Goal: Navigation & Orientation: Find specific page/section

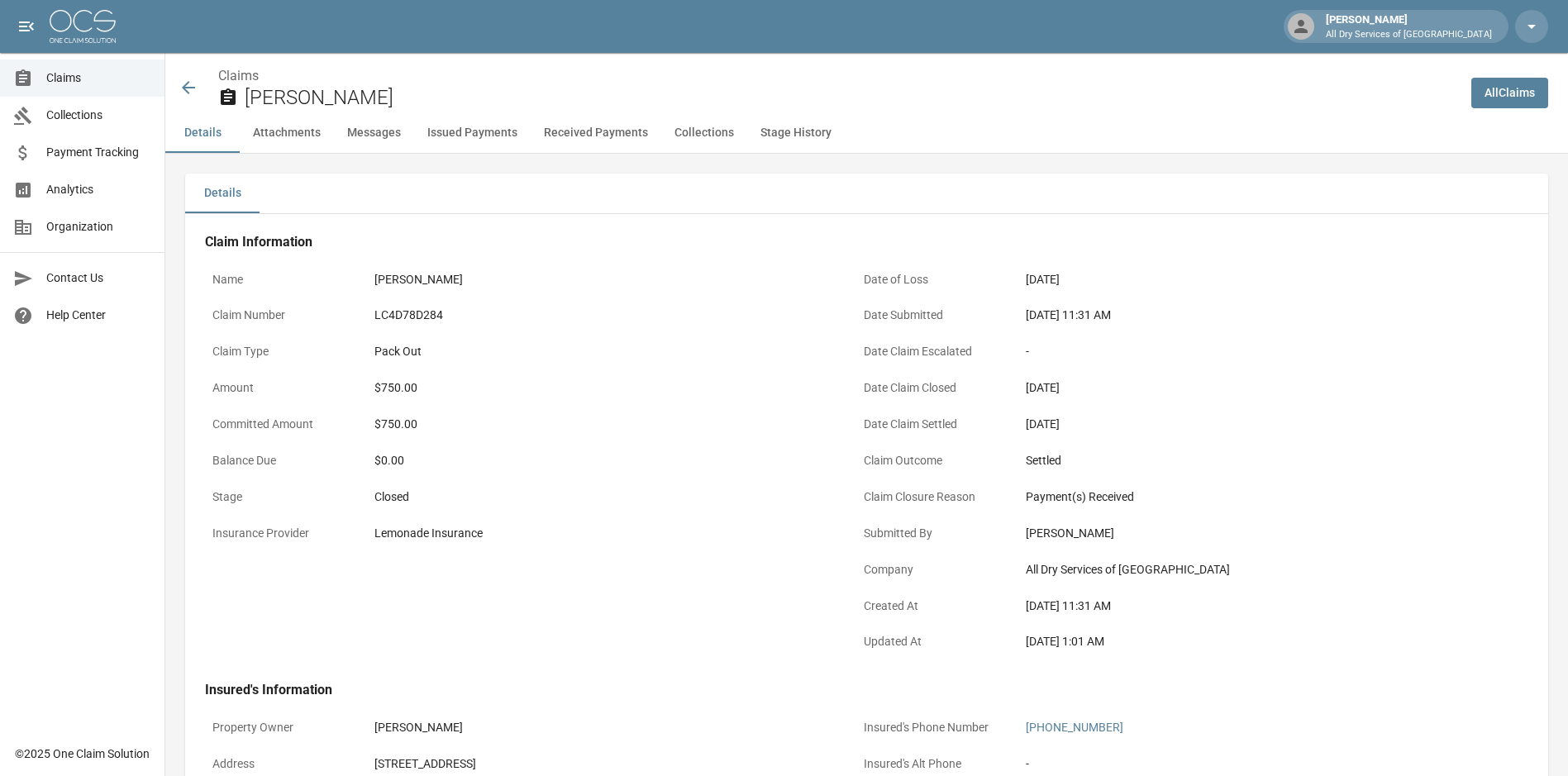
click at [67, 83] on span "Claims" at bounding box center [98, 78] width 105 height 18
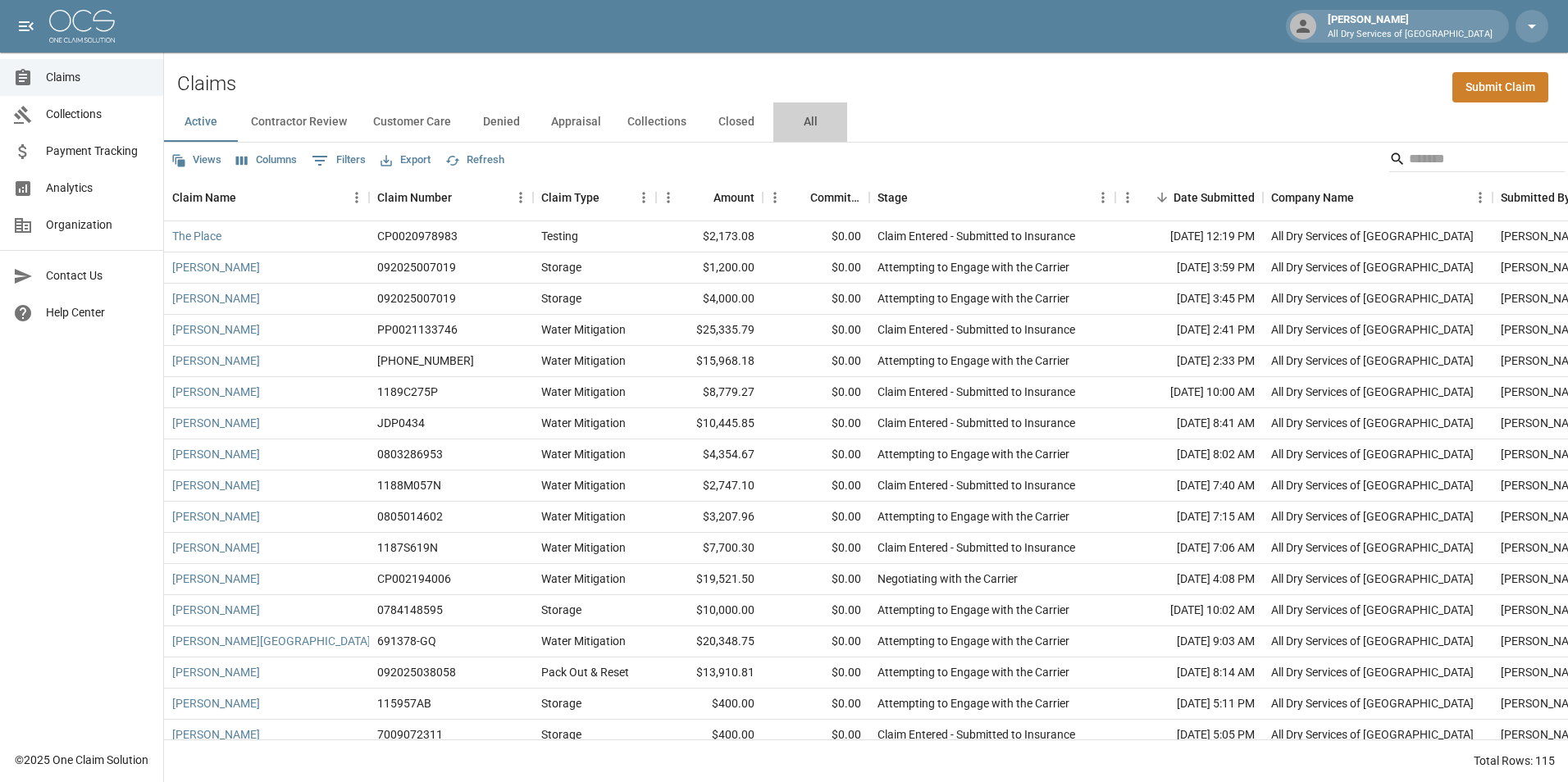
click at [798, 117] on button "All" at bounding box center [810, 122] width 74 height 39
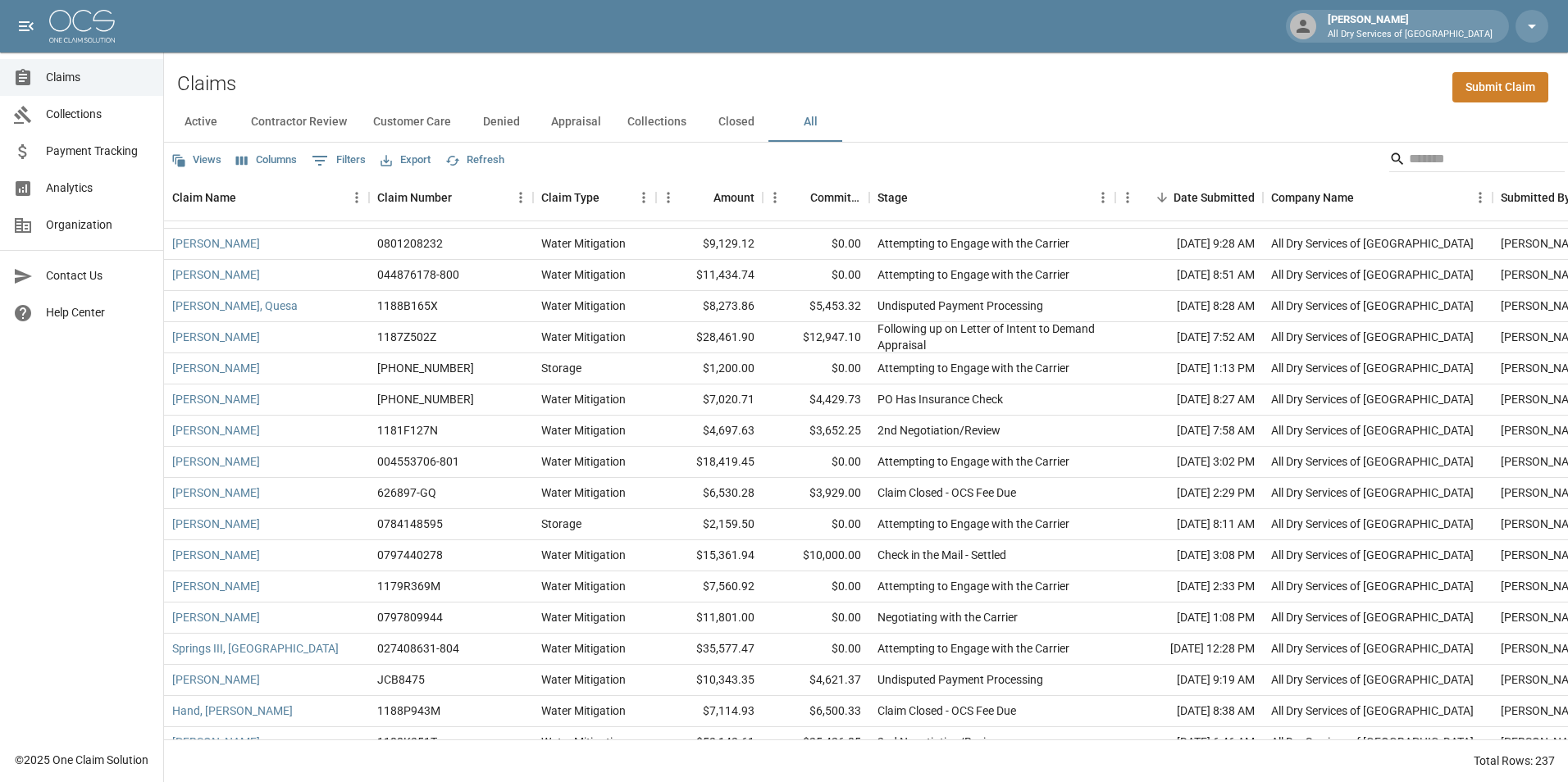
scroll to position [1558, 0]
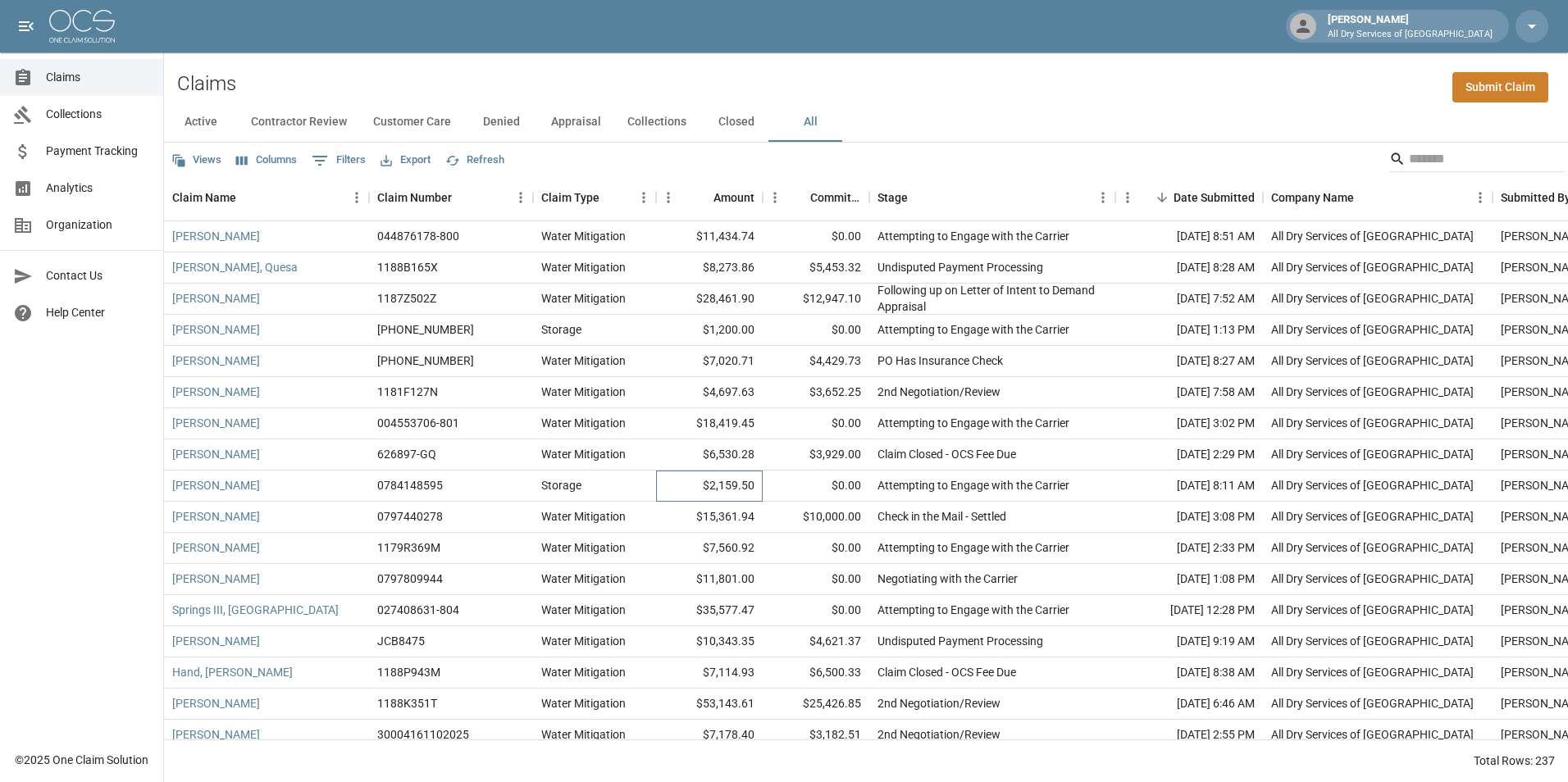
click at [690, 476] on div "$2,159.50" at bounding box center [709, 486] width 106 height 31
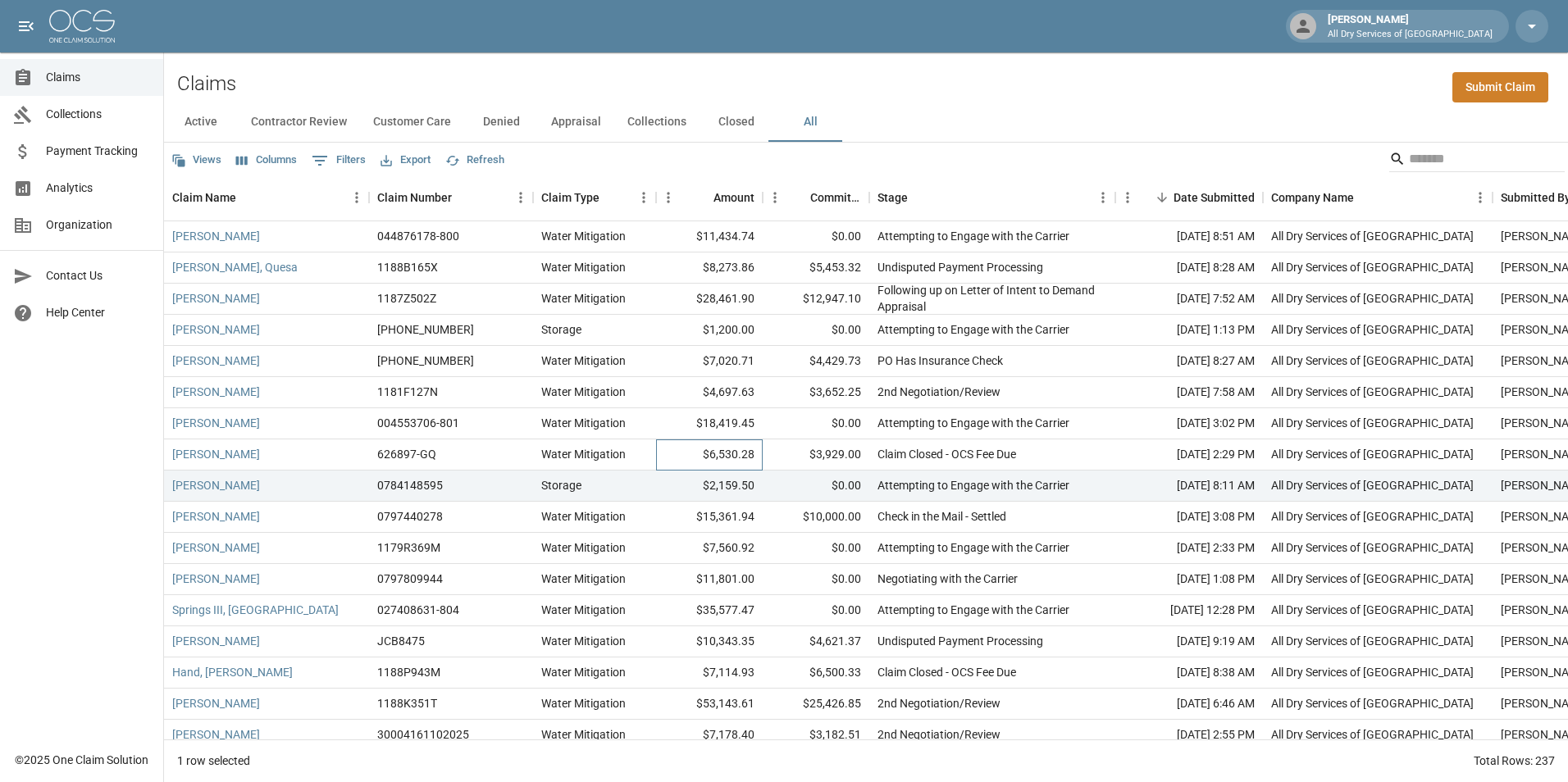
click at [684, 449] on div "$6,530.28" at bounding box center [709, 455] width 106 height 31
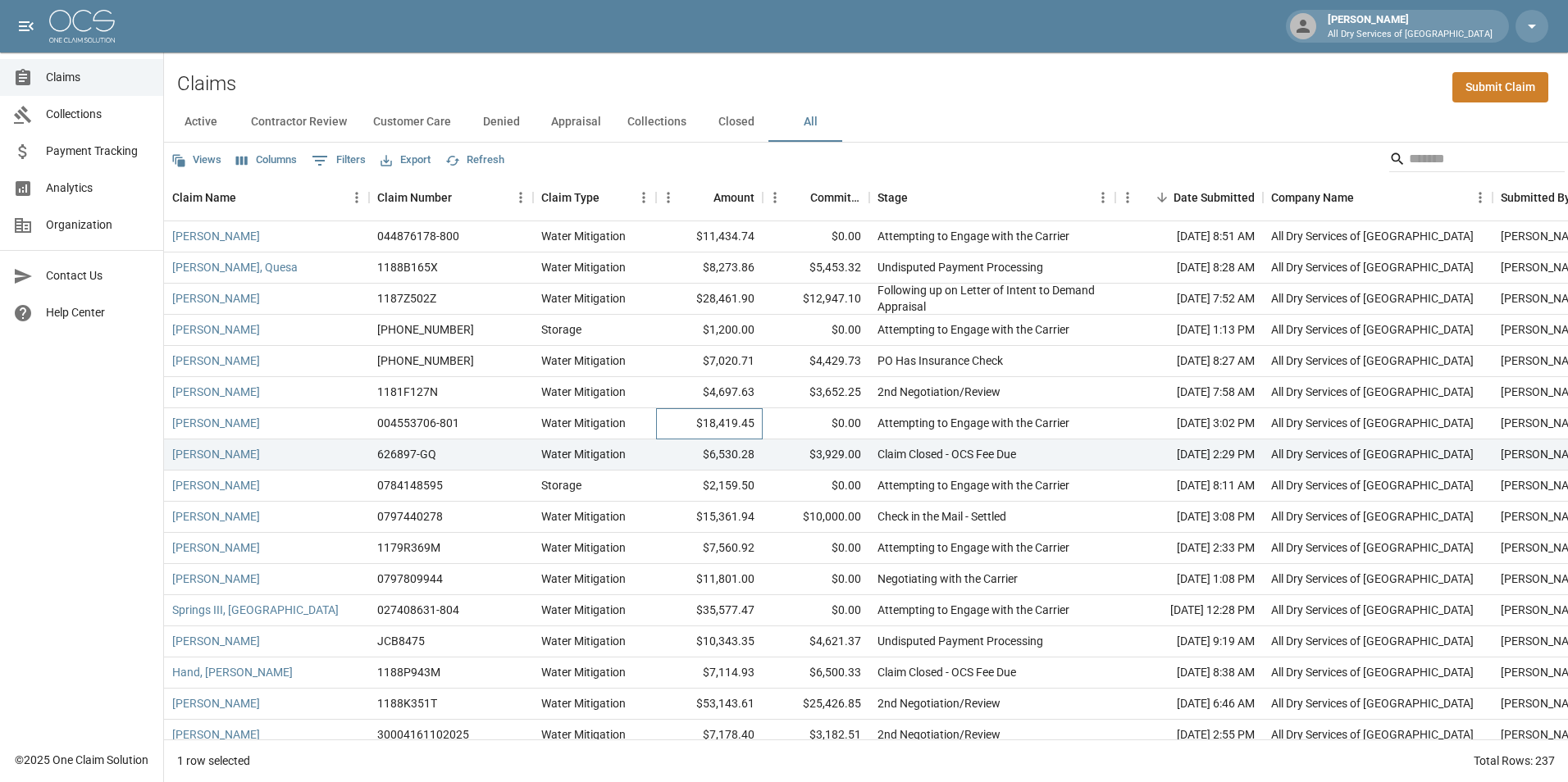
click at [682, 429] on div "$18,419.45" at bounding box center [709, 424] width 106 height 31
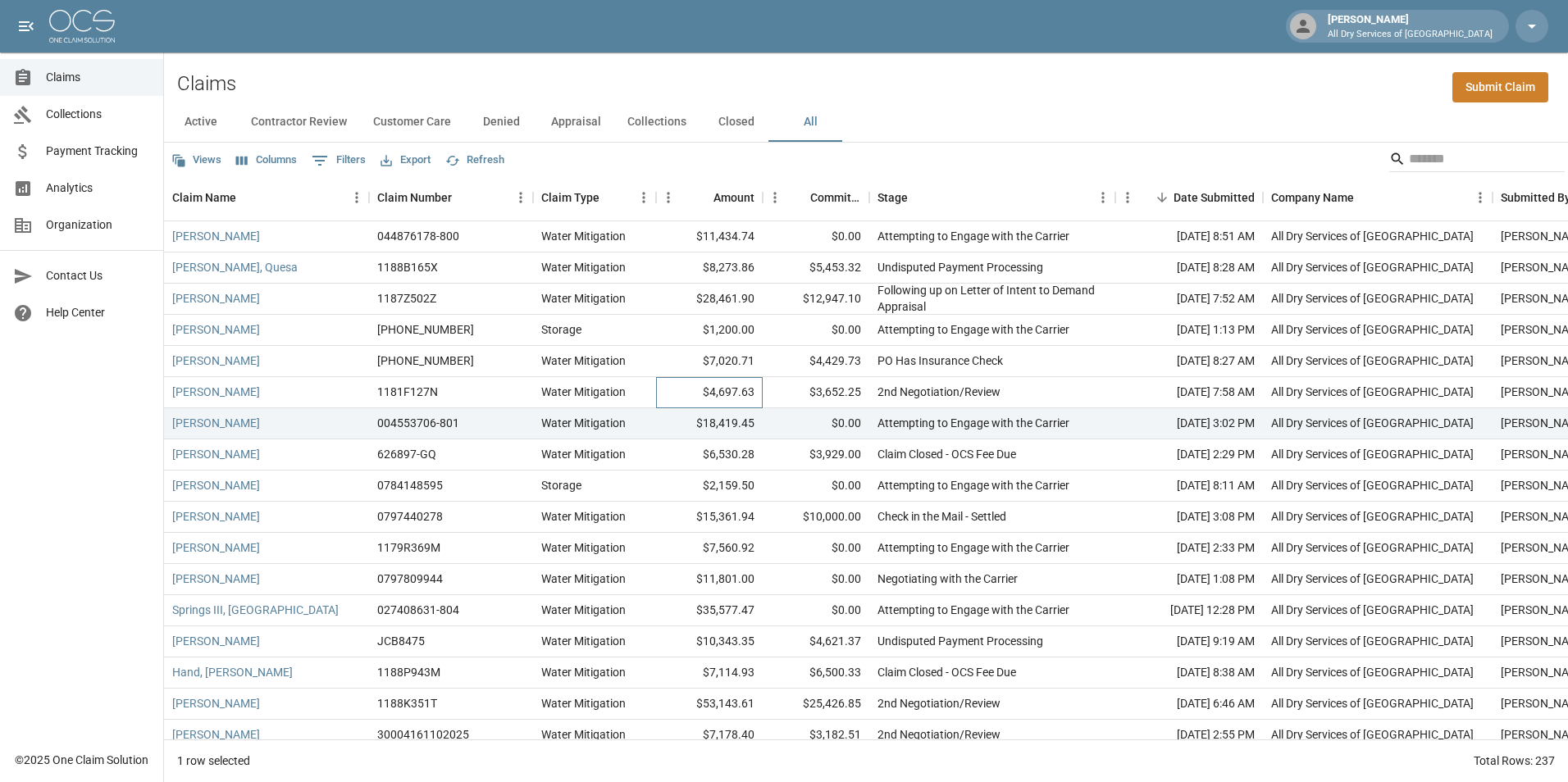
click at [682, 387] on div "$4,697.63" at bounding box center [709, 393] width 106 height 31
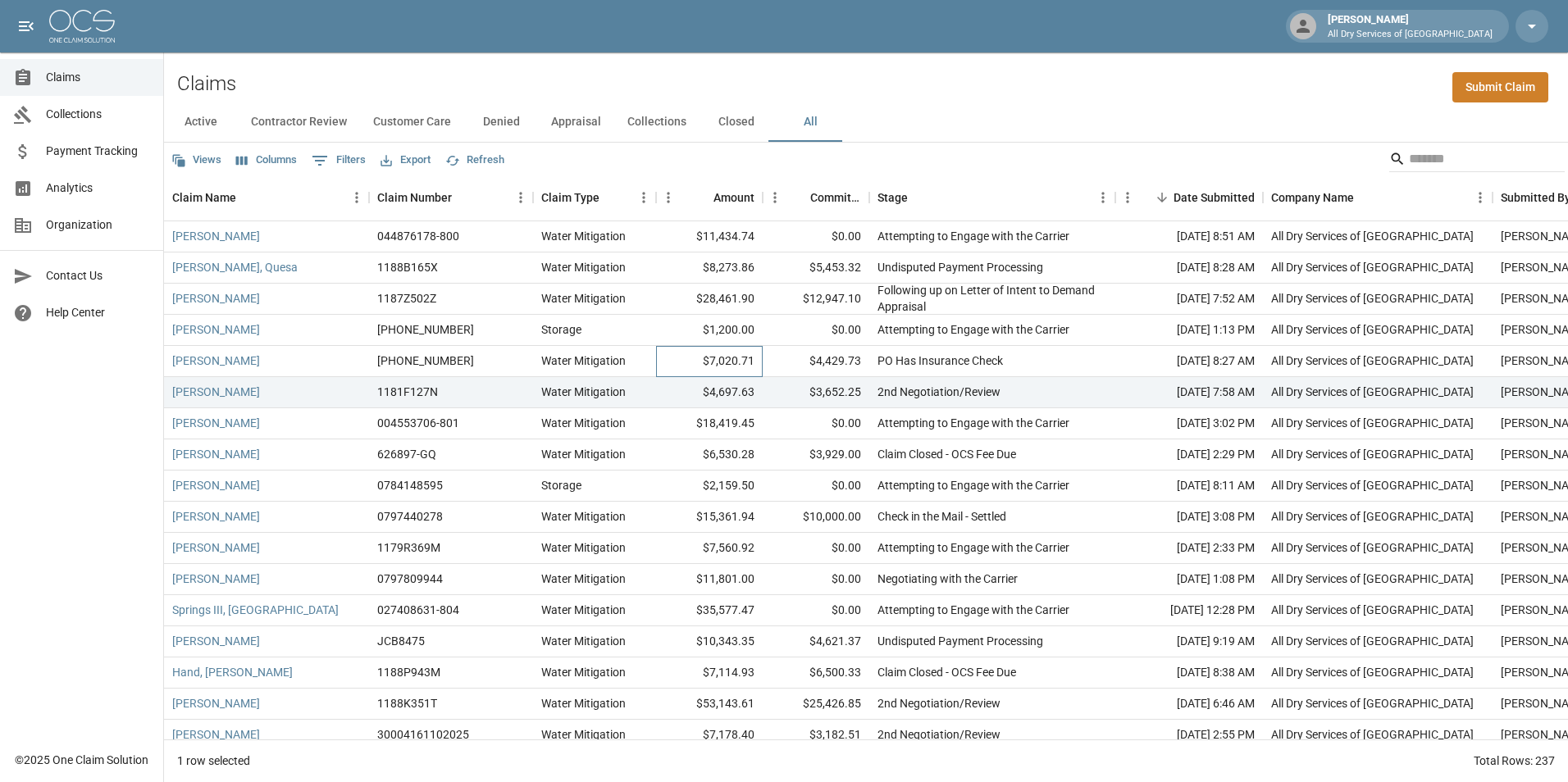
click at [681, 365] on div "$7,020.71" at bounding box center [709, 362] width 106 height 31
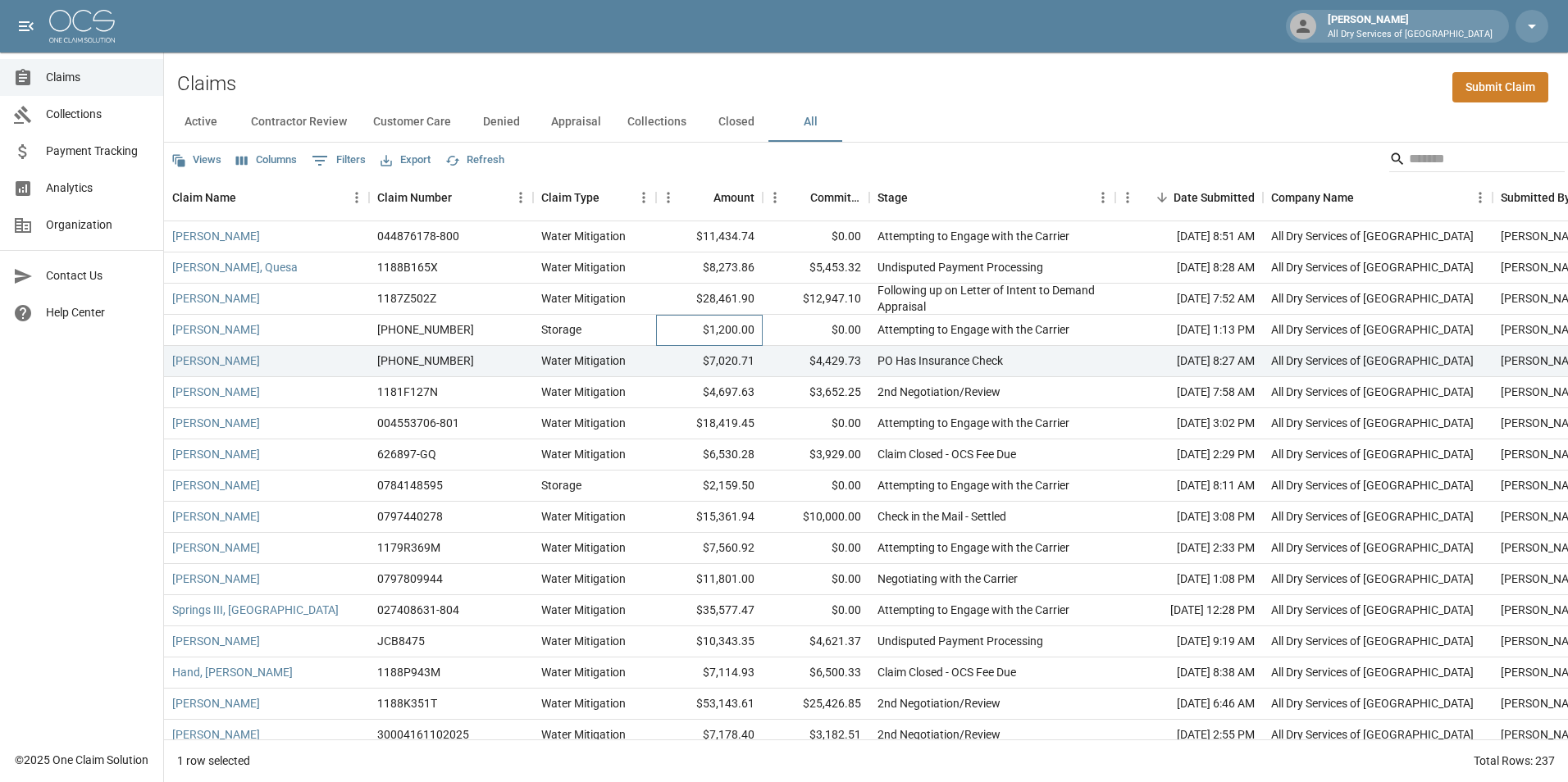
click at [680, 324] on div "$1,200.00" at bounding box center [709, 330] width 106 height 31
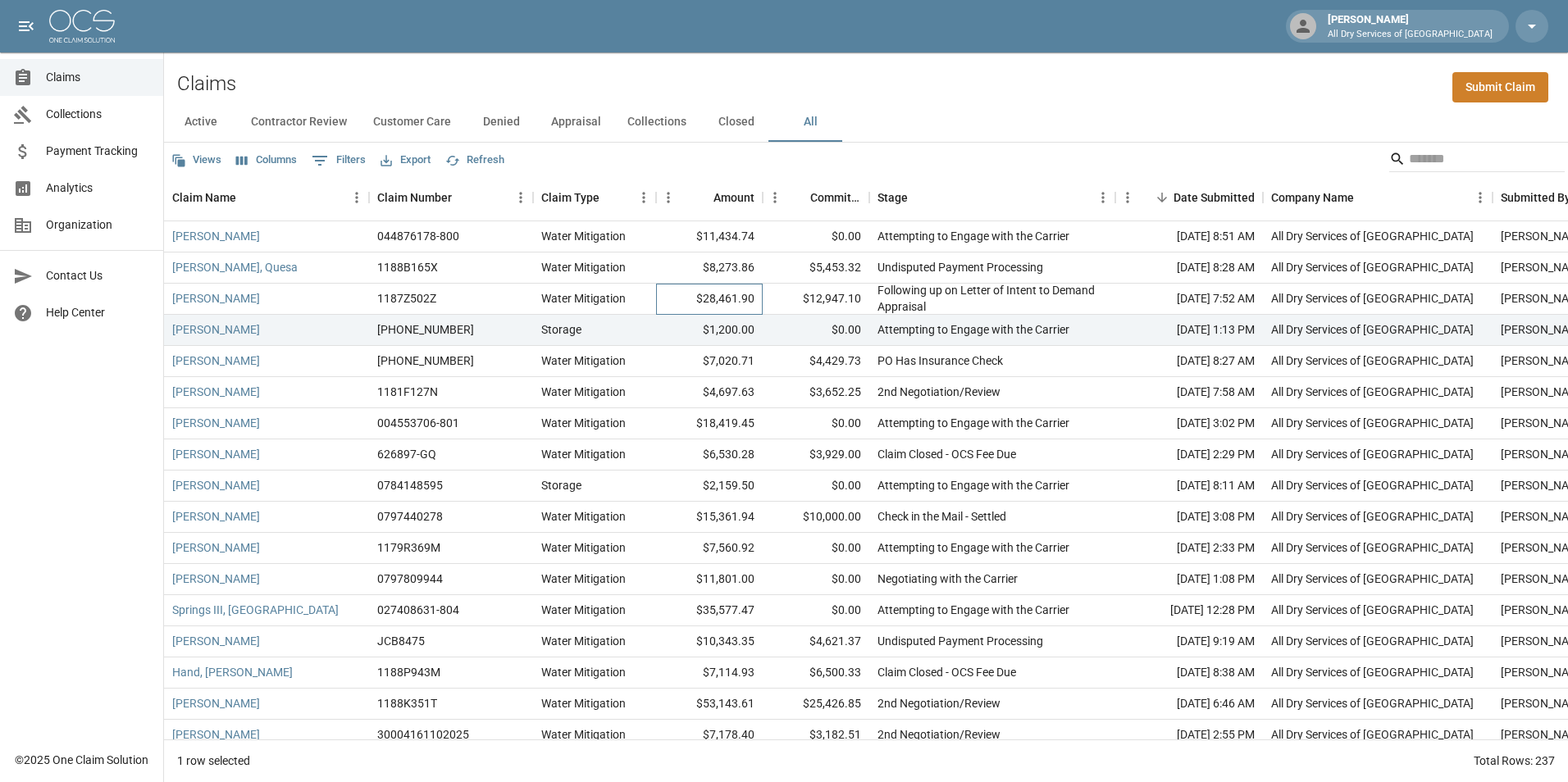
click at [674, 297] on div "$28,461.90" at bounding box center [709, 299] width 106 height 31
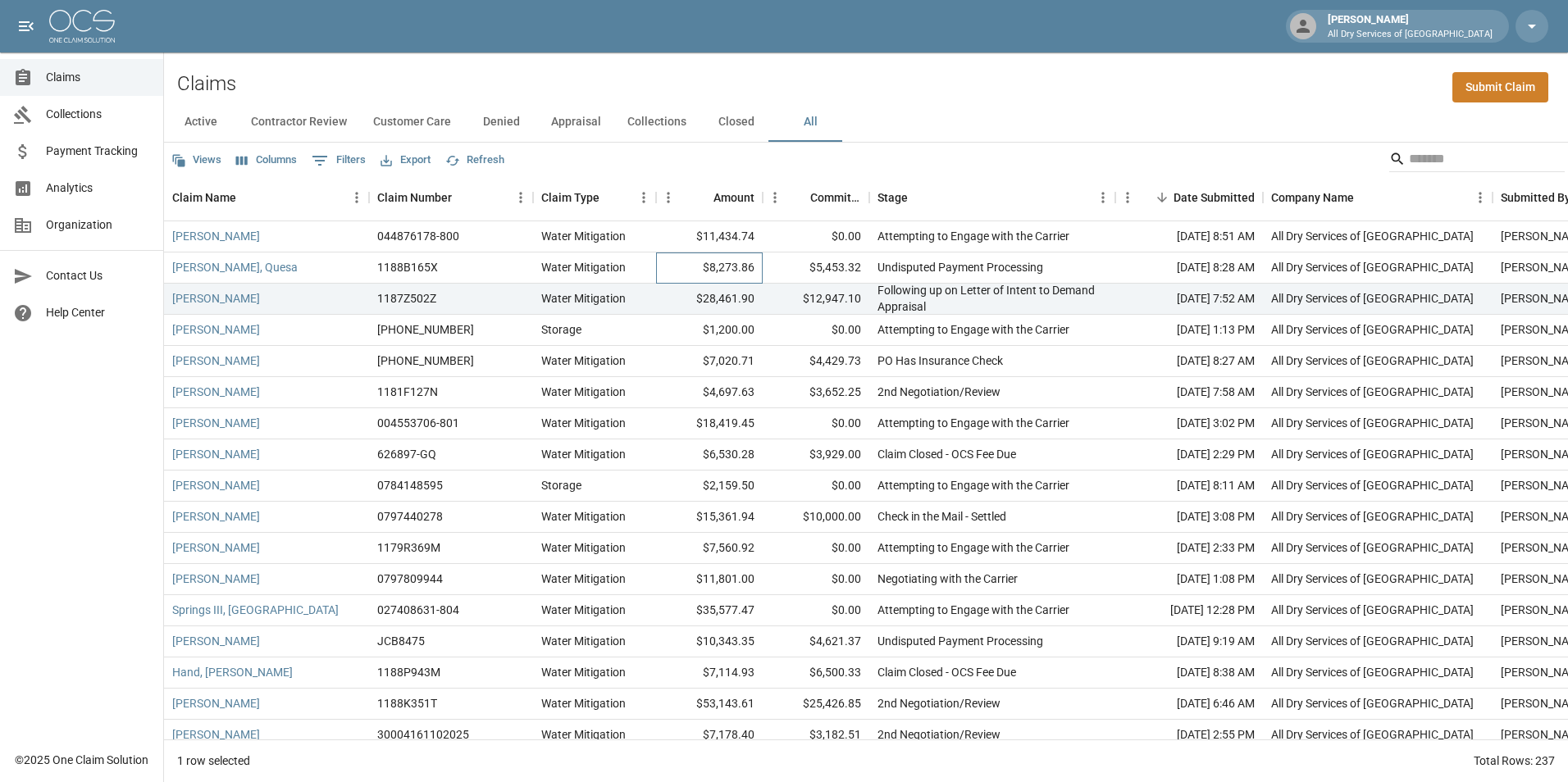
click at [667, 271] on div "$8,273.86" at bounding box center [709, 269] width 106 height 31
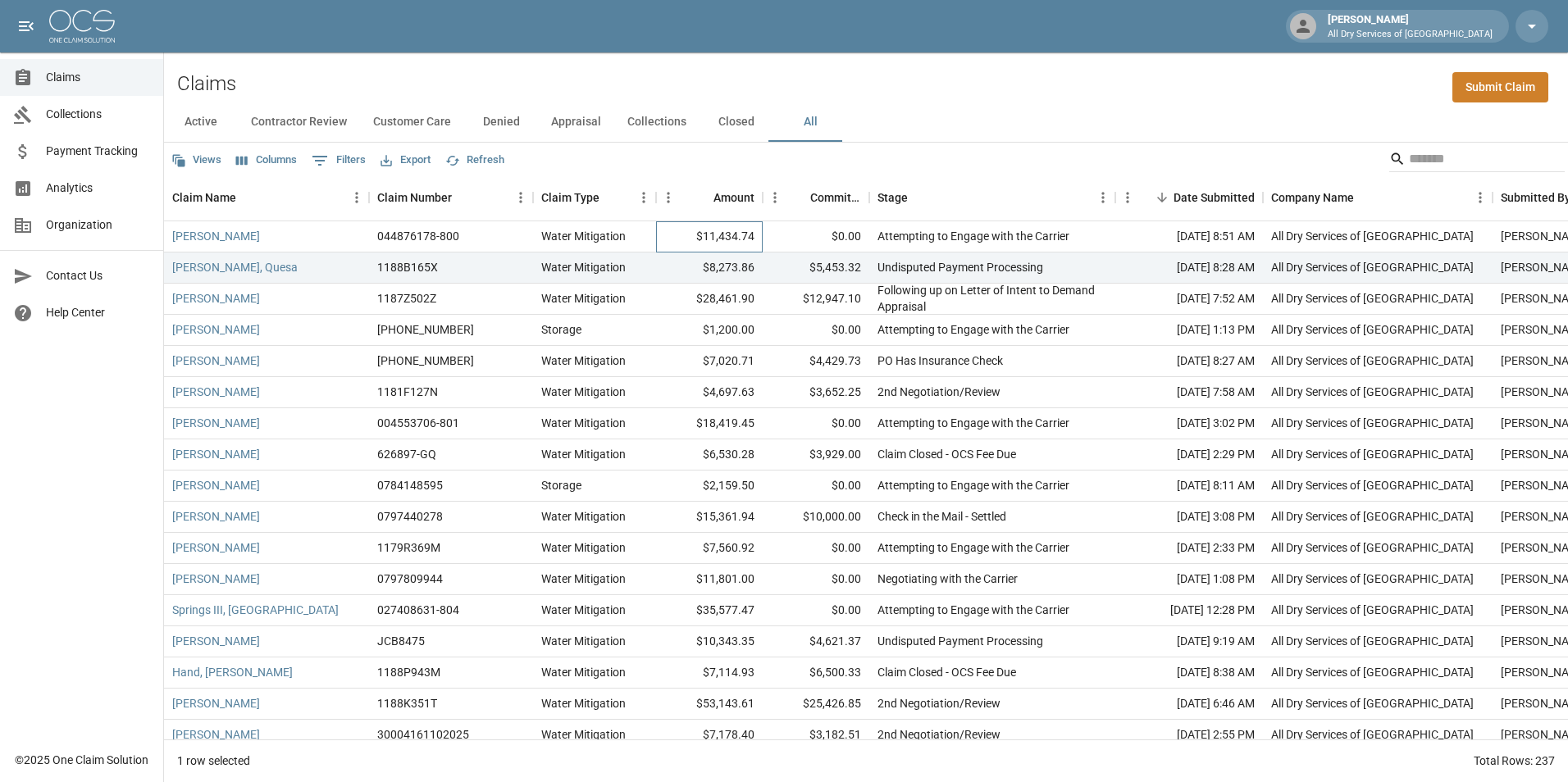
click at [677, 230] on div "$11,434.74" at bounding box center [709, 237] width 106 height 31
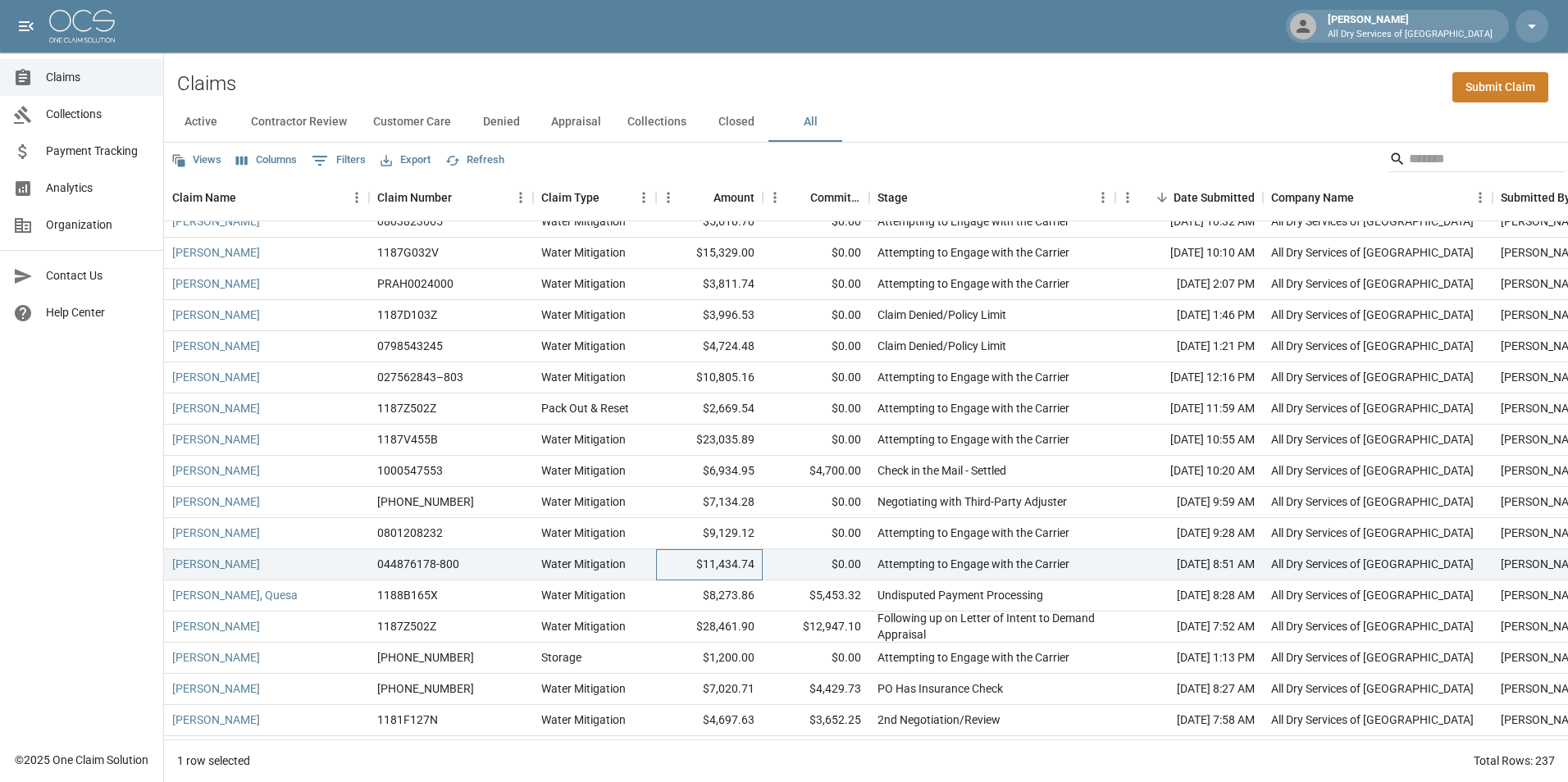
scroll to position [1148, 0]
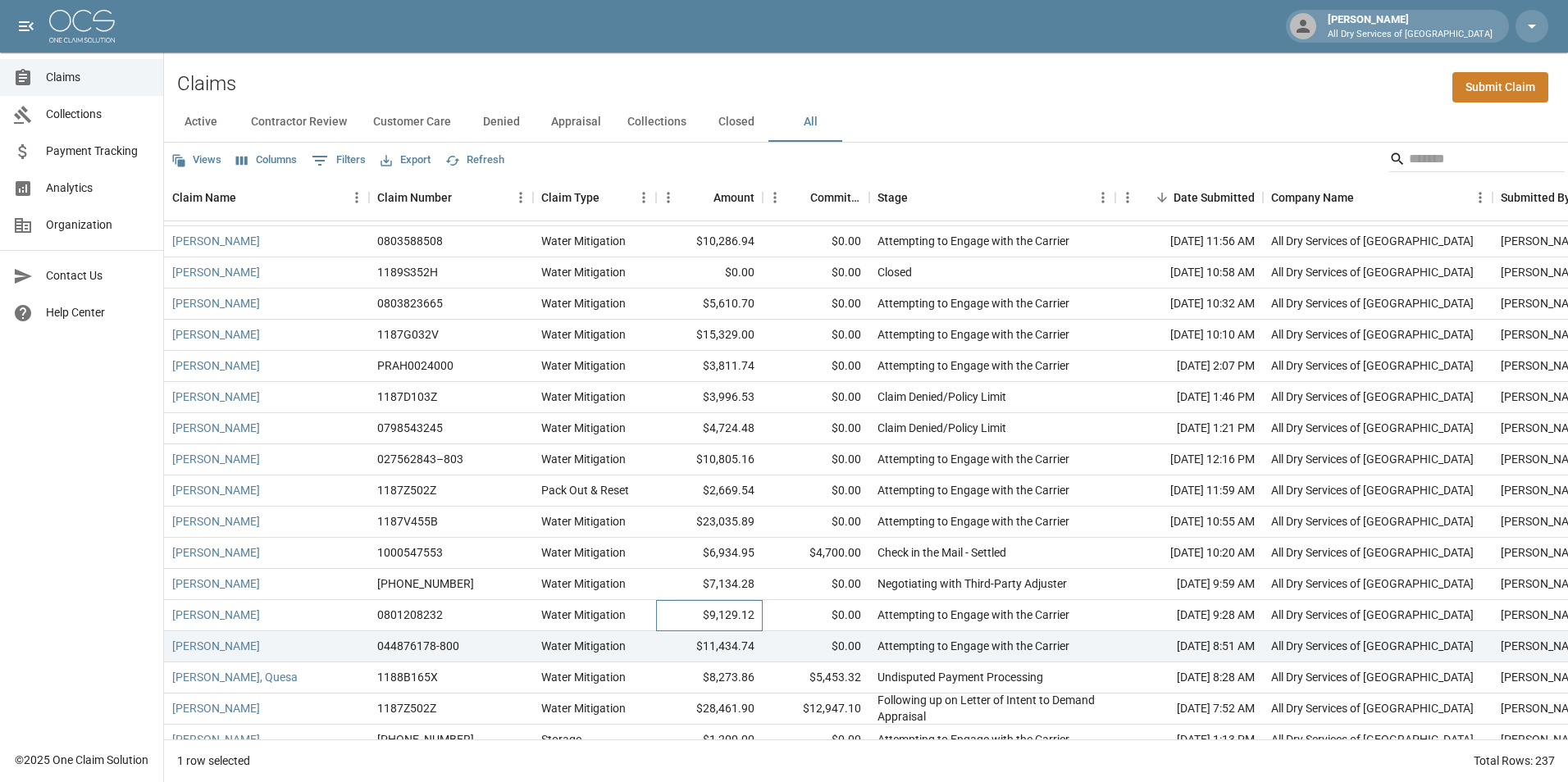
click at [669, 611] on div "$9,129.12" at bounding box center [709, 615] width 106 height 31
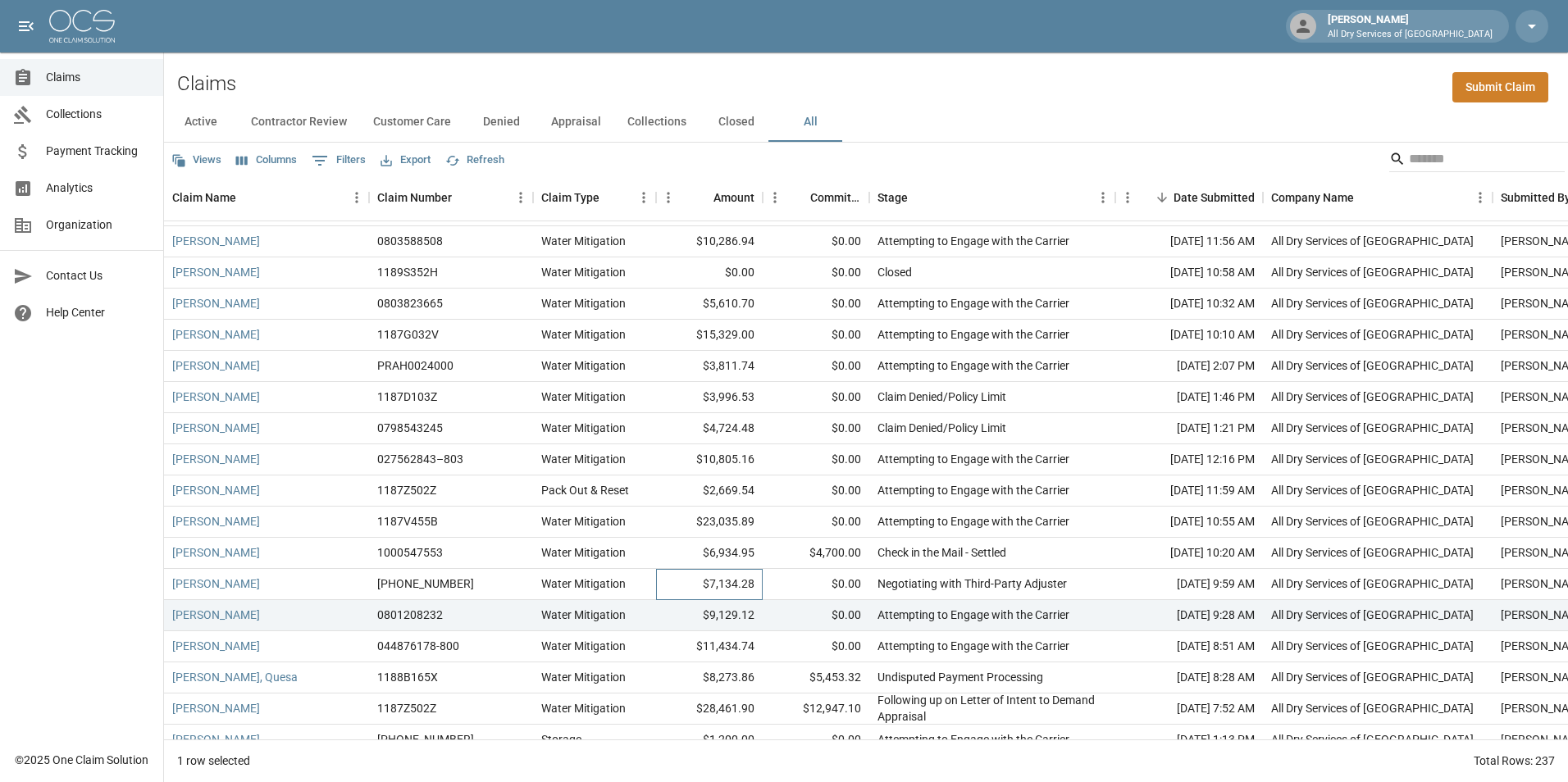
click at [671, 581] on div "$7,134.28" at bounding box center [709, 585] width 106 height 31
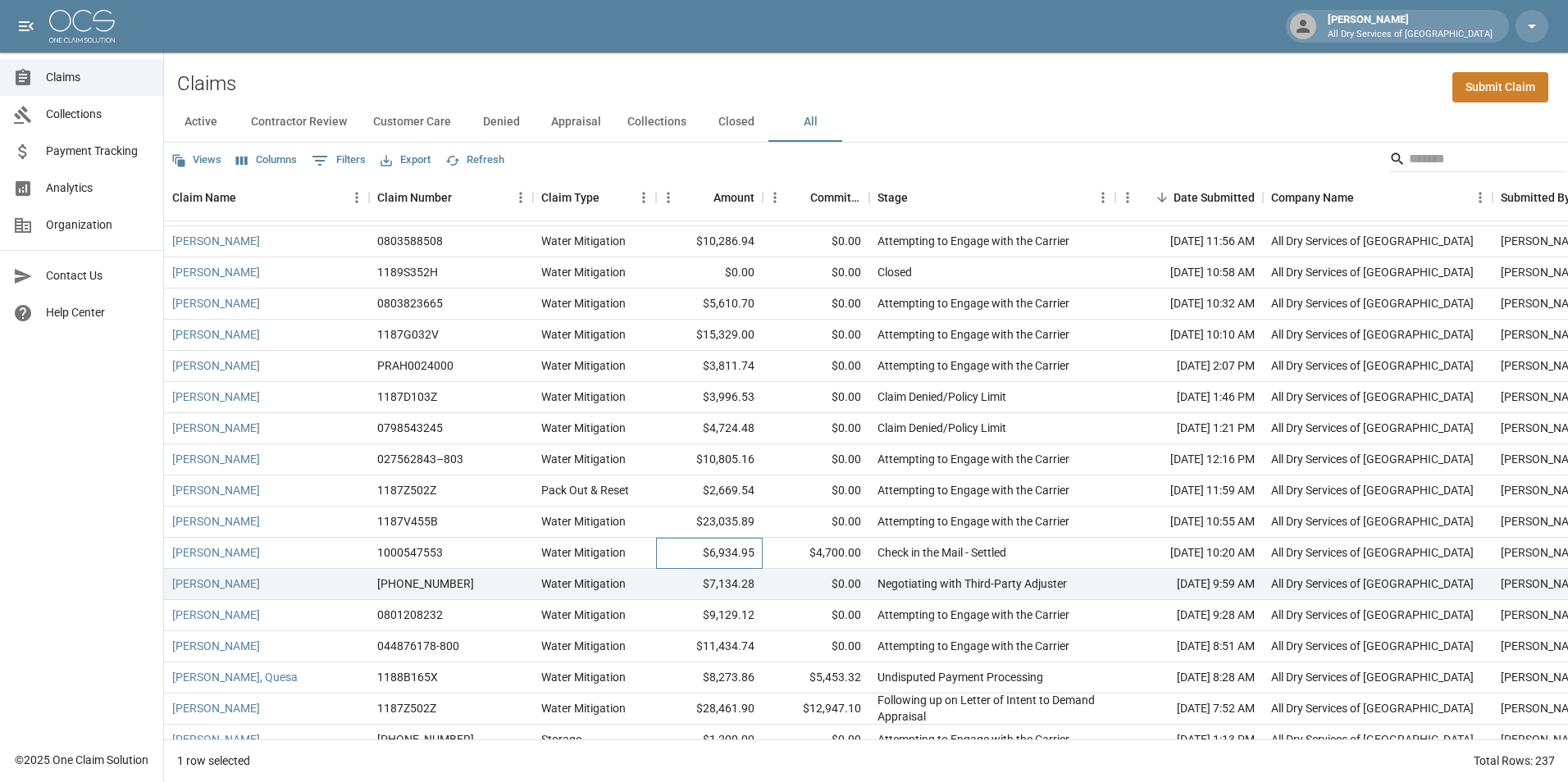
click at [678, 547] on div "$6,934.95" at bounding box center [709, 554] width 106 height 31
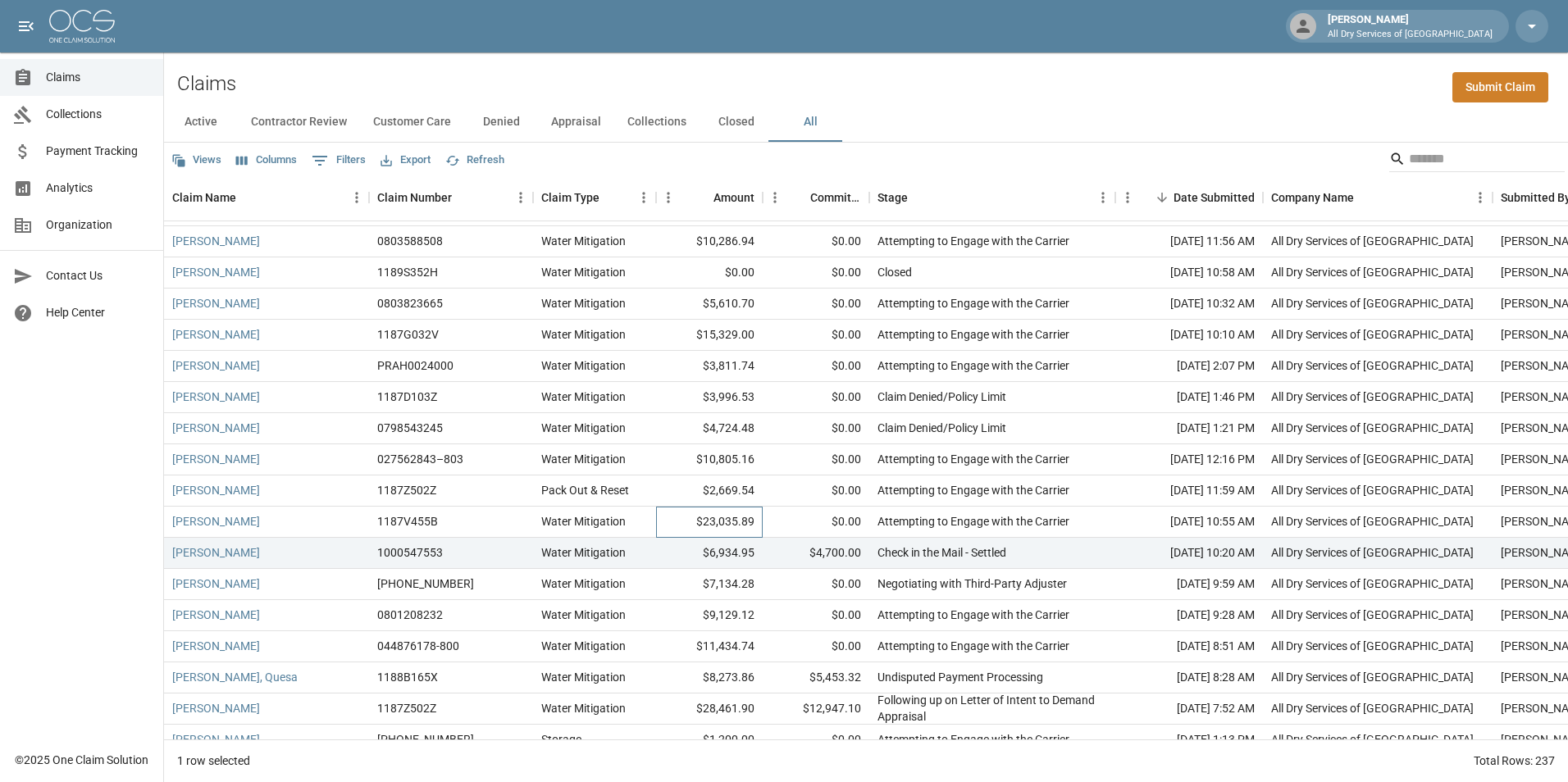
click at [674, 516] on div "$23,035.89" at bounding box center [709, 522] width 106 height 31
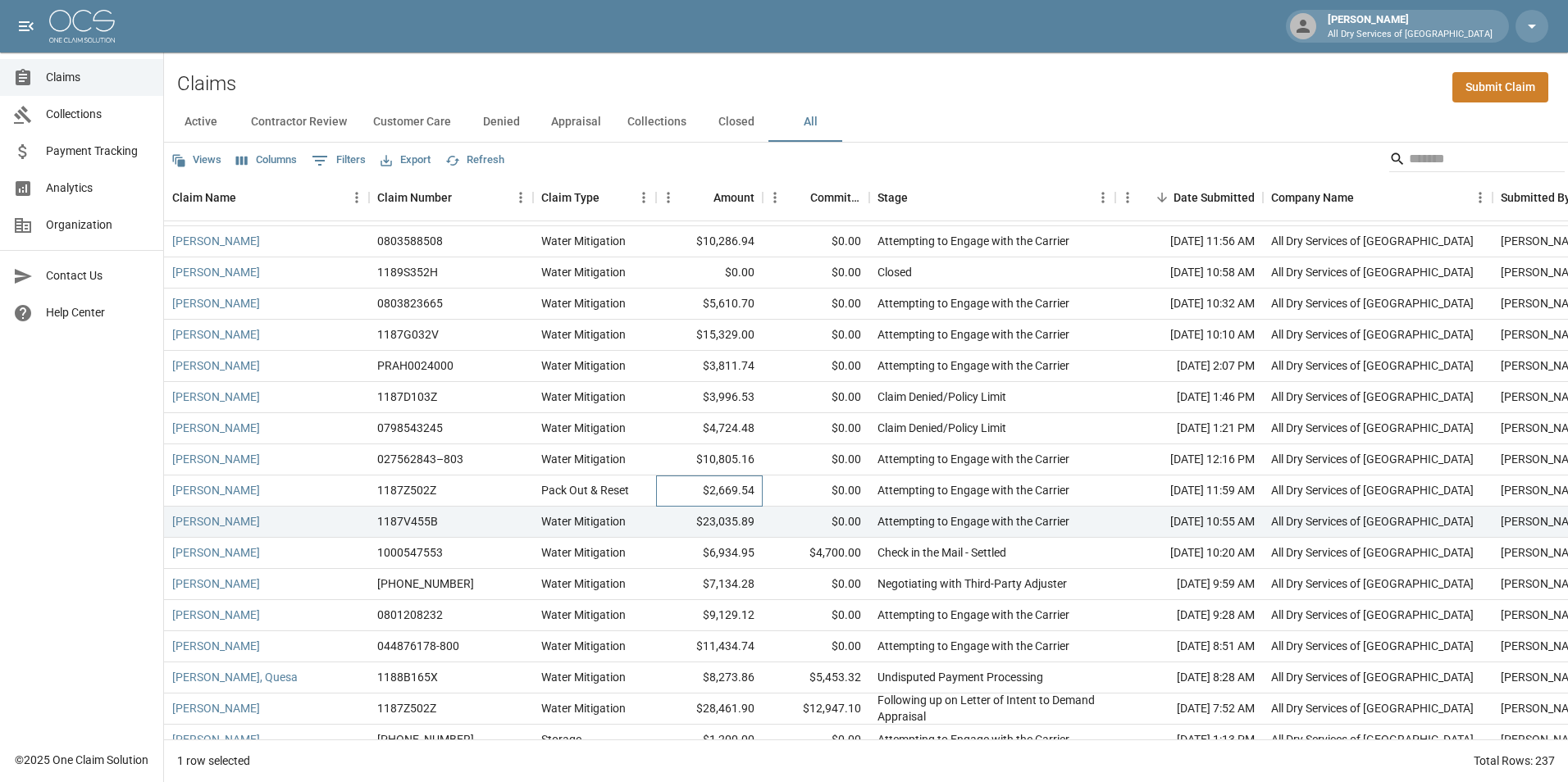
click at [678, 486] on div "$2,669.54" at bounding box center [709, 492] width 106 height 31
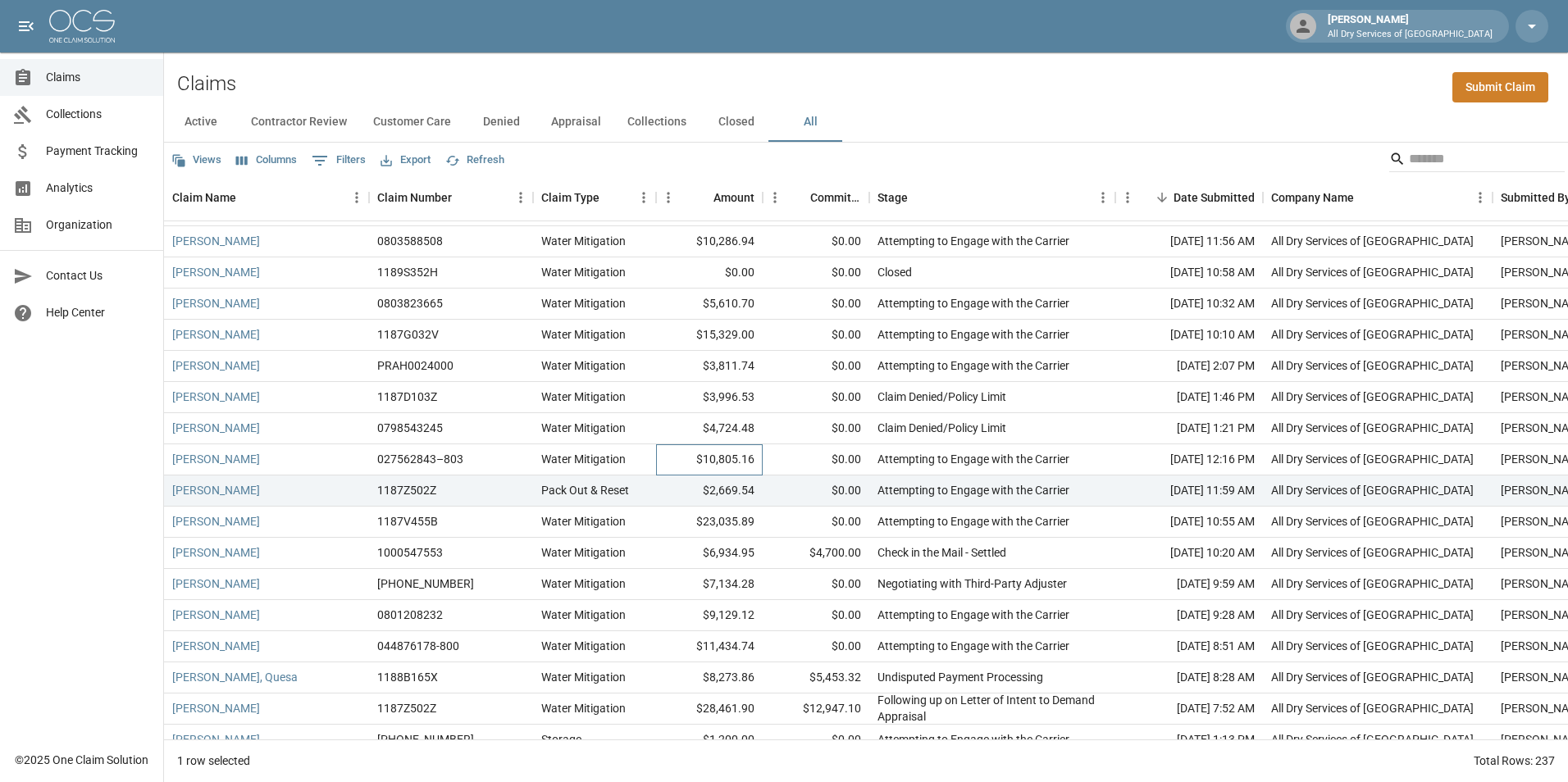
click at [677, 458] on div "$10,805.16" at bounding box center [709, 460] width 106 height 31
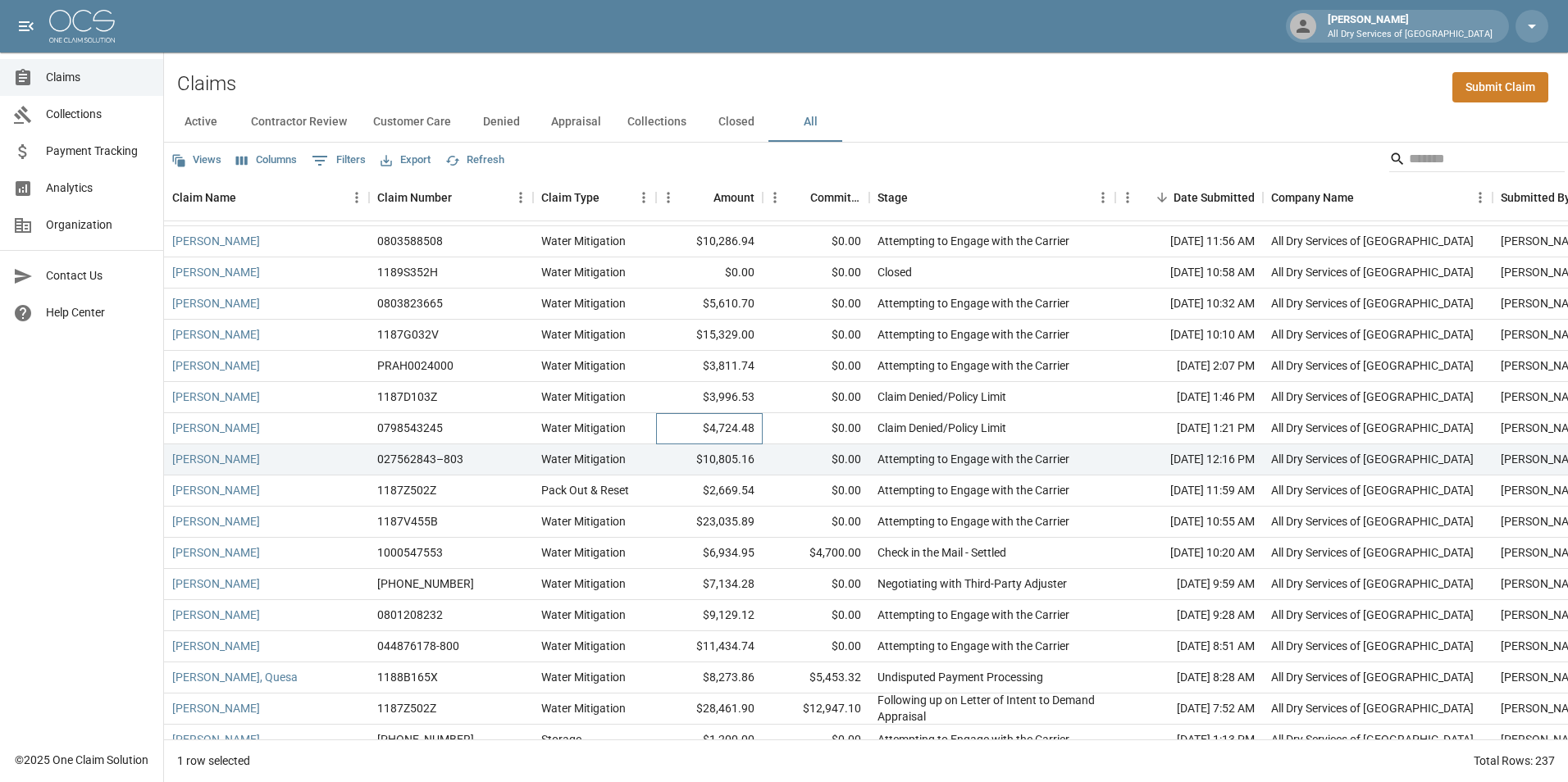
click at [678, 420] on div "$4,724.48" at bounding box center [709, 429] width 106 height 31
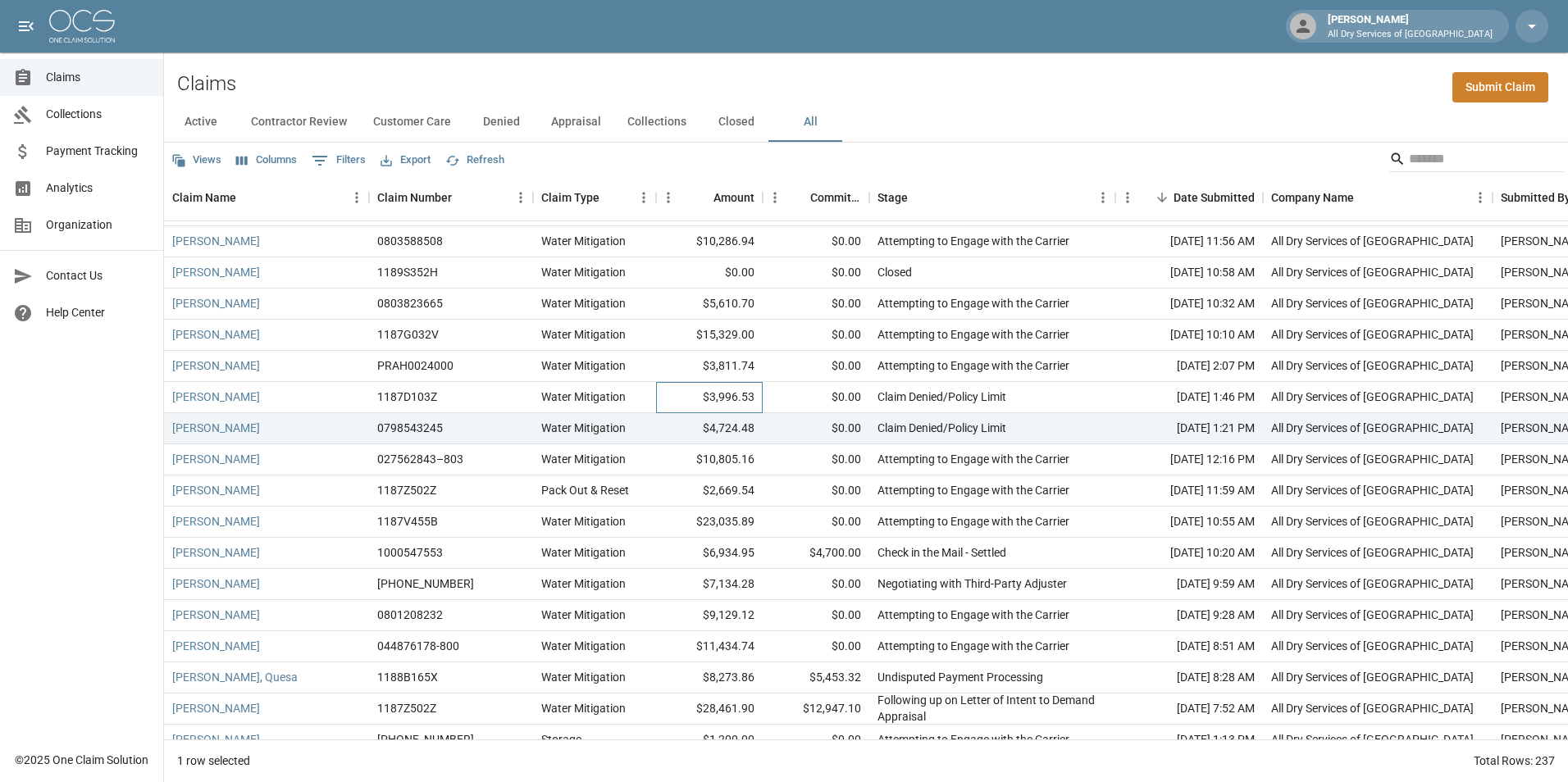
click at [678, 393] on div "$3,996.53" at bounding box center [709, 398] width 106 height 31
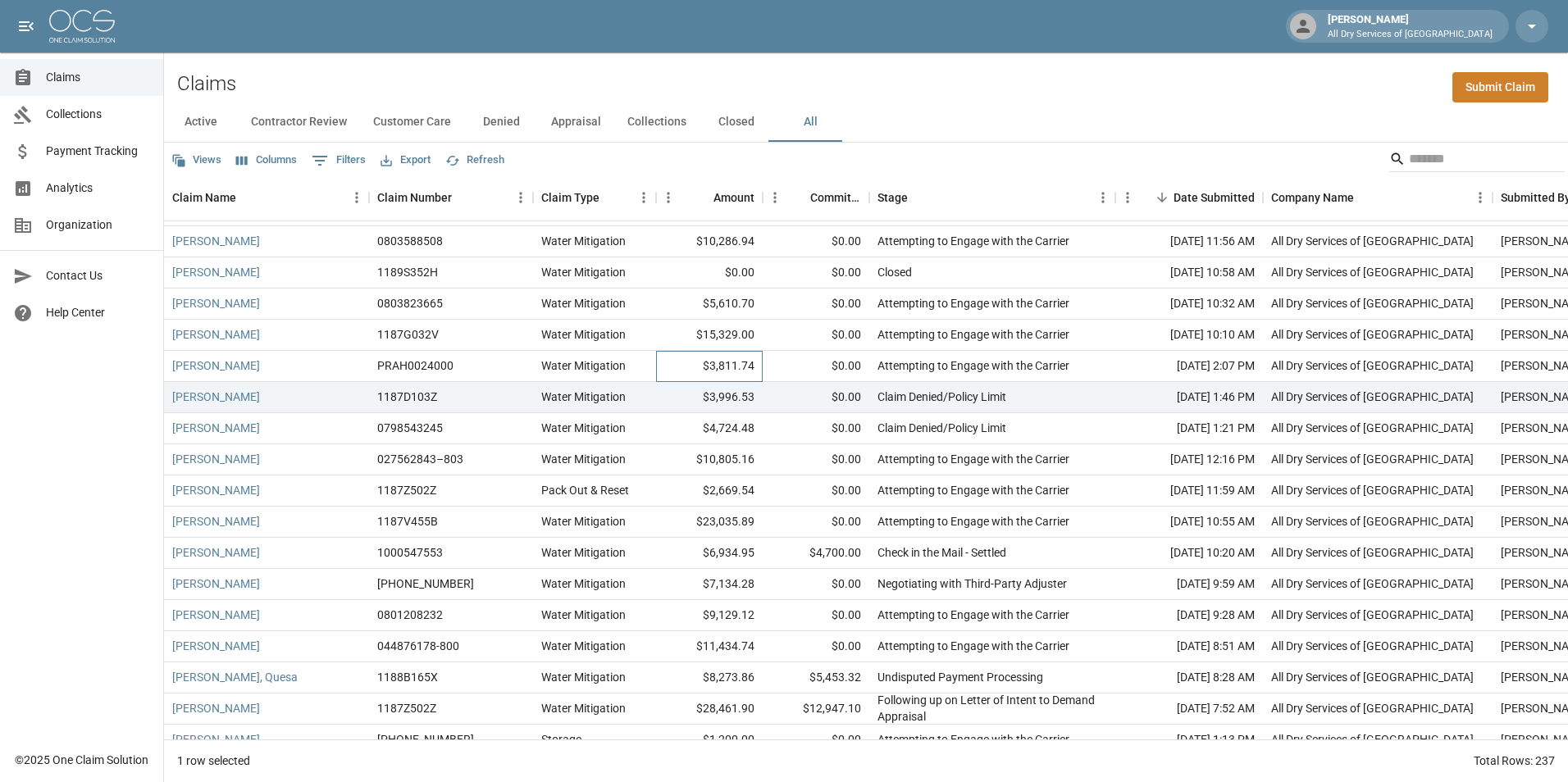
click at [680, 361] on div "$3,811.74" at bounding box center [709, 367] width 106 height 31
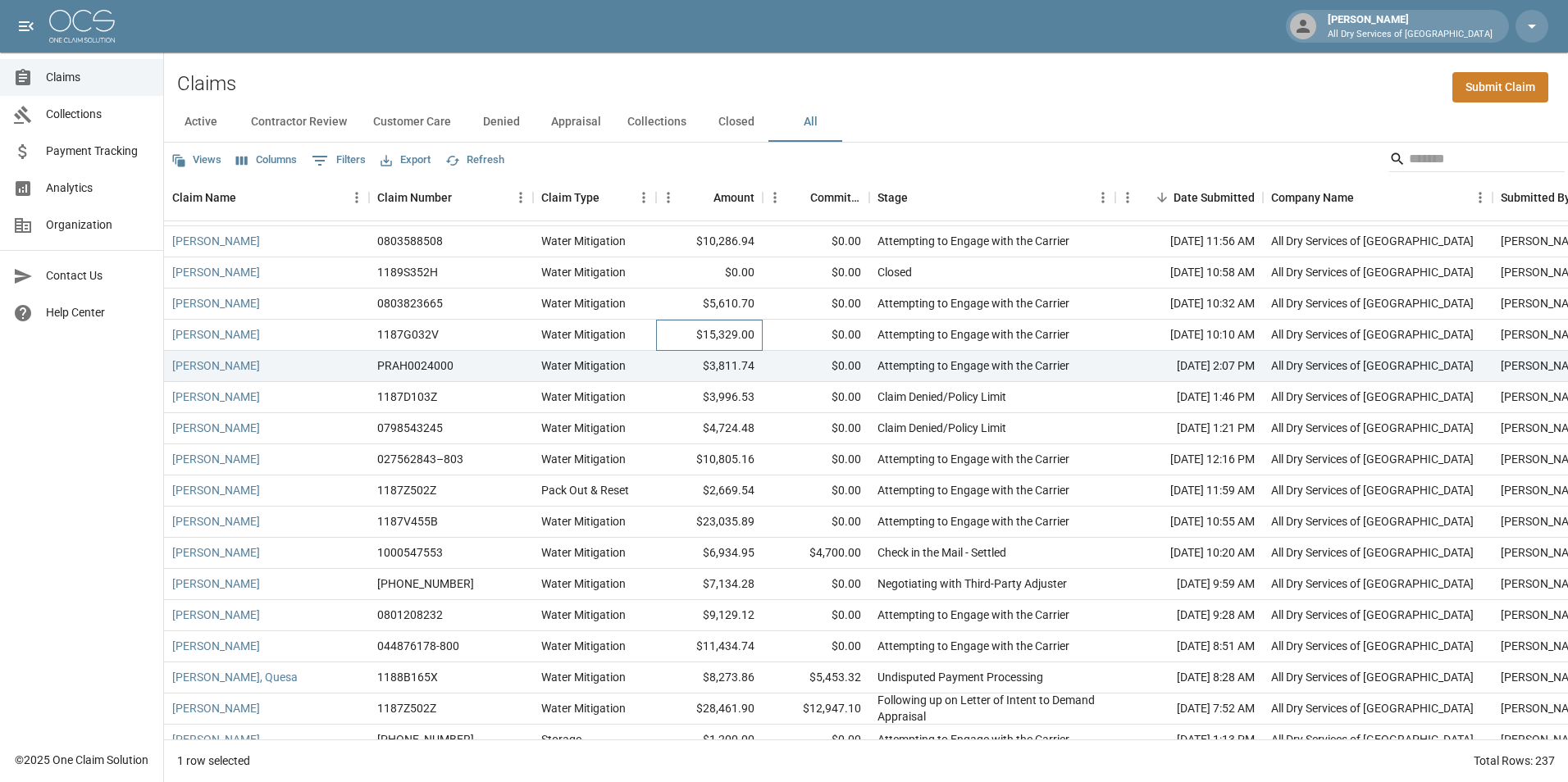
click at [672, 333] on div "$15,329.00" at bounding box center [709, 336] width 106 height 31
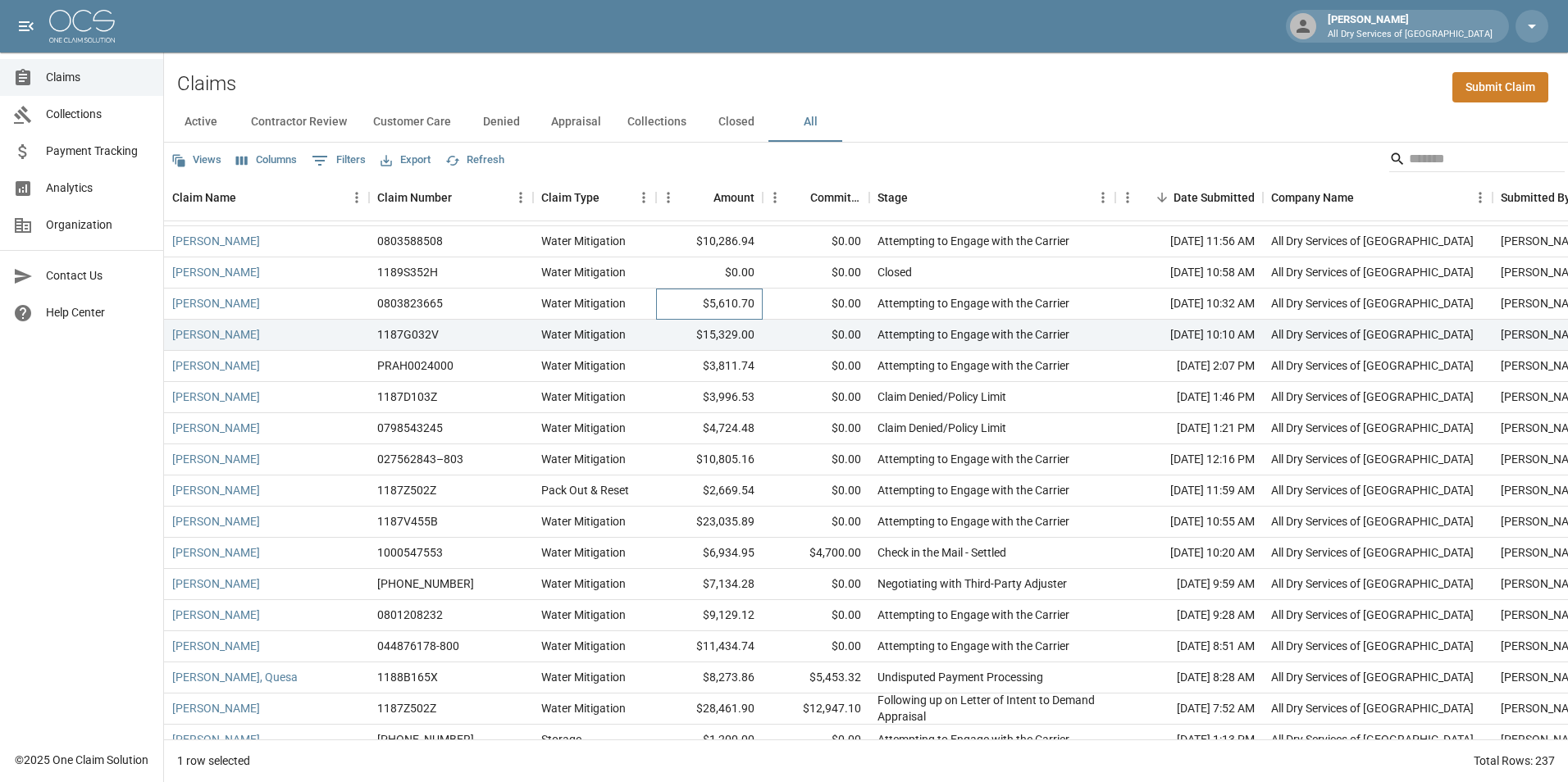
click at [686, 301] on div "$5,610.70" at bounding box center [709, 304] width 106 height 31
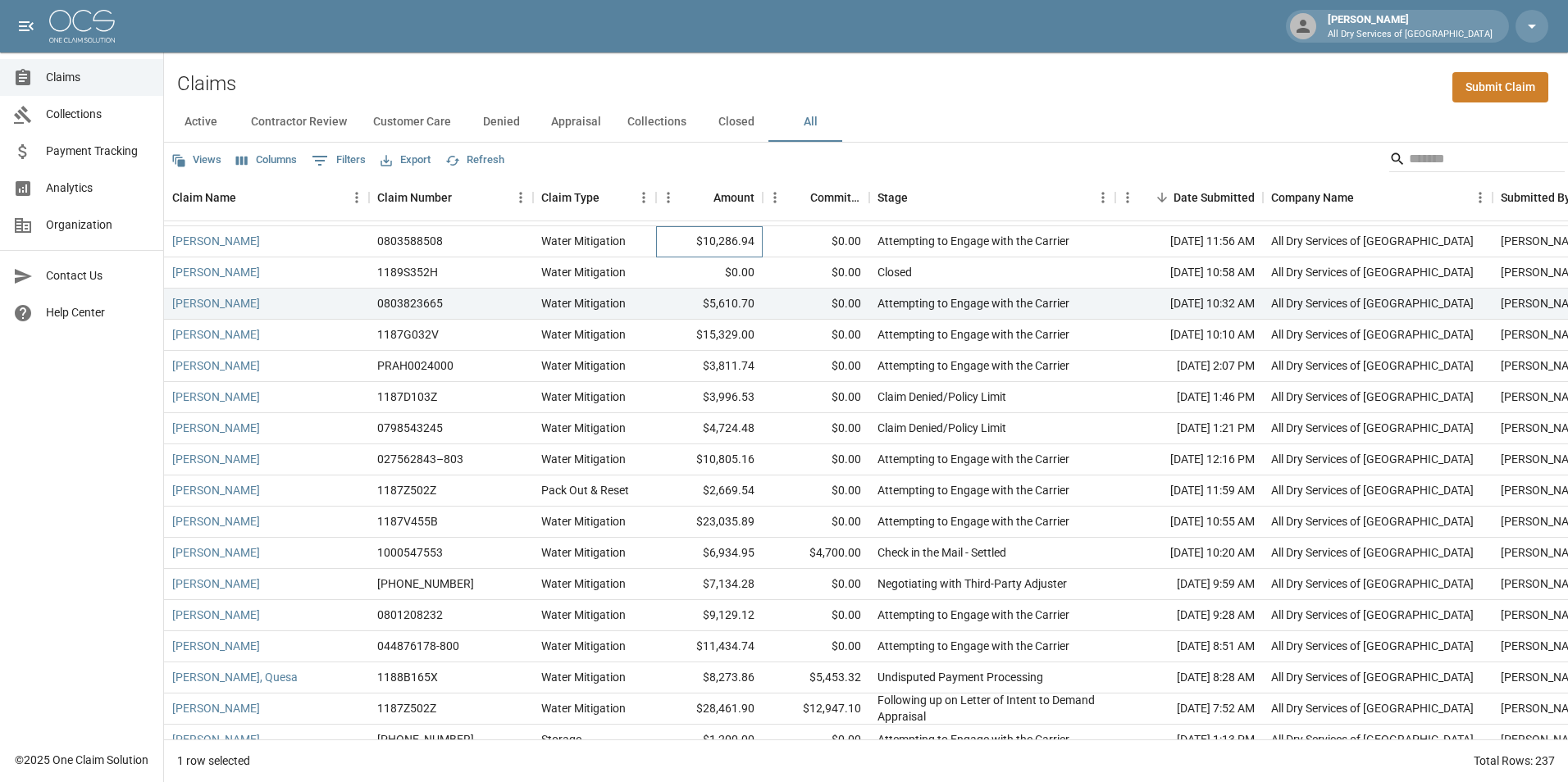
click at [672, 241] on div "$10,286.94" at bounding box center [709, 242] width 106 height 31
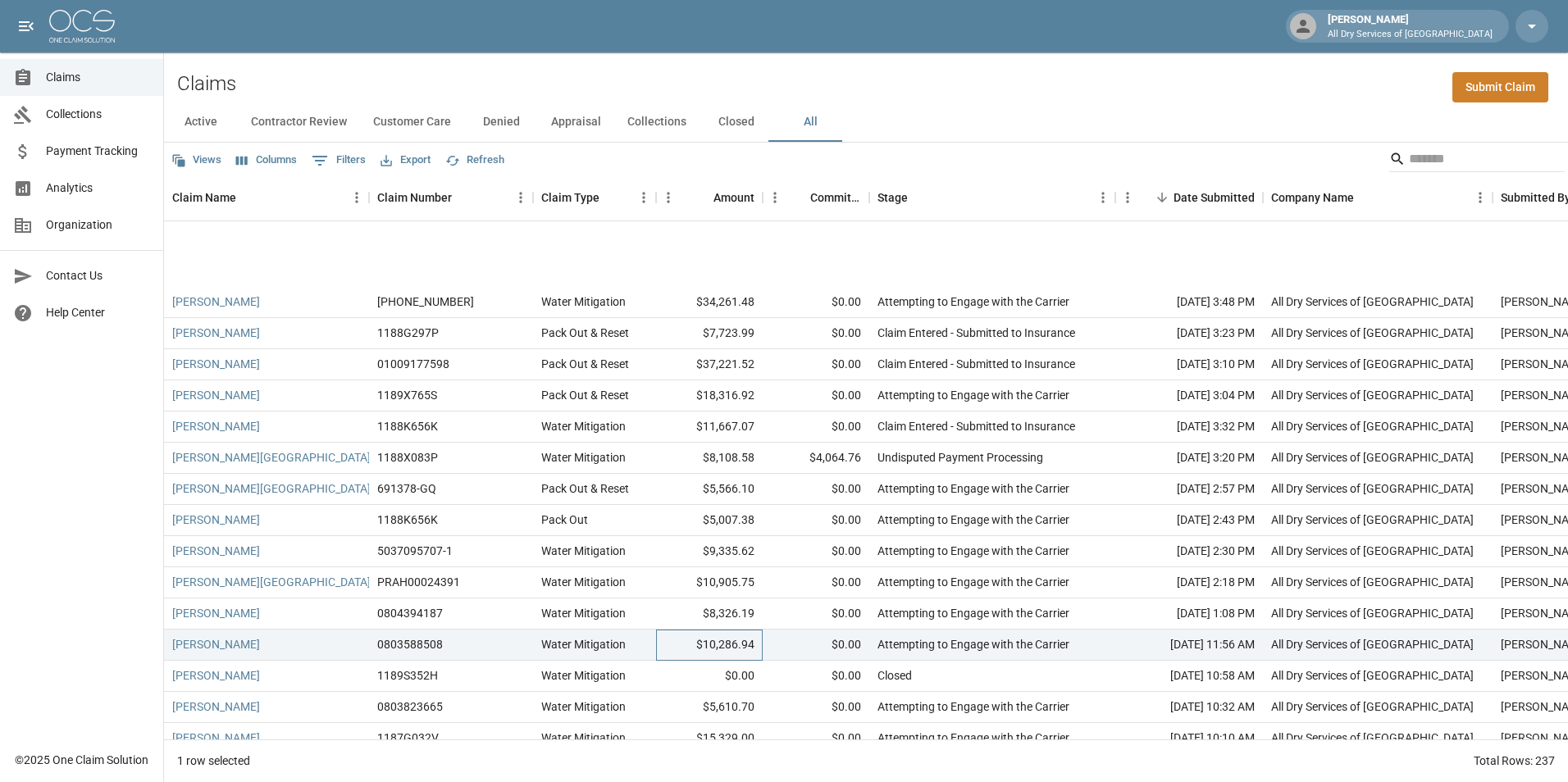
scroll to position [738, 0]
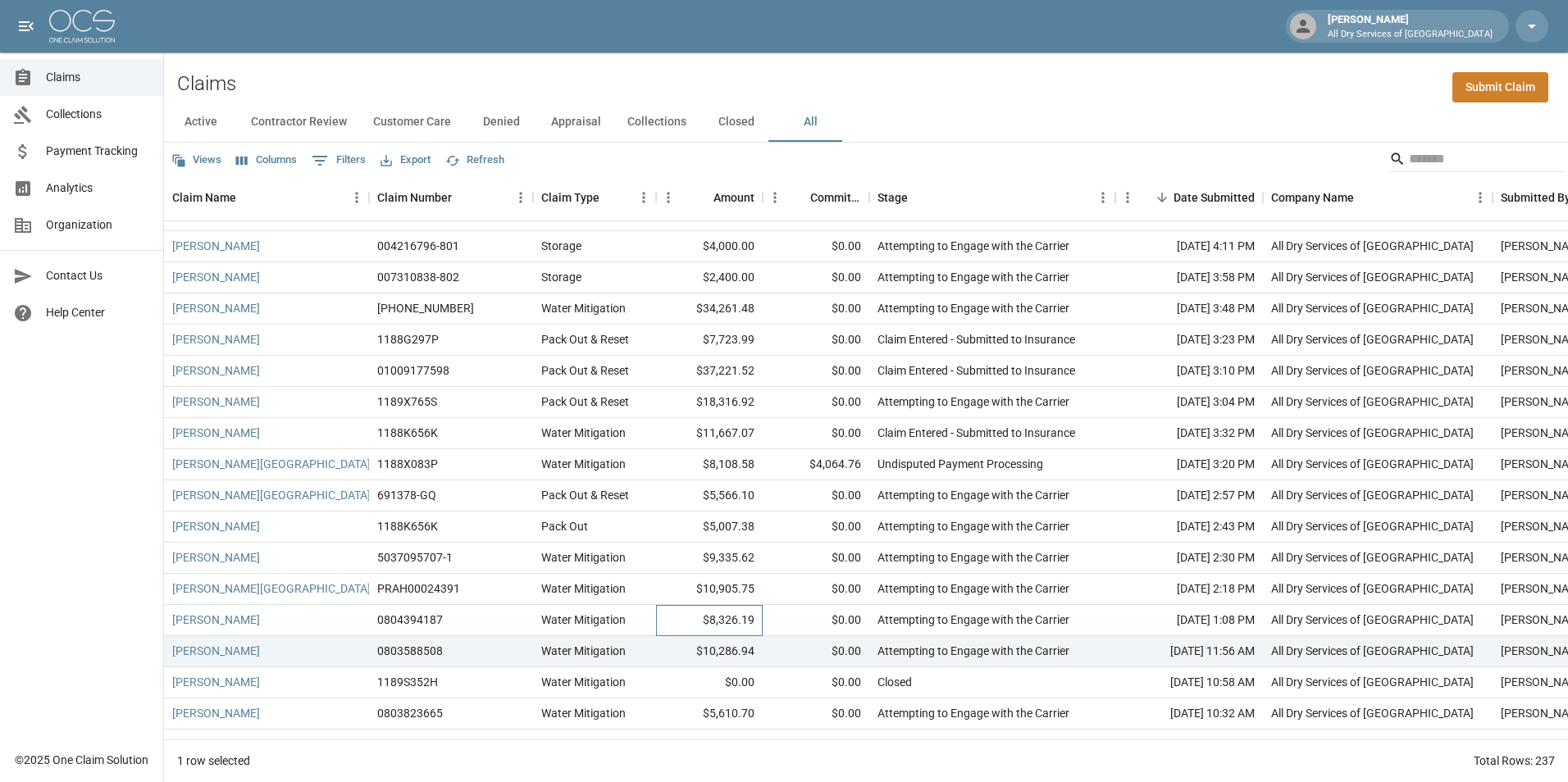
click at [670, 622] on div "$8,326.19" at bounding box center [709, 621] width 106 height 31
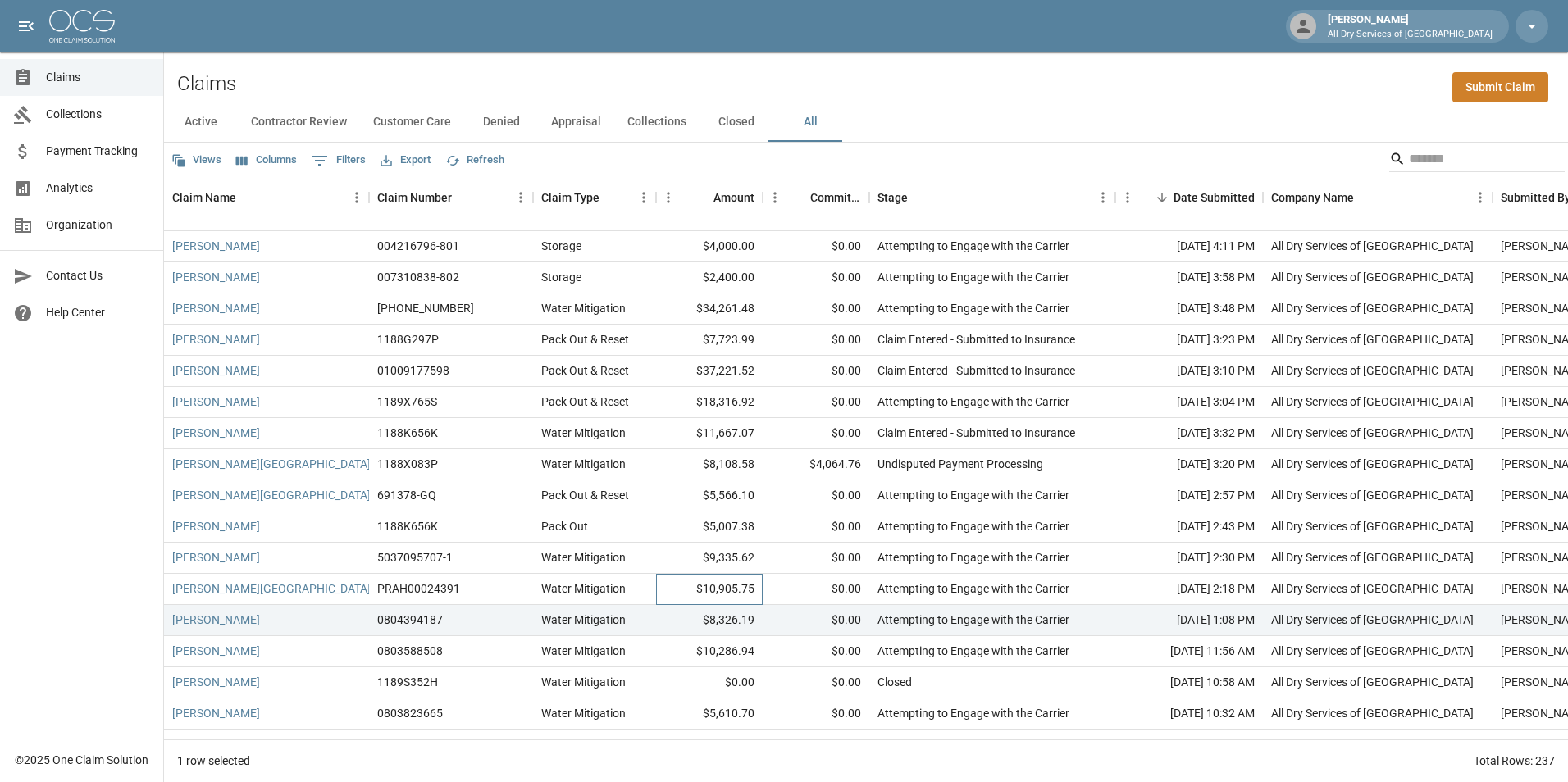
click at [673, 581] on div "$10,905.75" at bounding box center [709, 589] width 106 height 31
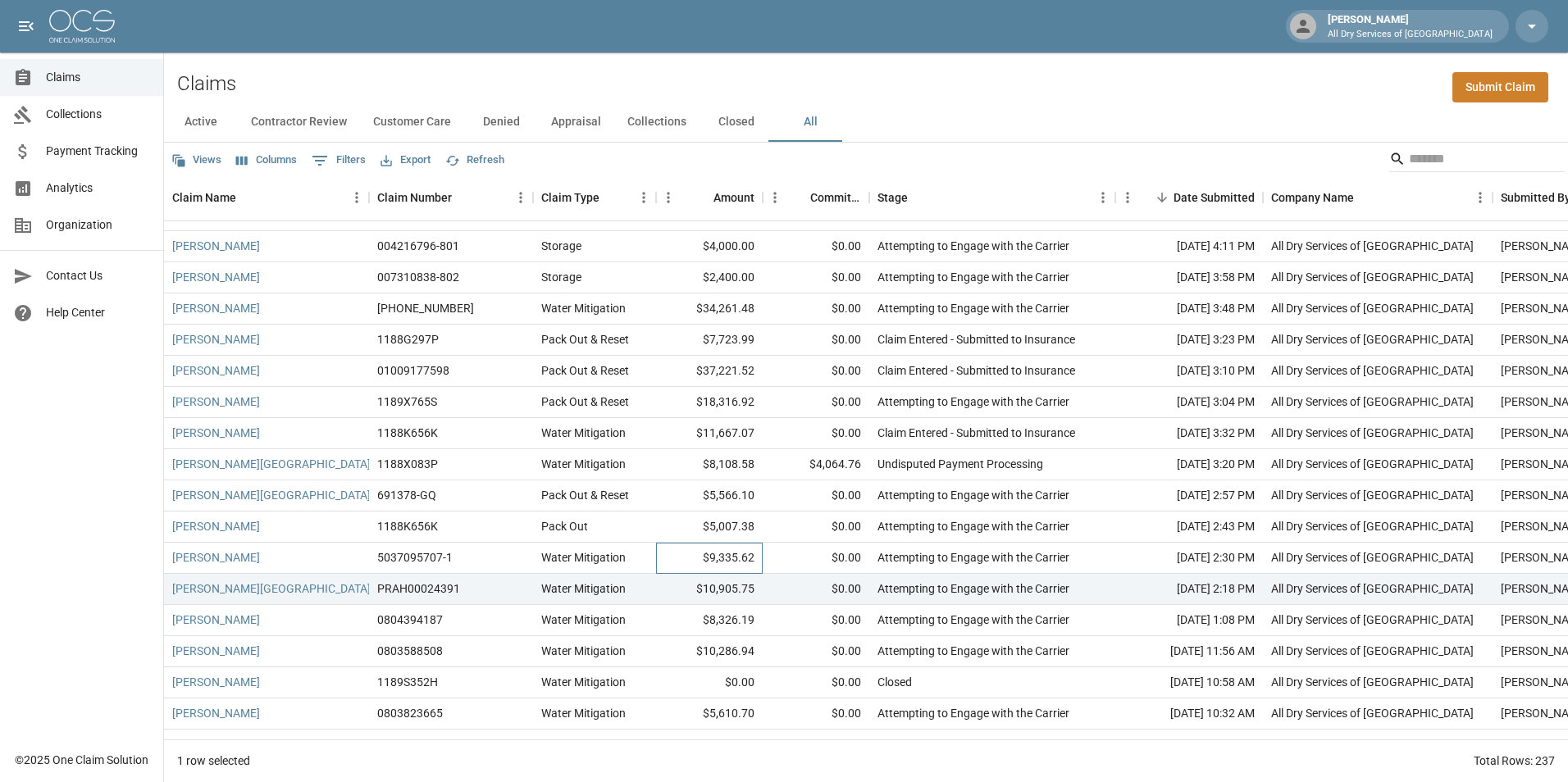
click at [684, 548] on div "$9,335.62" at bounding box center [709, 559] width 106 height 31
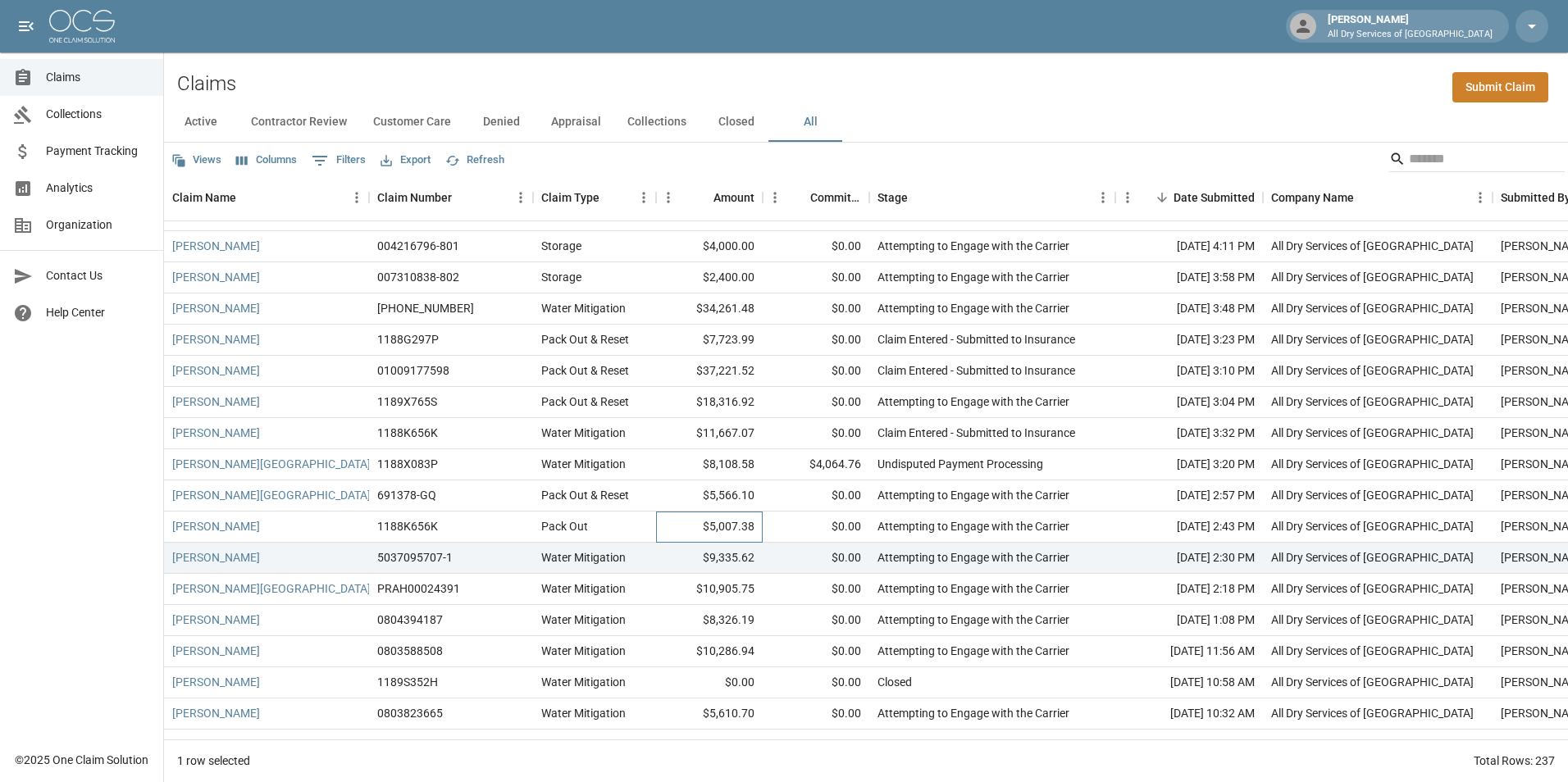
click at [683, 525] on div "$5,007.38" at bounding box center [709, 527] width 106 height 31
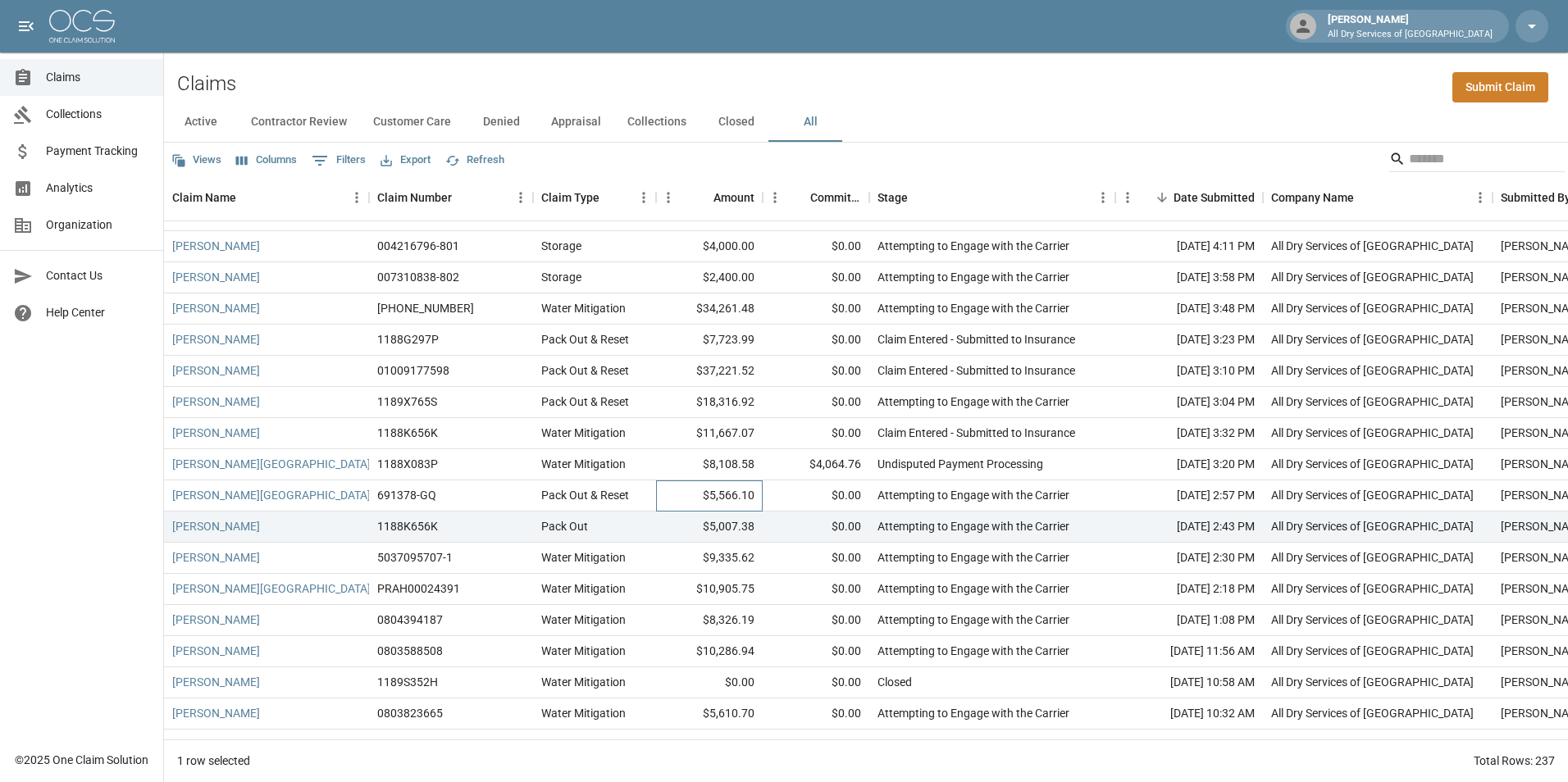
click at [683, 488] on div "$5,566.10" at bounding box center [709, 496] width 106 height 31
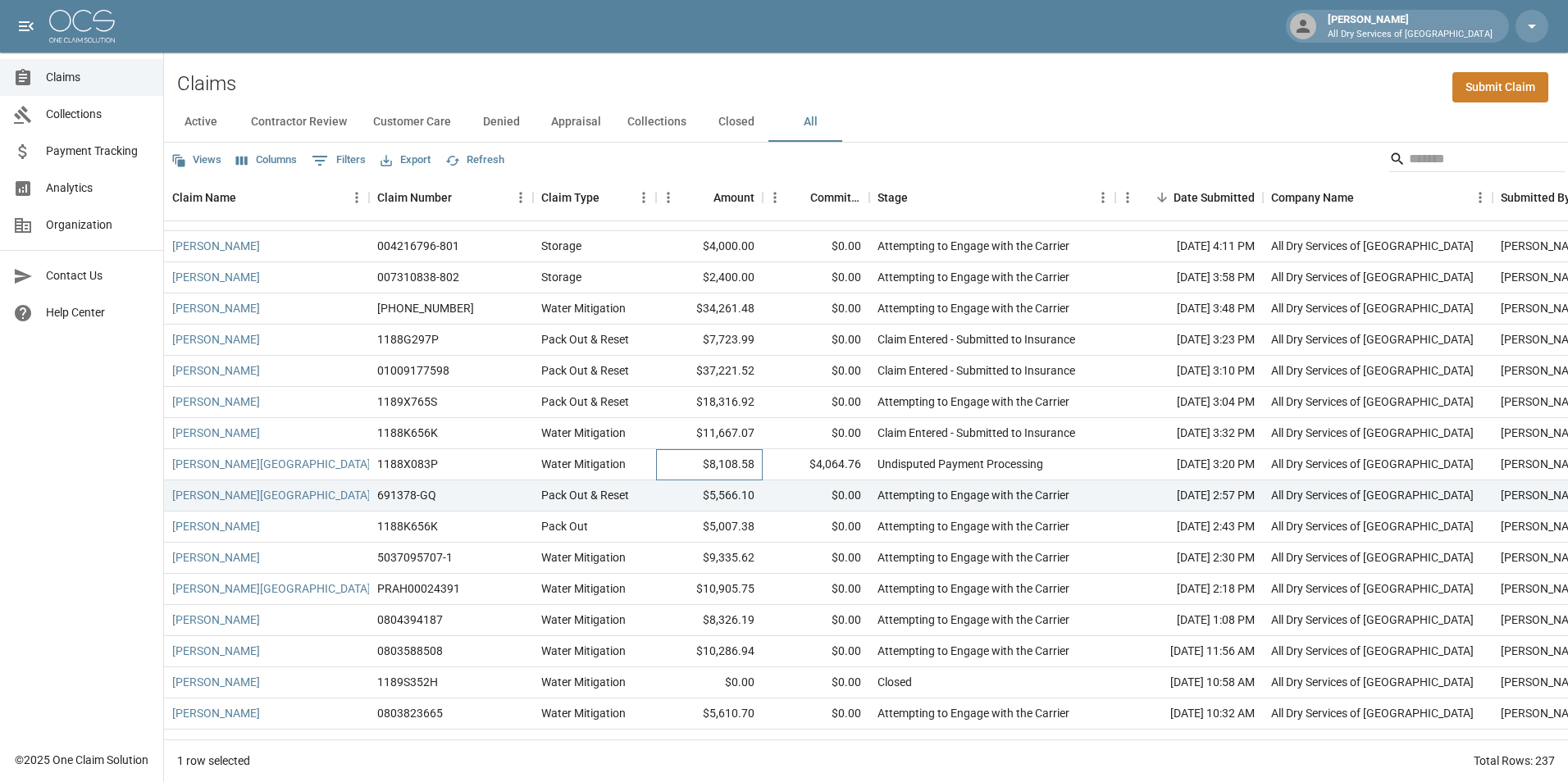
click at [680, 461] on div "$8,108.58" at bounding box center [709, 465] width 106 height 31
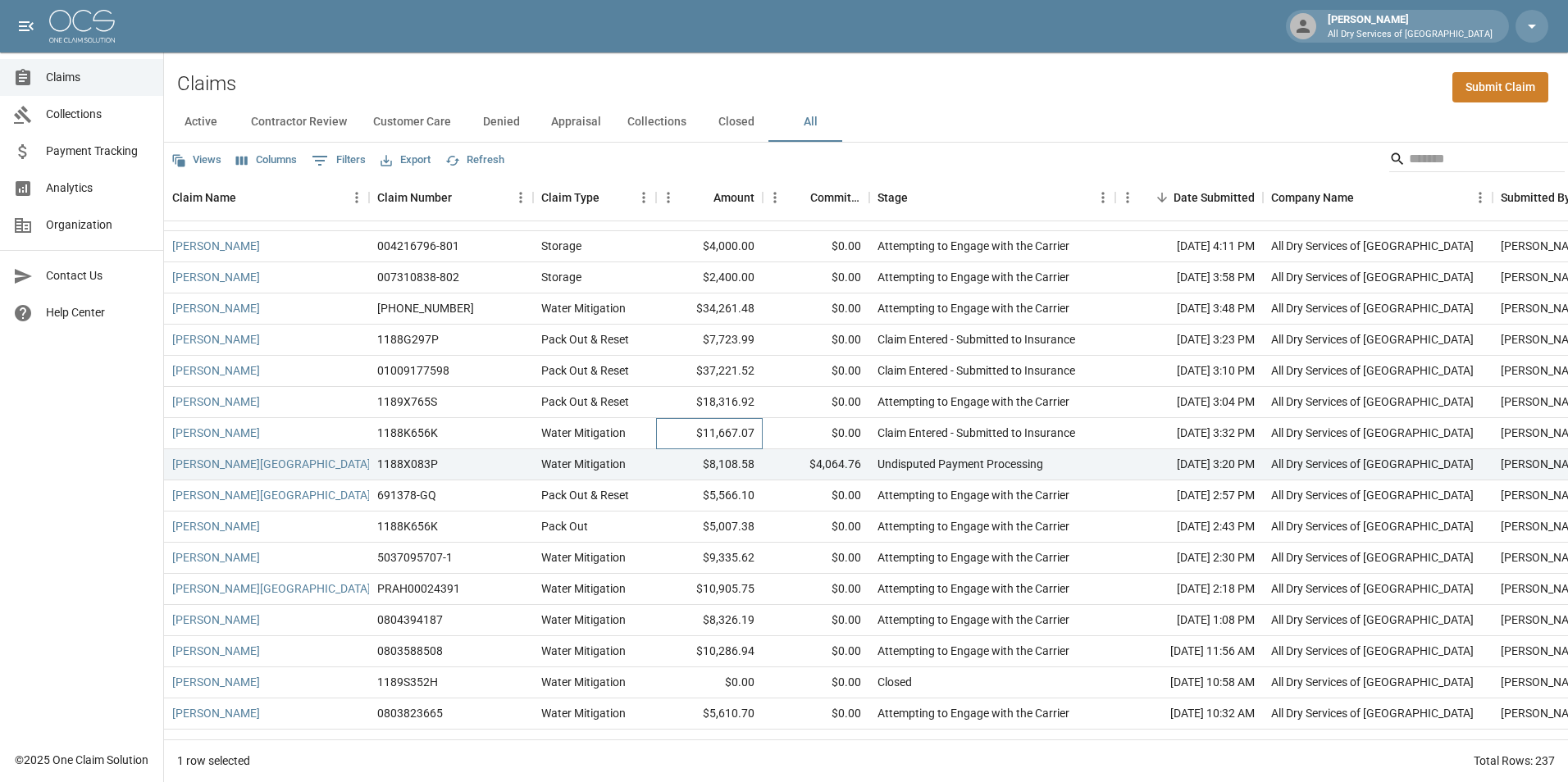
click at [680, 431] on div "$11,667.07" at bounding box center [709, 434] width 106 height 31
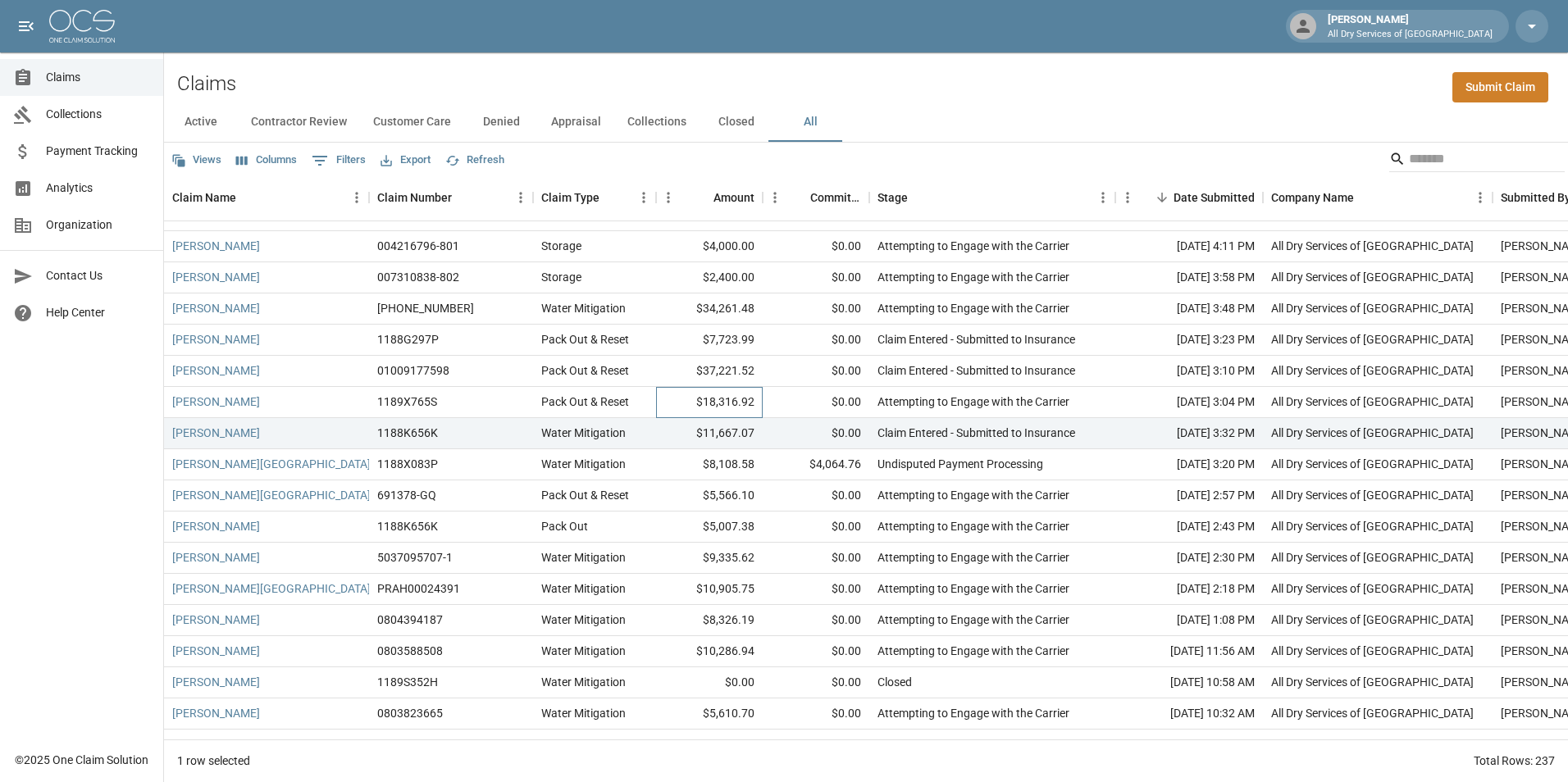
click at [674, 397] on div "$18,316.92" at bounding box center [709, 403] width 106 height 31
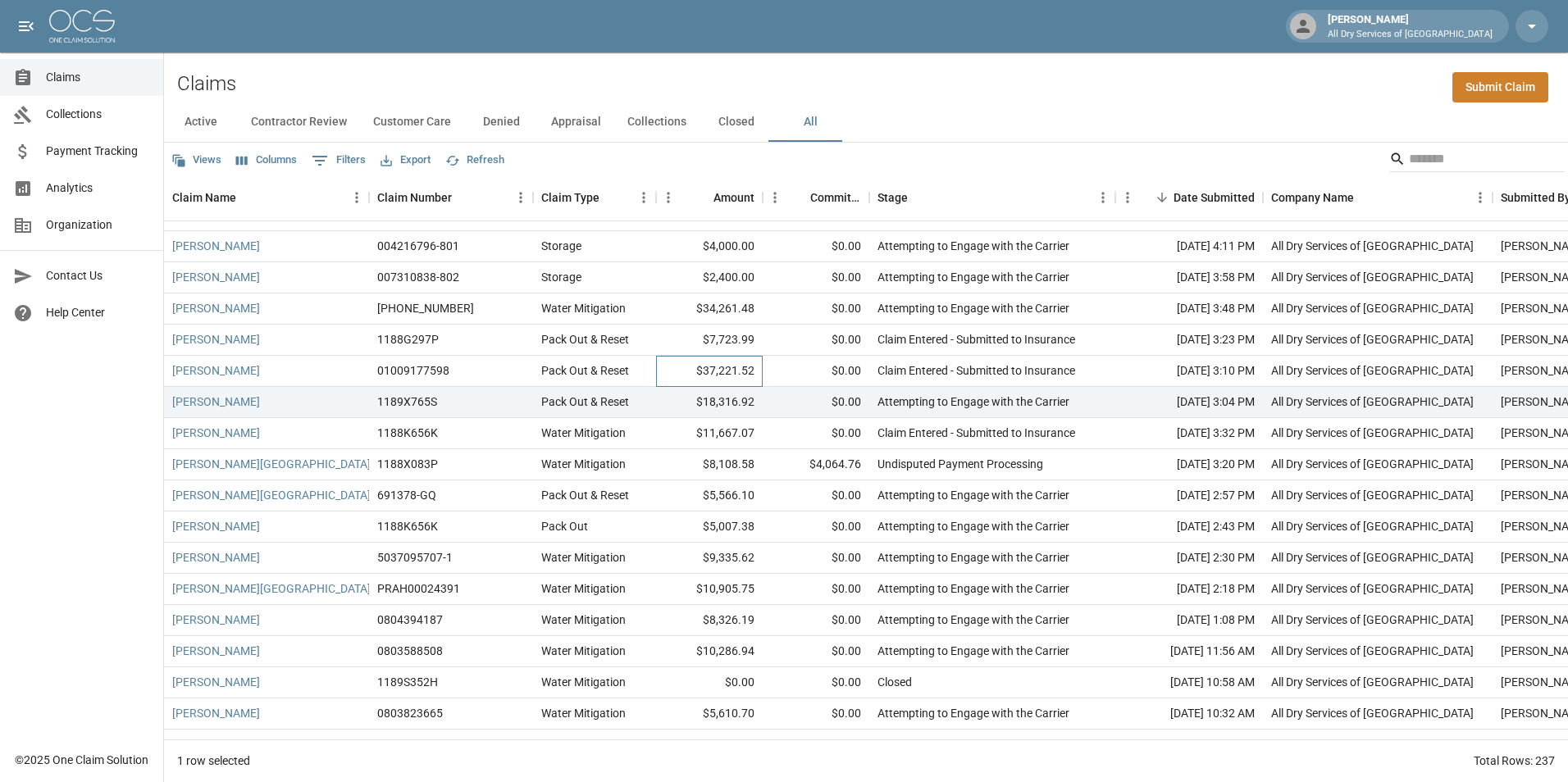
click at [679, 363] on div "$37,221.52" at bounding box center [709, 371] width 106 height 31
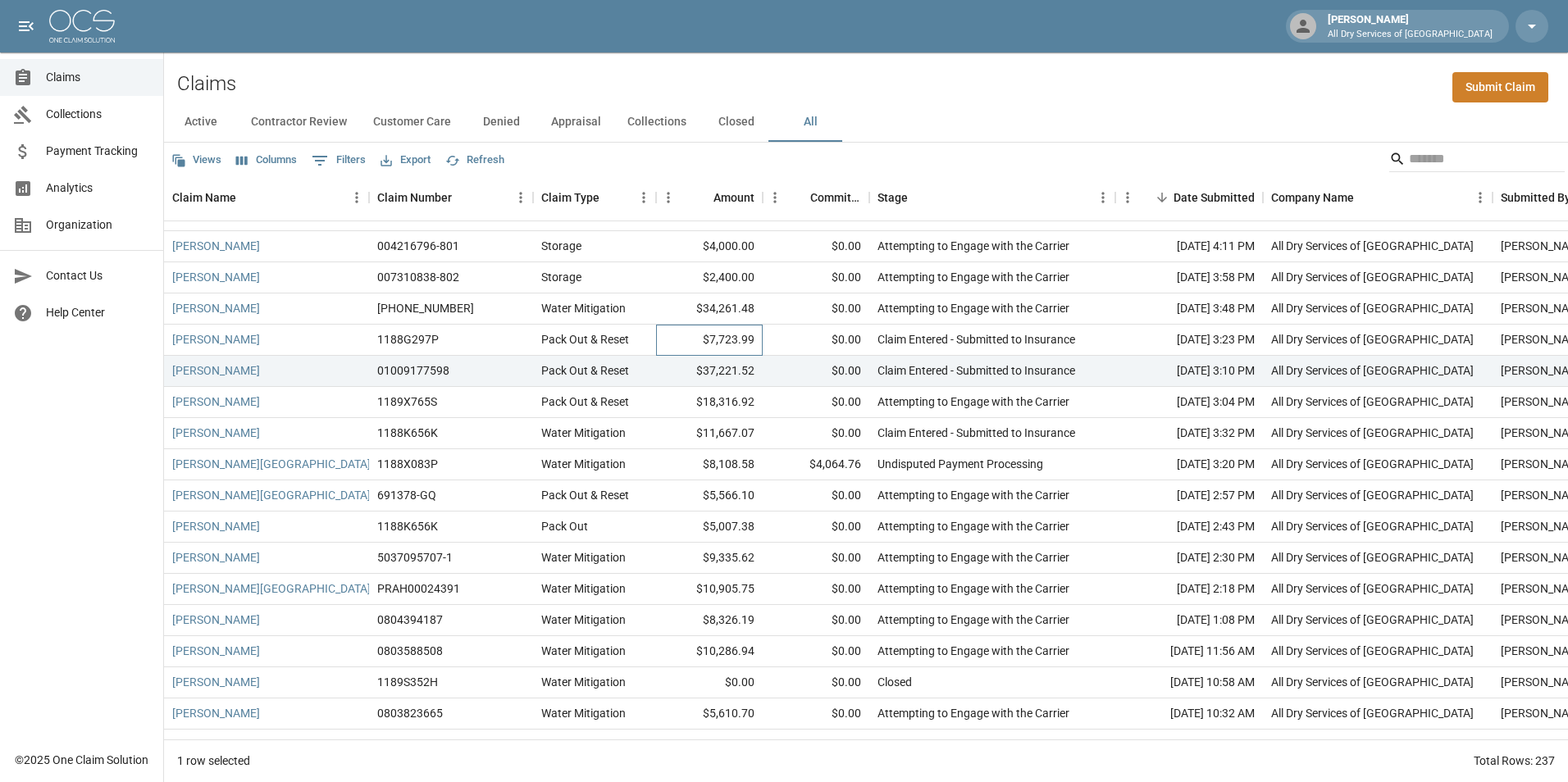
click at [678, 337] on div "$7,723.99" at bounding box center [709, 340] width 106 height 31
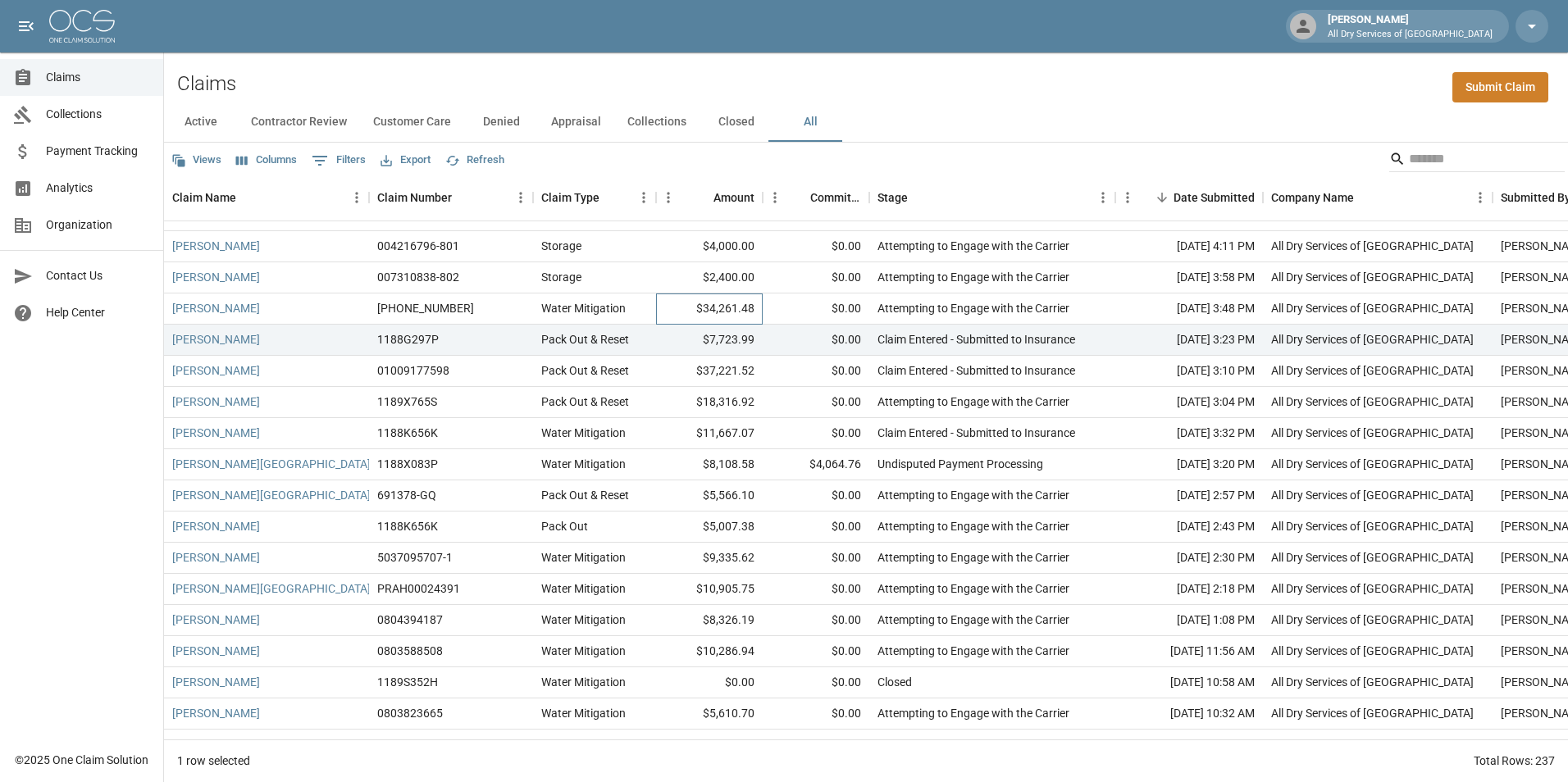
click at [674, 306] on div "$34,261.48" at bounding box center [709, 309] width 106 height 31
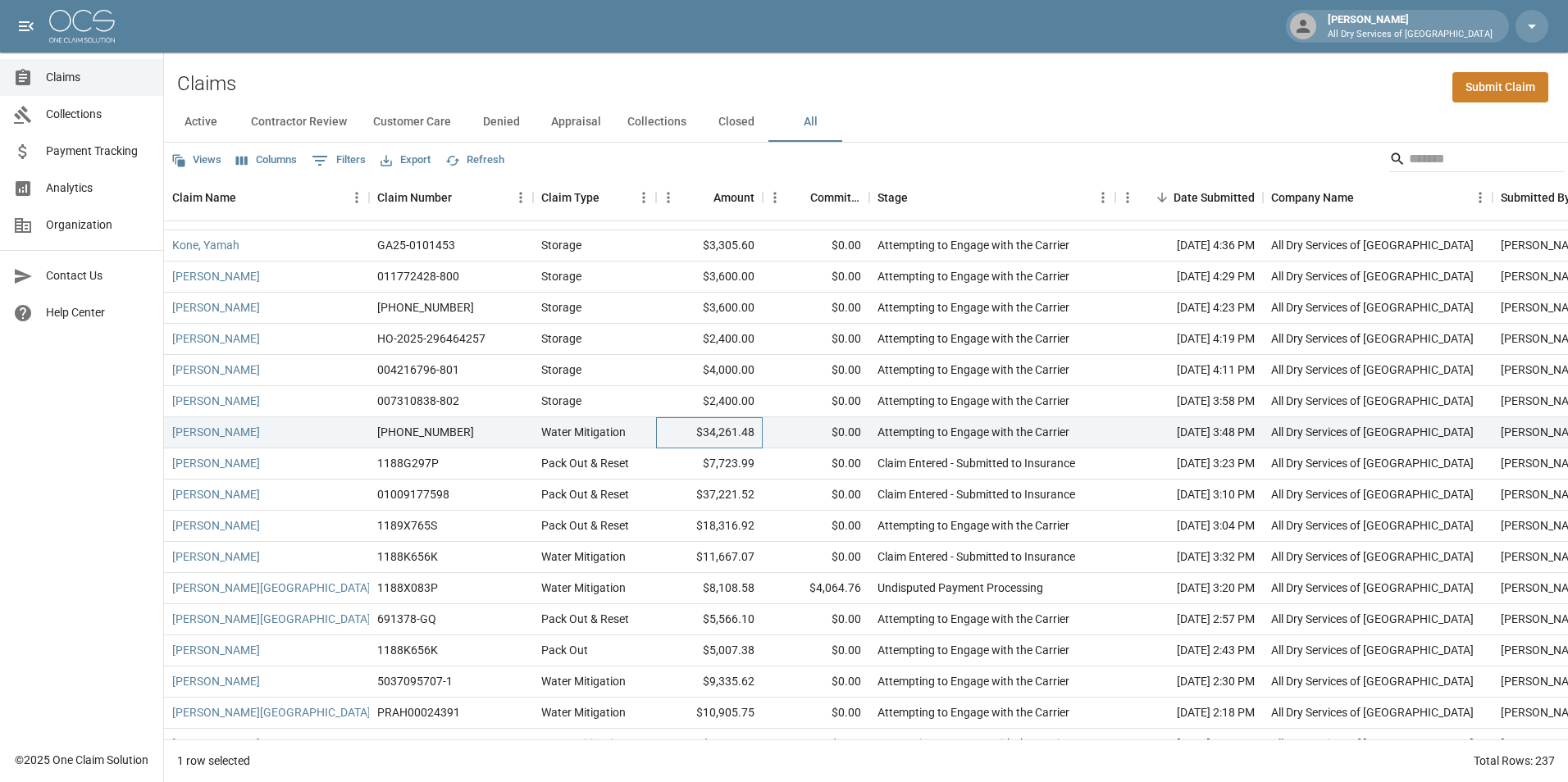
scroll to position [492, 0]
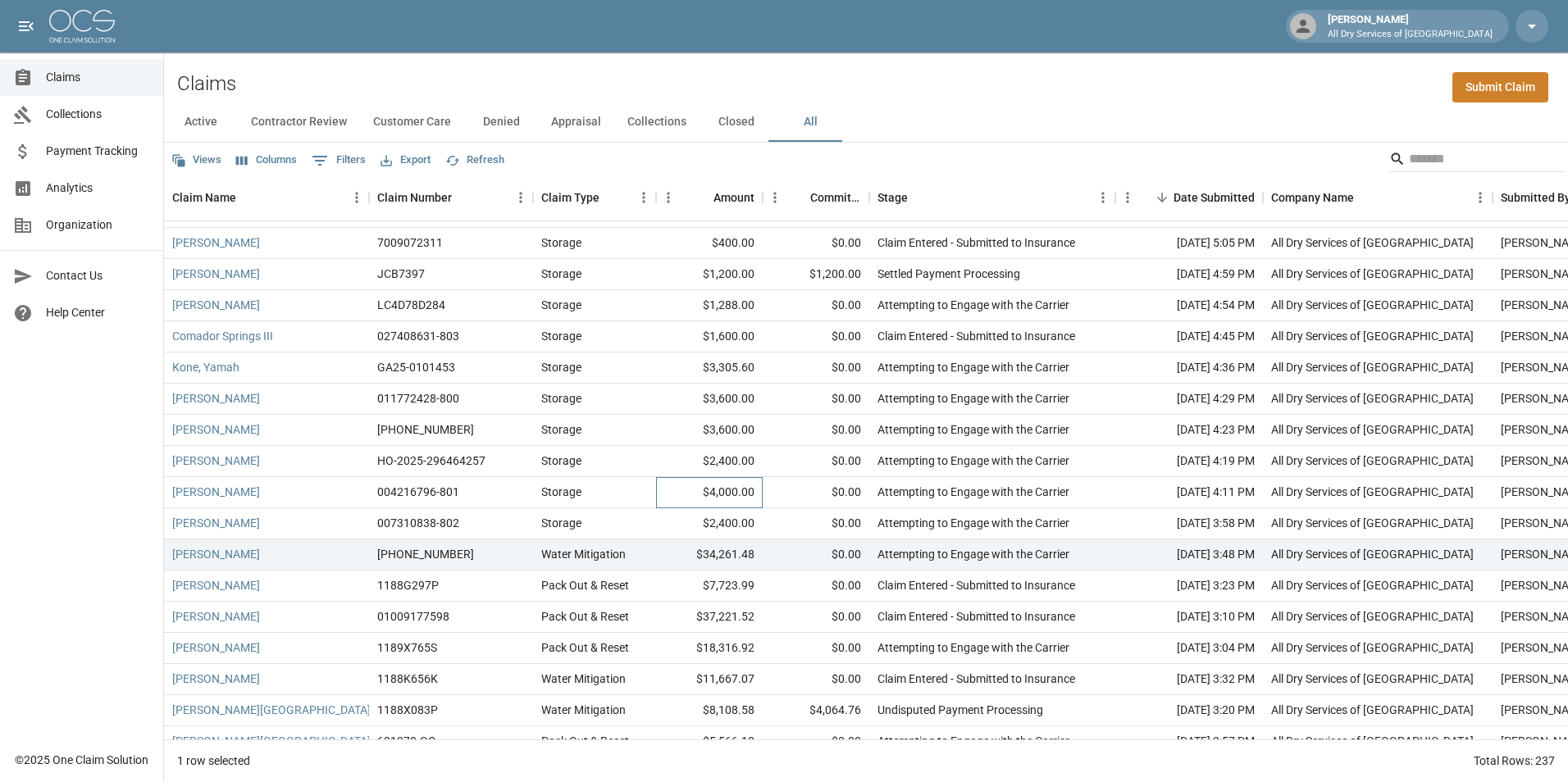
click at [662, 490] on div "$4,000.00" at bounding box center [709, 493] width 106 height 31
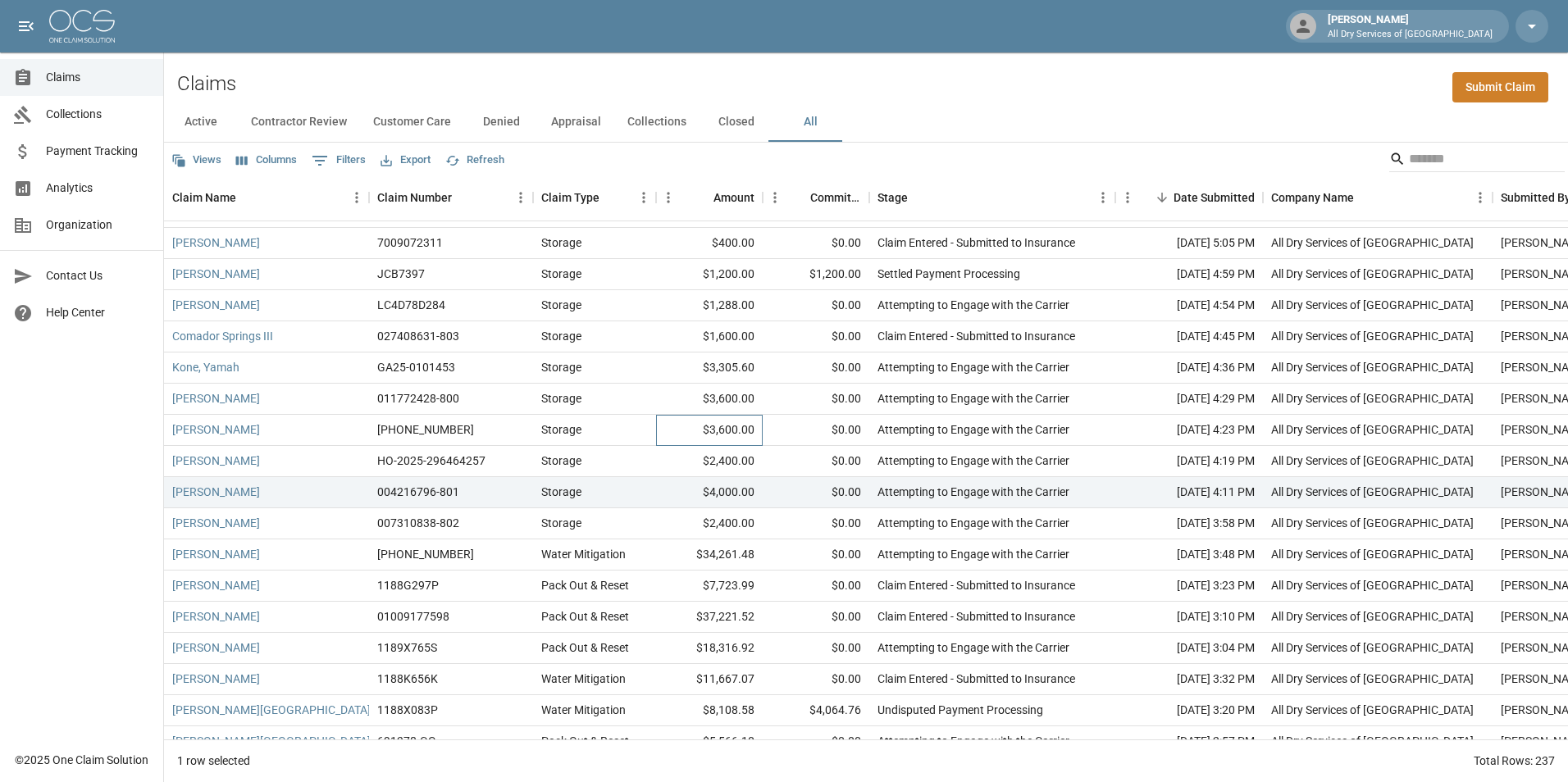
click at [672, 425] on div "$3,600.00" at bounding box center [709, 431] width 106 height 31
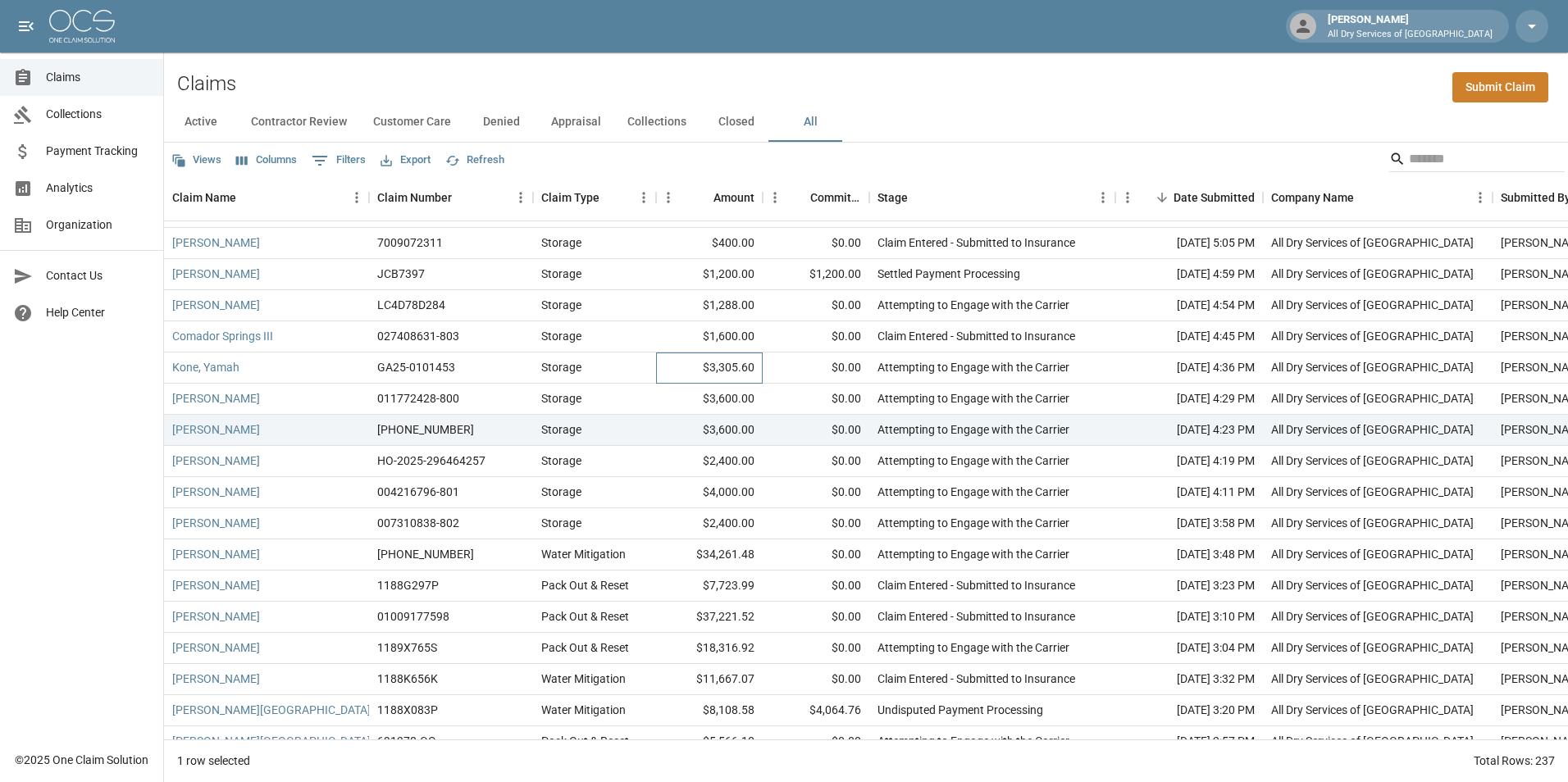
click at [672, 367] on div "$3,305.60" at bounding box center [709, 368] width 106 height 31
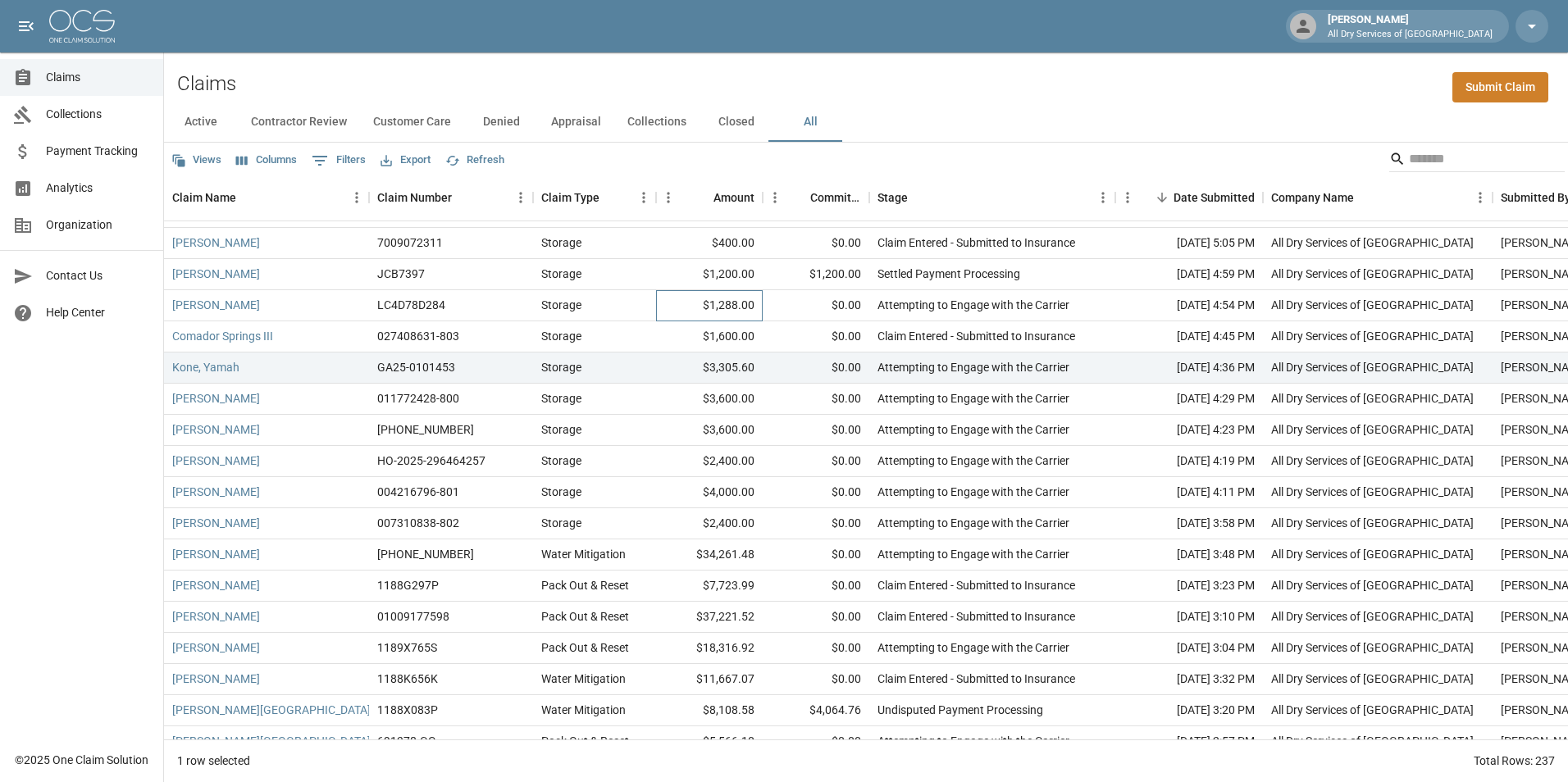
click at [680, 310] on div "$1,288.00" at bounding box center [709, 306] width 106 height 31
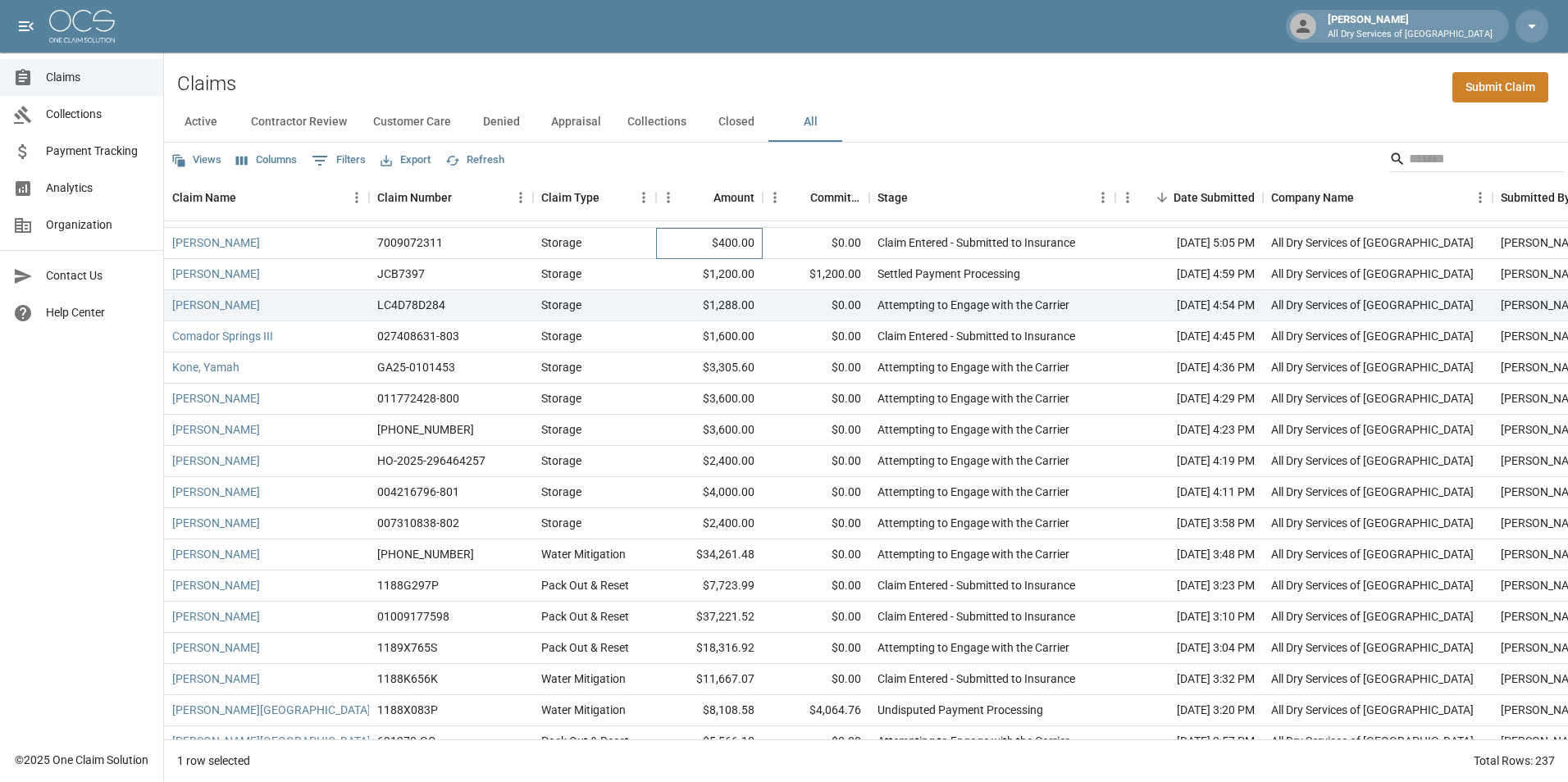
click at [682, 242] on div "$400.00" at bounding box center [709, 243] width 106 height 31
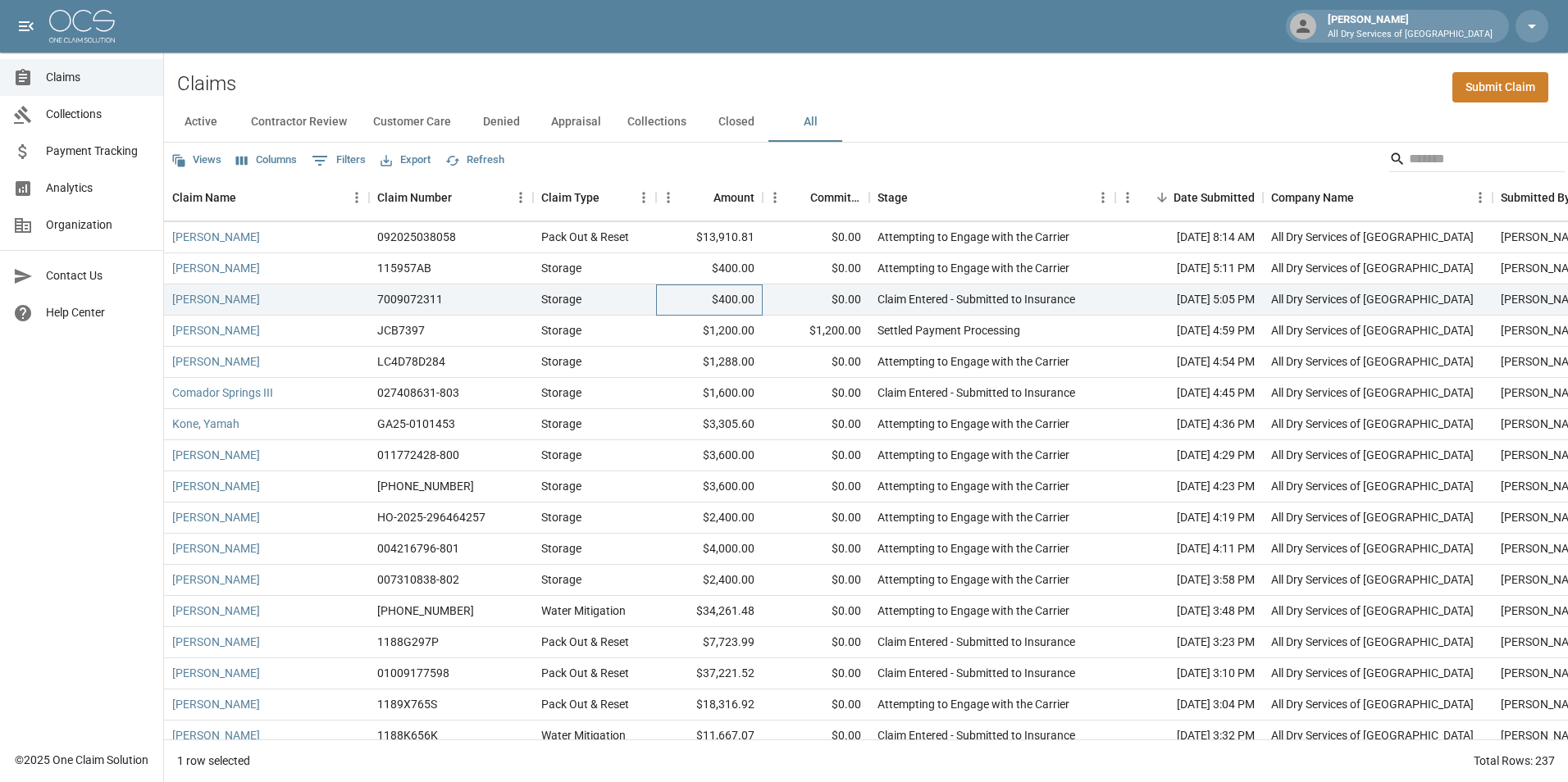
scroll to position [328, 0]
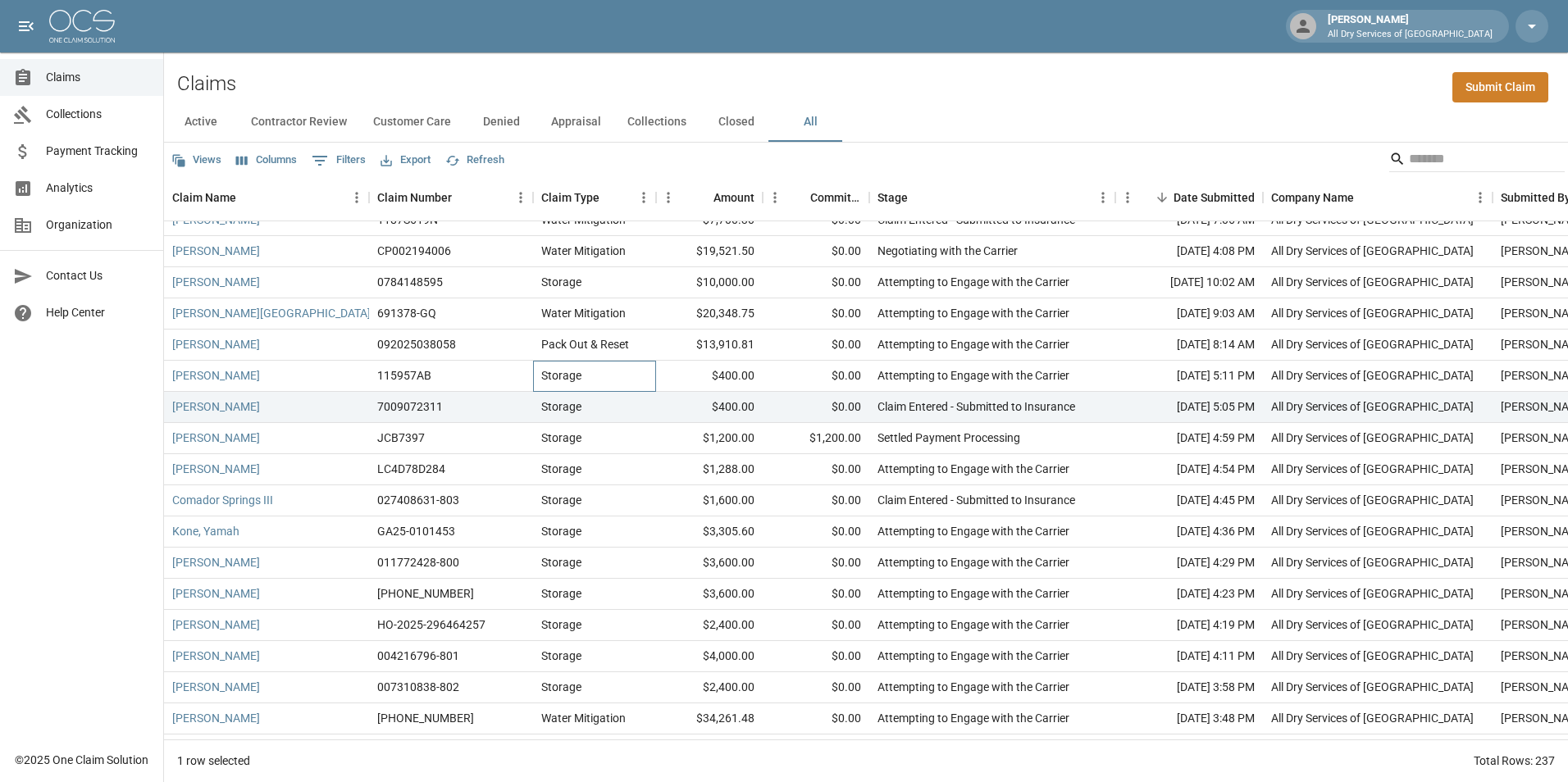
click at [655, 378] on div "Storage" at bounding box center [594, 377] width 123 height 31
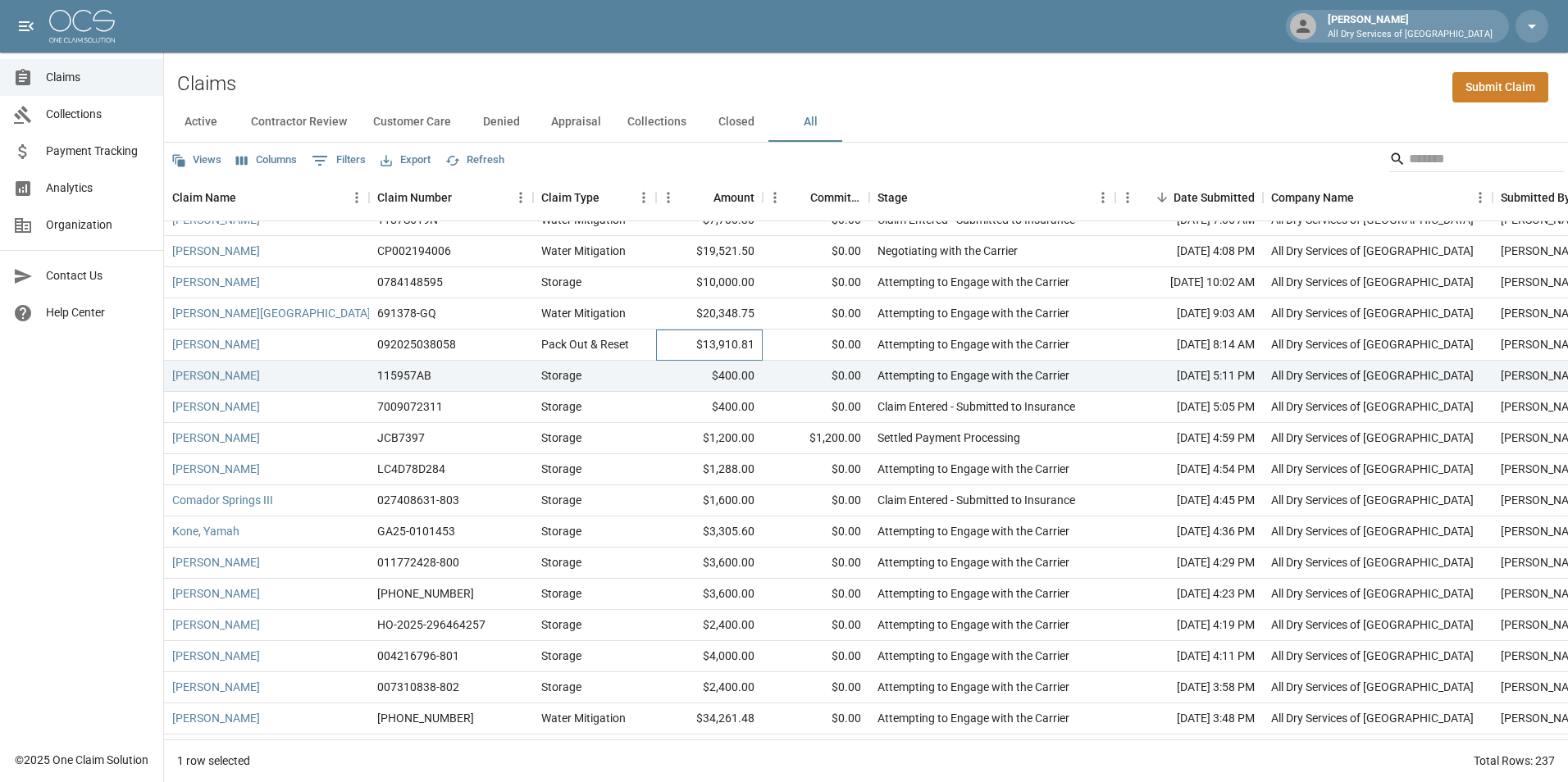
click at [678, 342] on div "$13,910.81" at bounding box center [709, 345] width 106 height 31
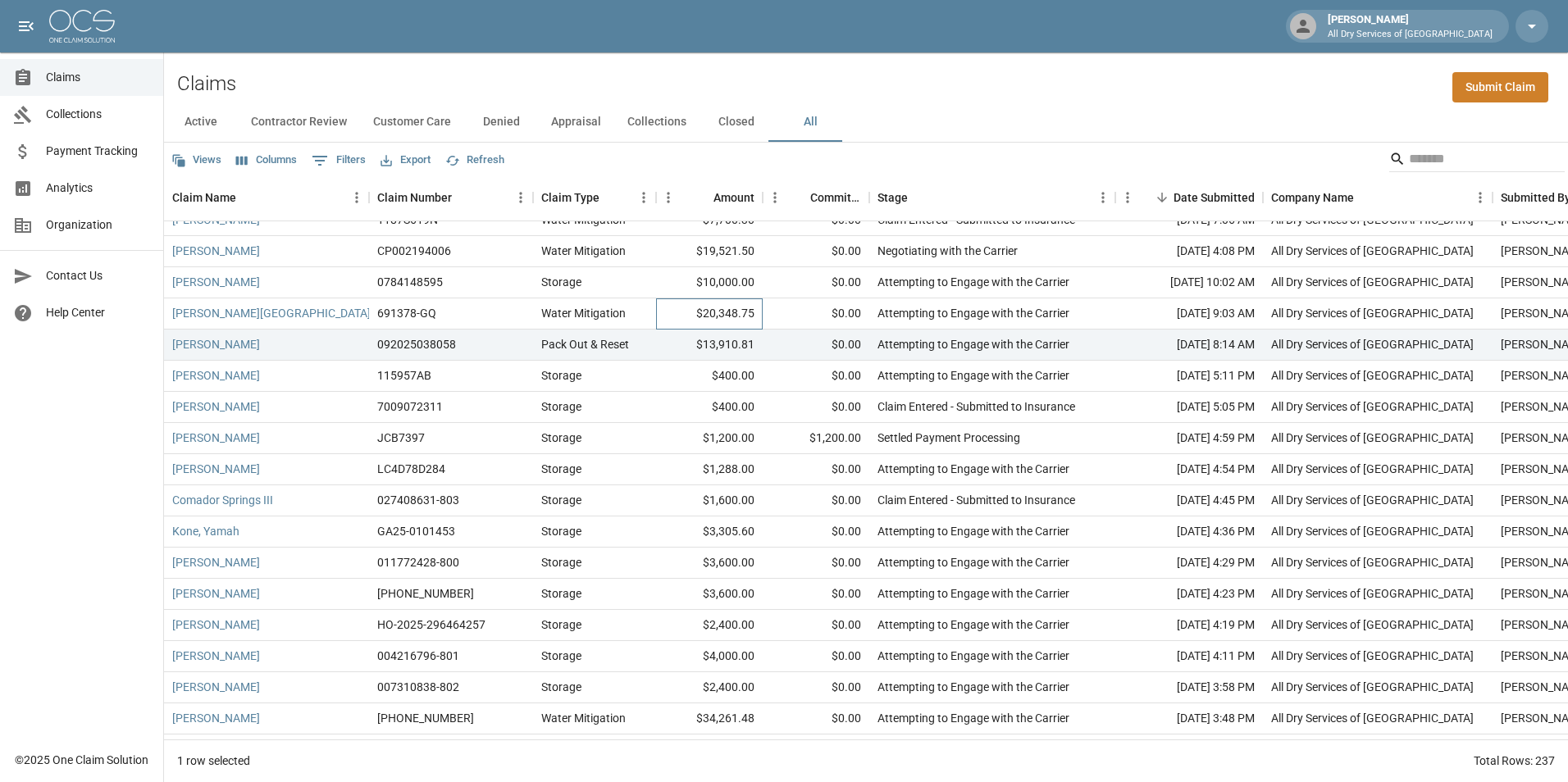
click at [676, 315] on div "$20,348.75" at bounding box center [709, 314] width 106 height 31
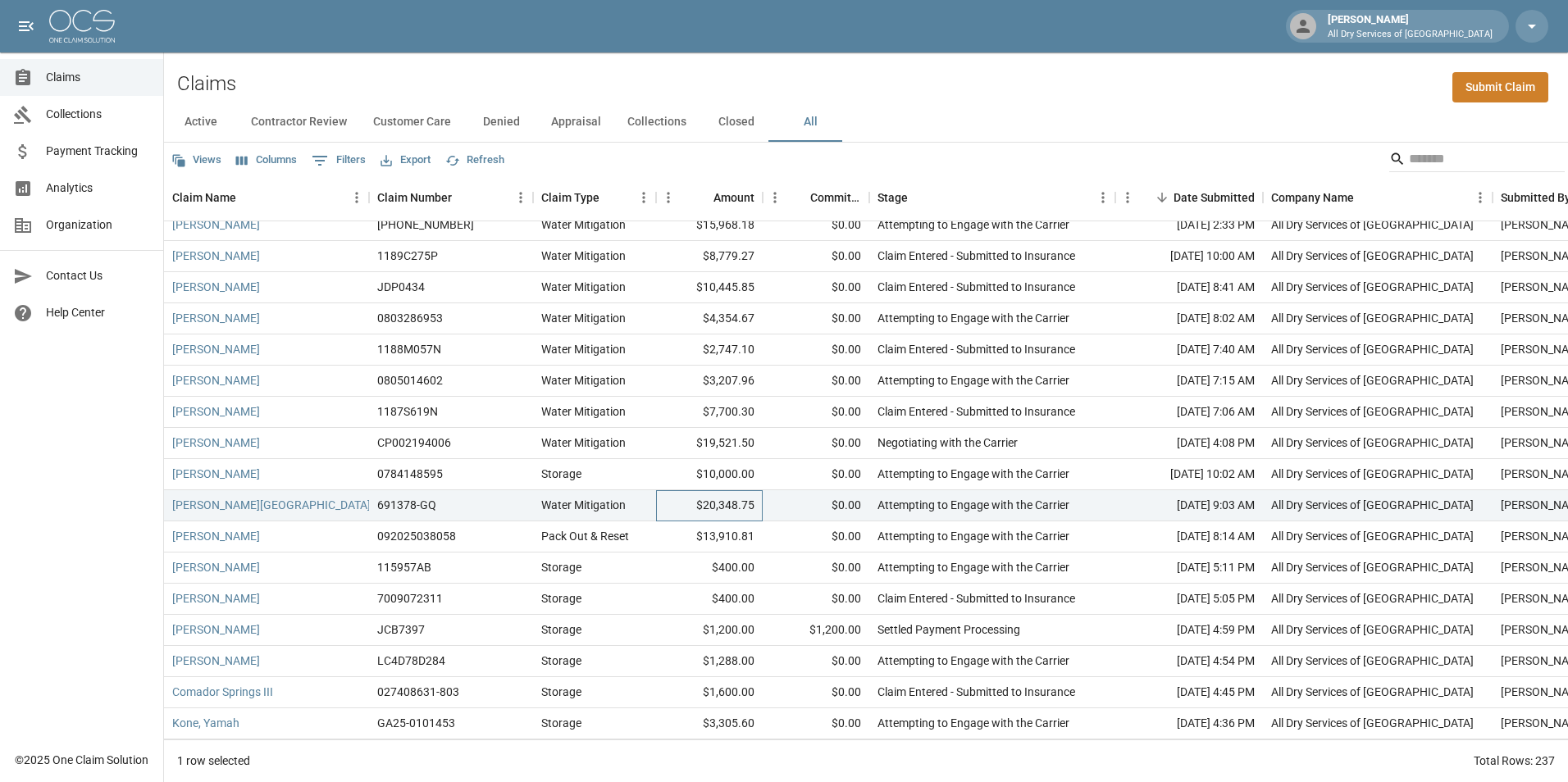
scroll to position [82, 0]
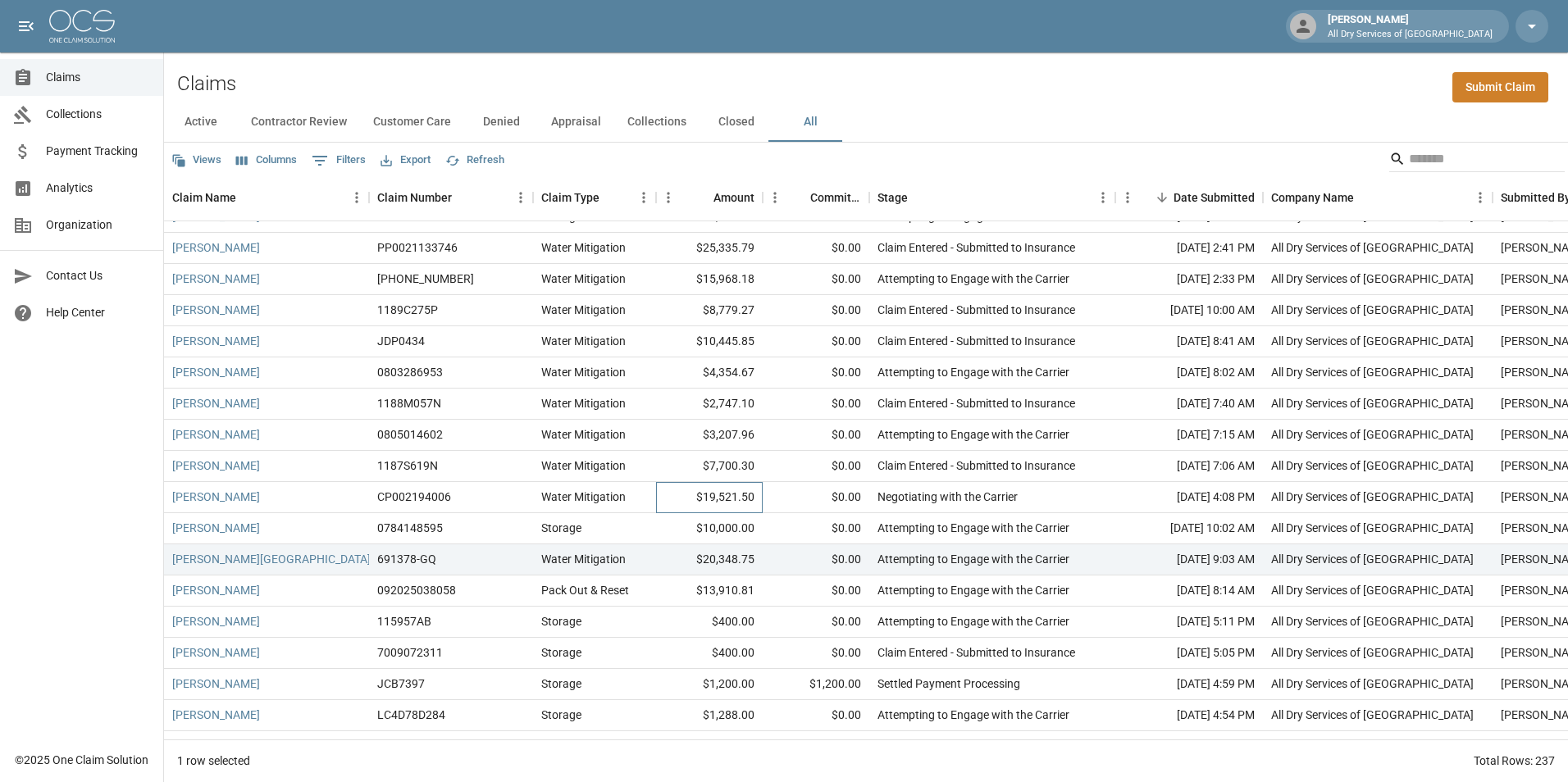
click at [667, 496] on div "$19,521.50" at bounding box center [709, 498] width 106 height 31
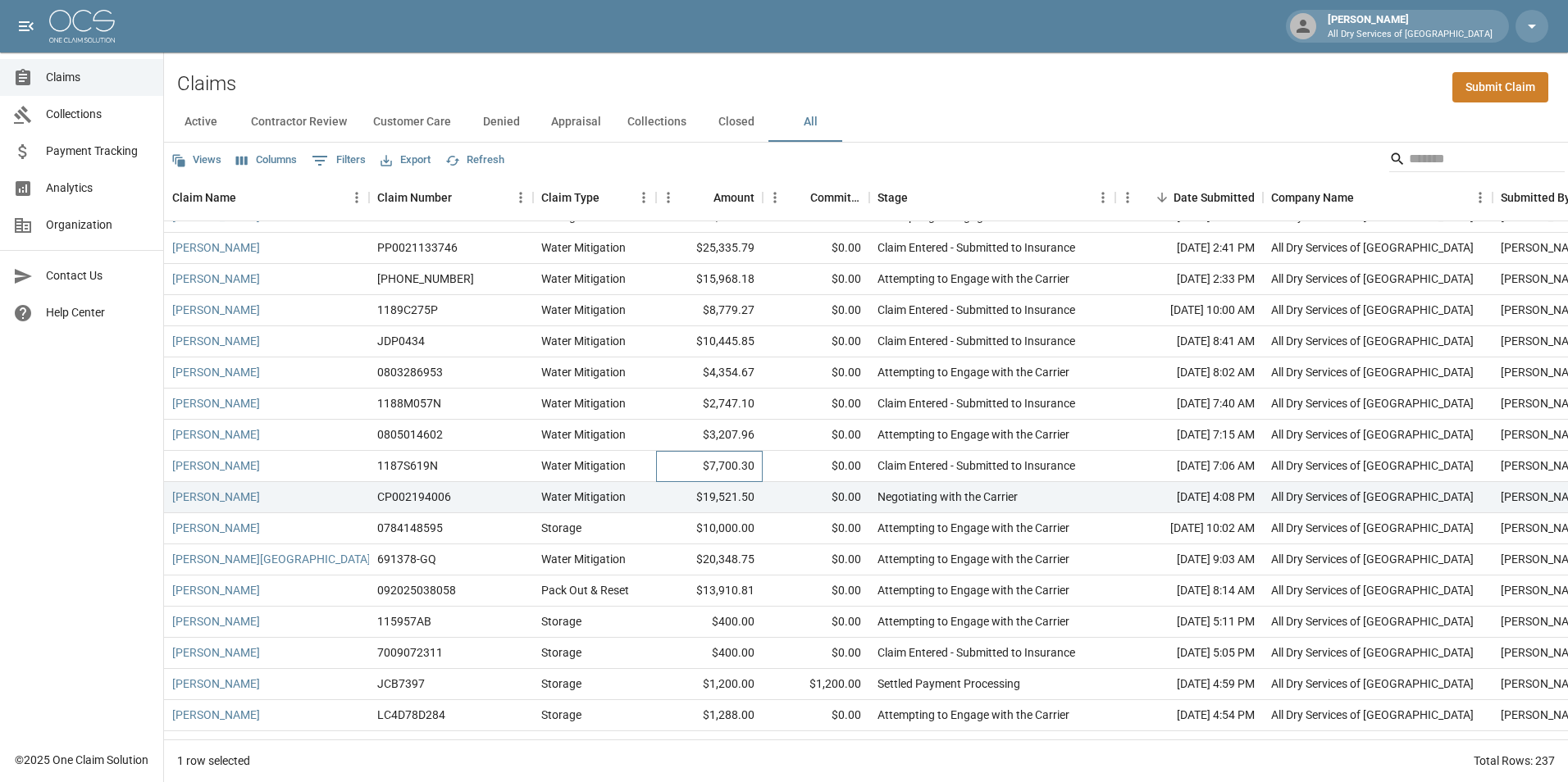
click at [680, 467] on div "$7,700.30" at bounding box center [709, 466] width 106 height 31
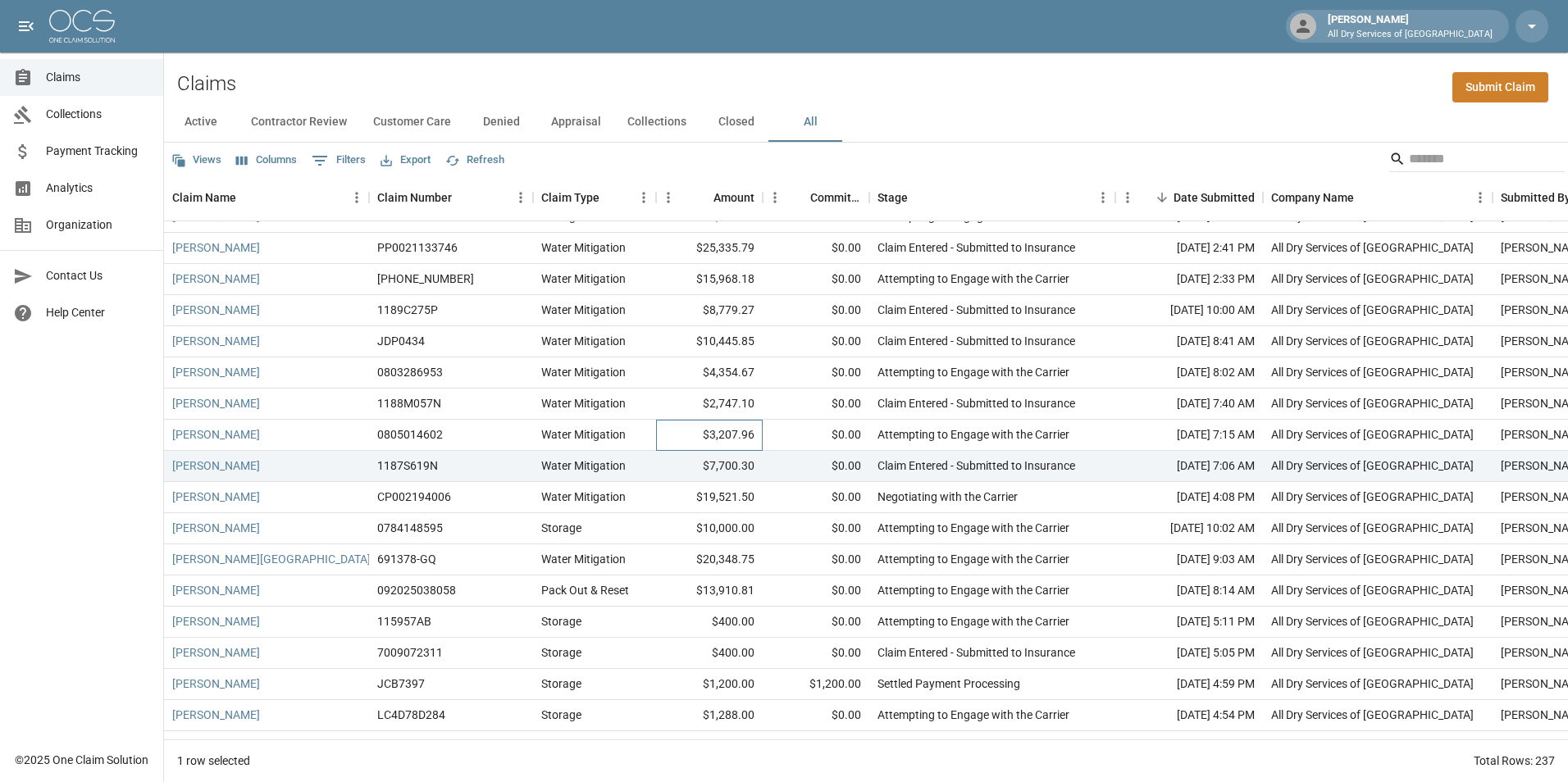
click at [679, 433] on div "$3,207.96" at bounding box center [709, 436] width 106 height 31
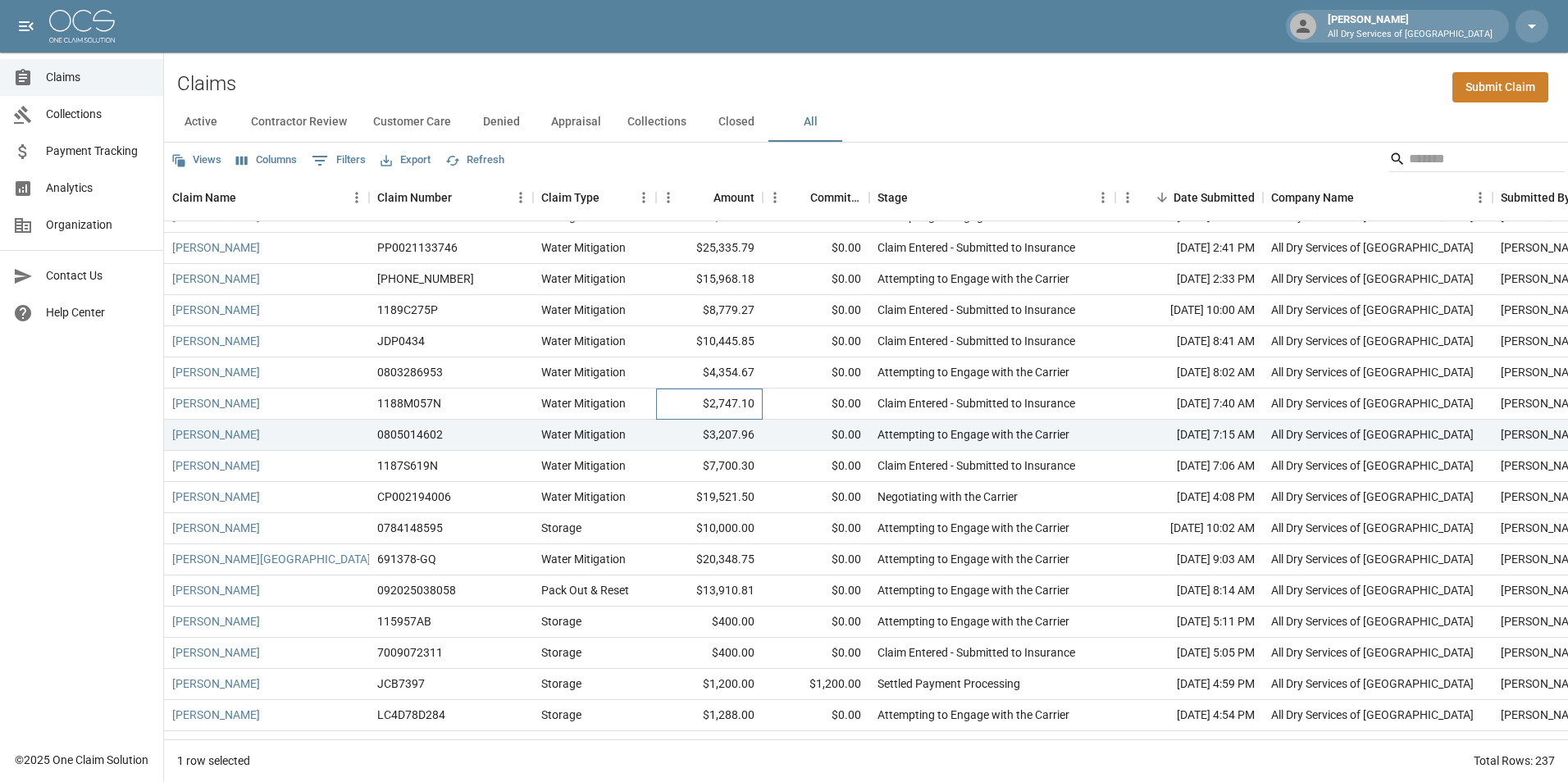
click at [684, 403] on div "$2,747.10" at bounding box center [709, 405] width 106 height 31
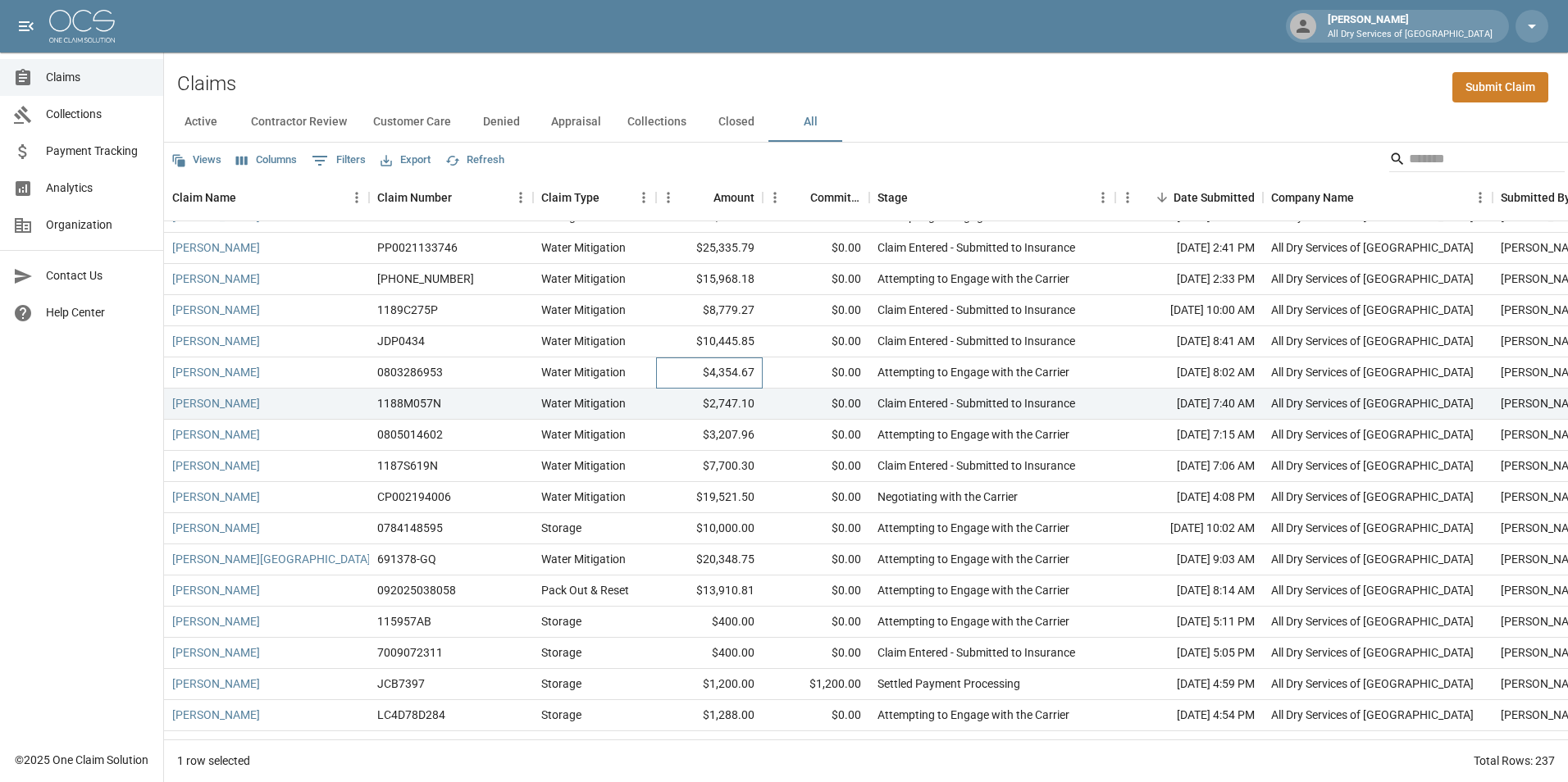
click at [683, 368] on div "$4,354.67" at bounding box center [709, 373] width 106 height 31
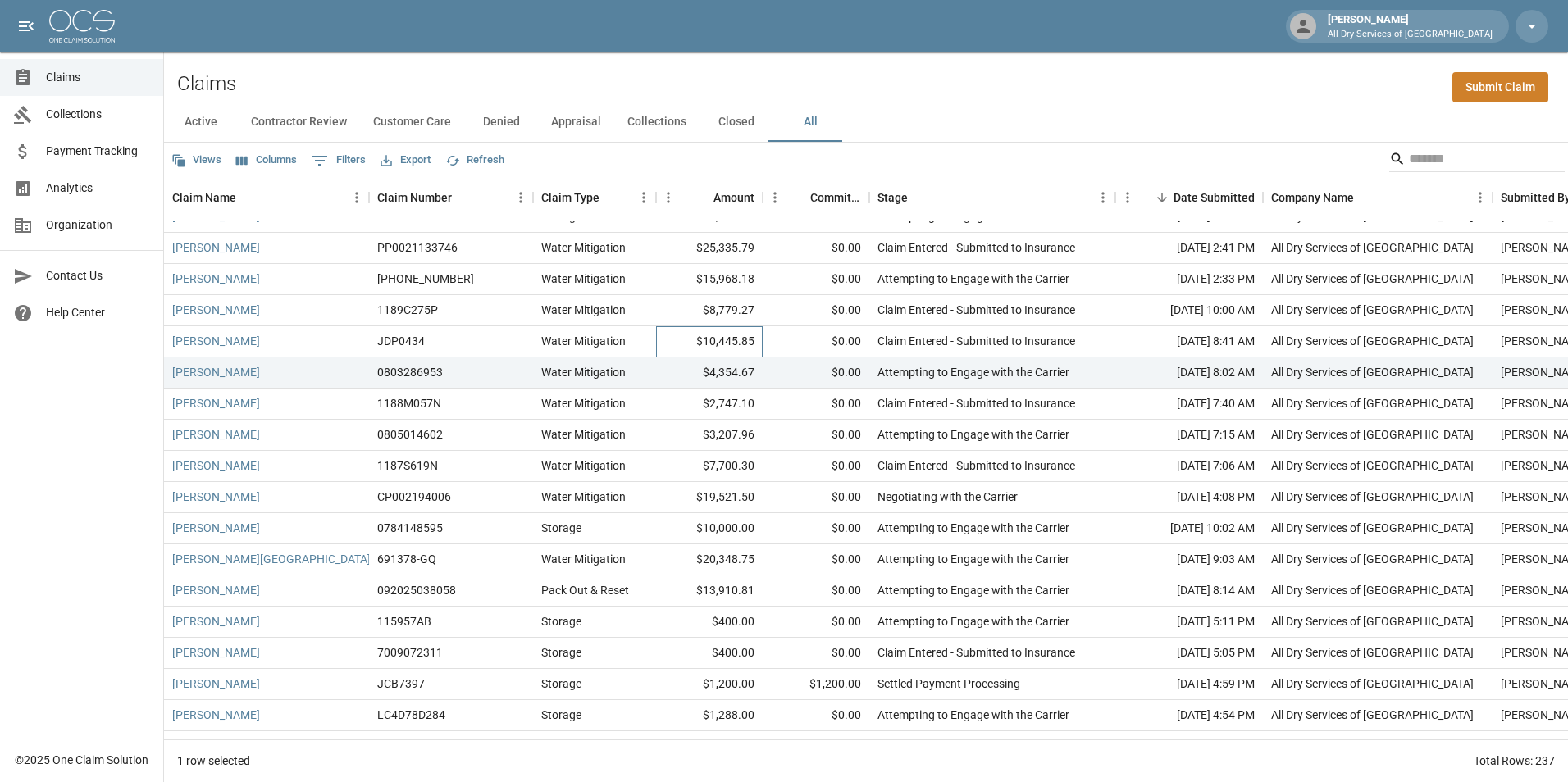
click at [681, 338] on div "$10,445.85" at bounding box center [709, 342] width 106 height 31
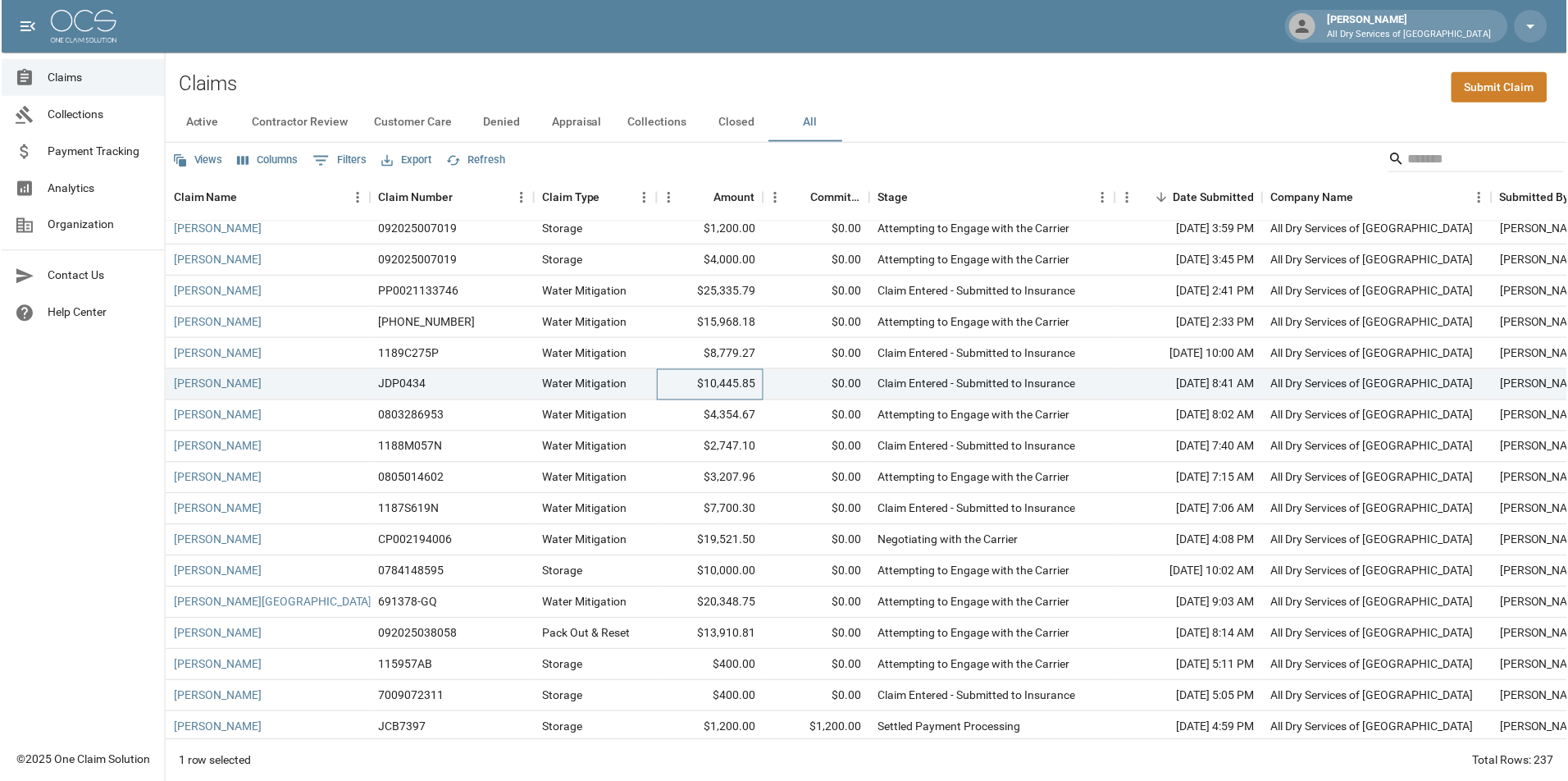
scroll to position [0, 0]
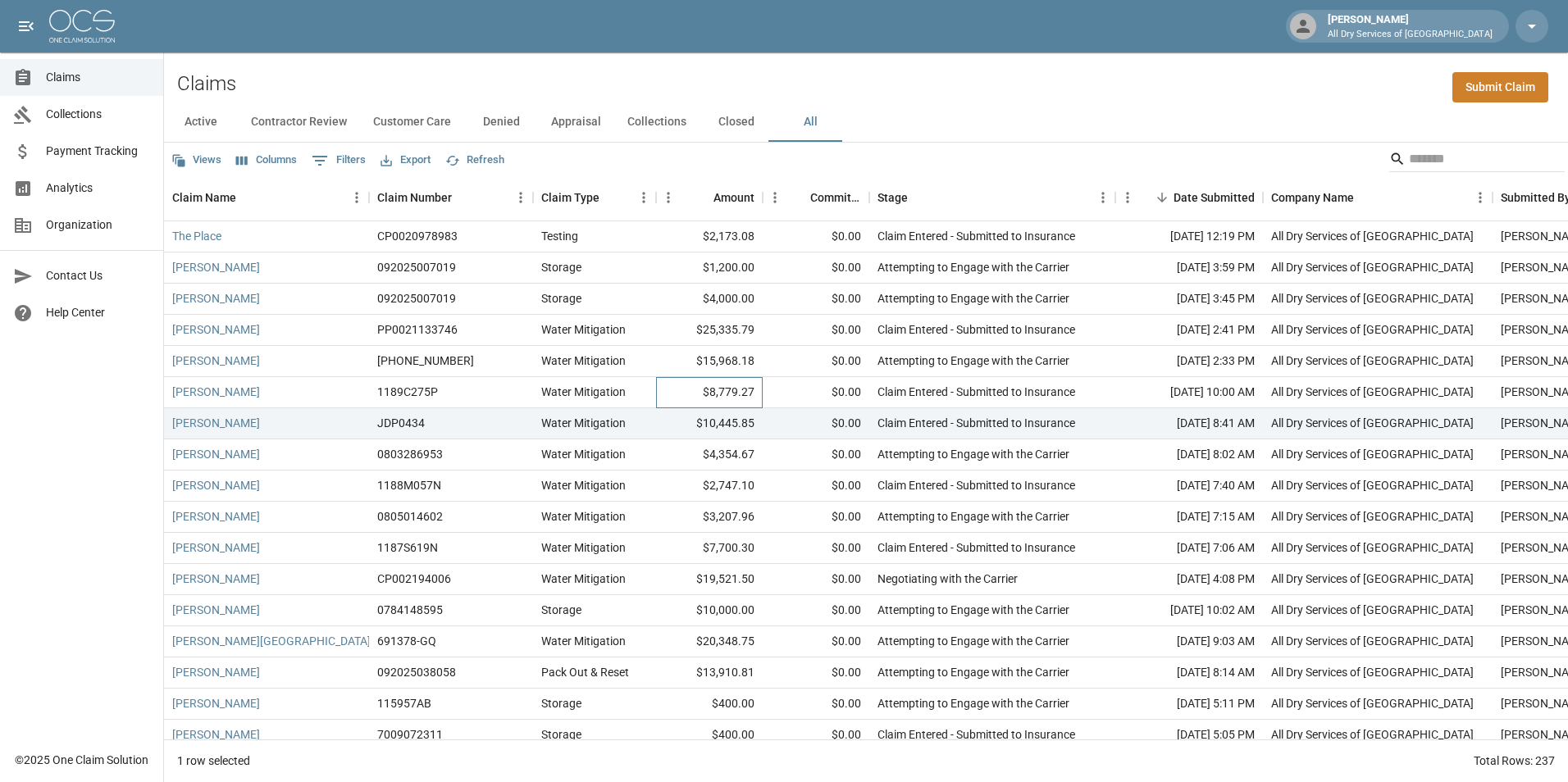
click at [671, 390] on div "$8,779.27" at bounding box center [709, 393] width 106 height 31
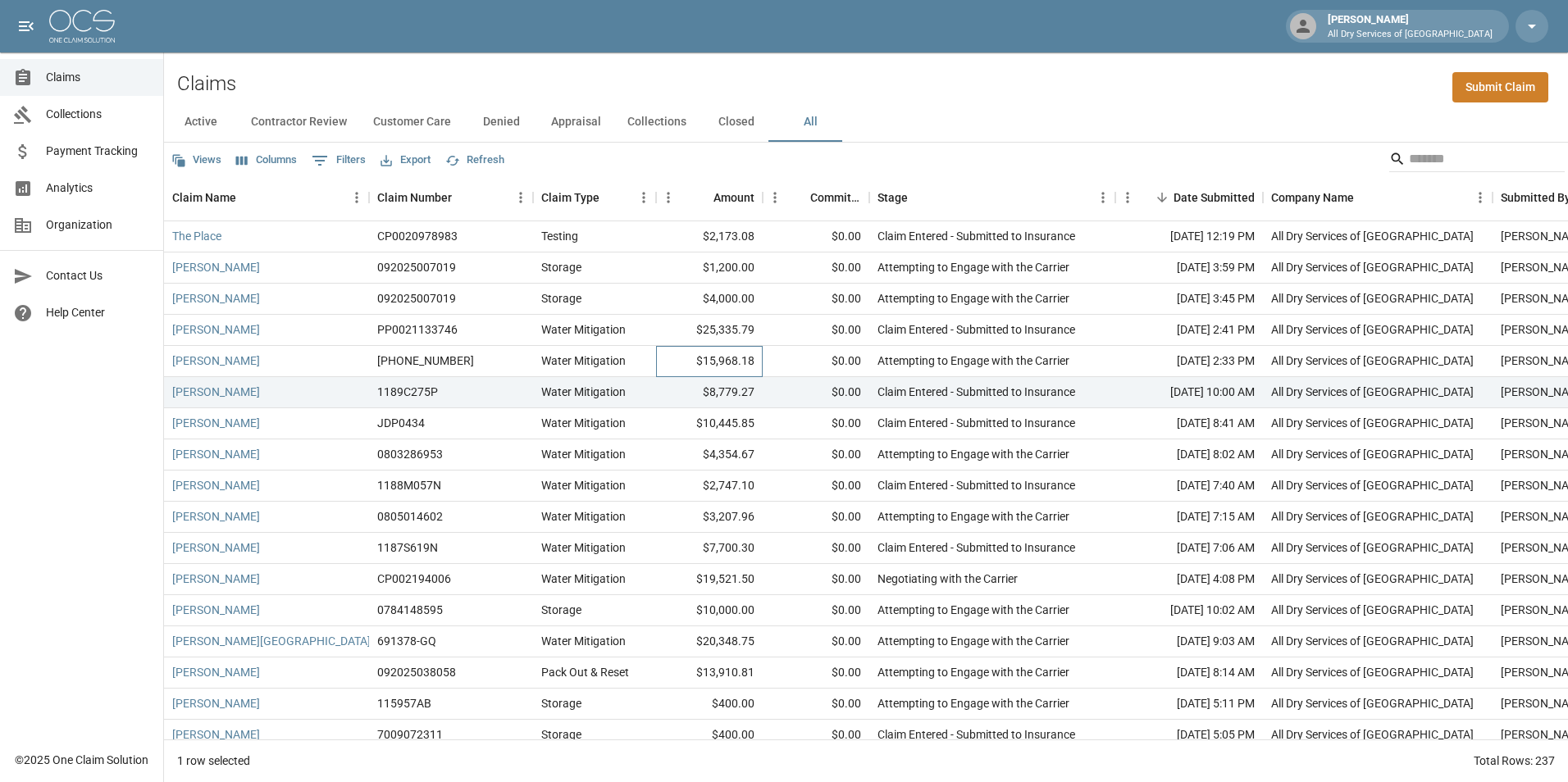
click at [678, 353] on div "$15,968.18" at bounding box center [709, 362] width 106 height 31
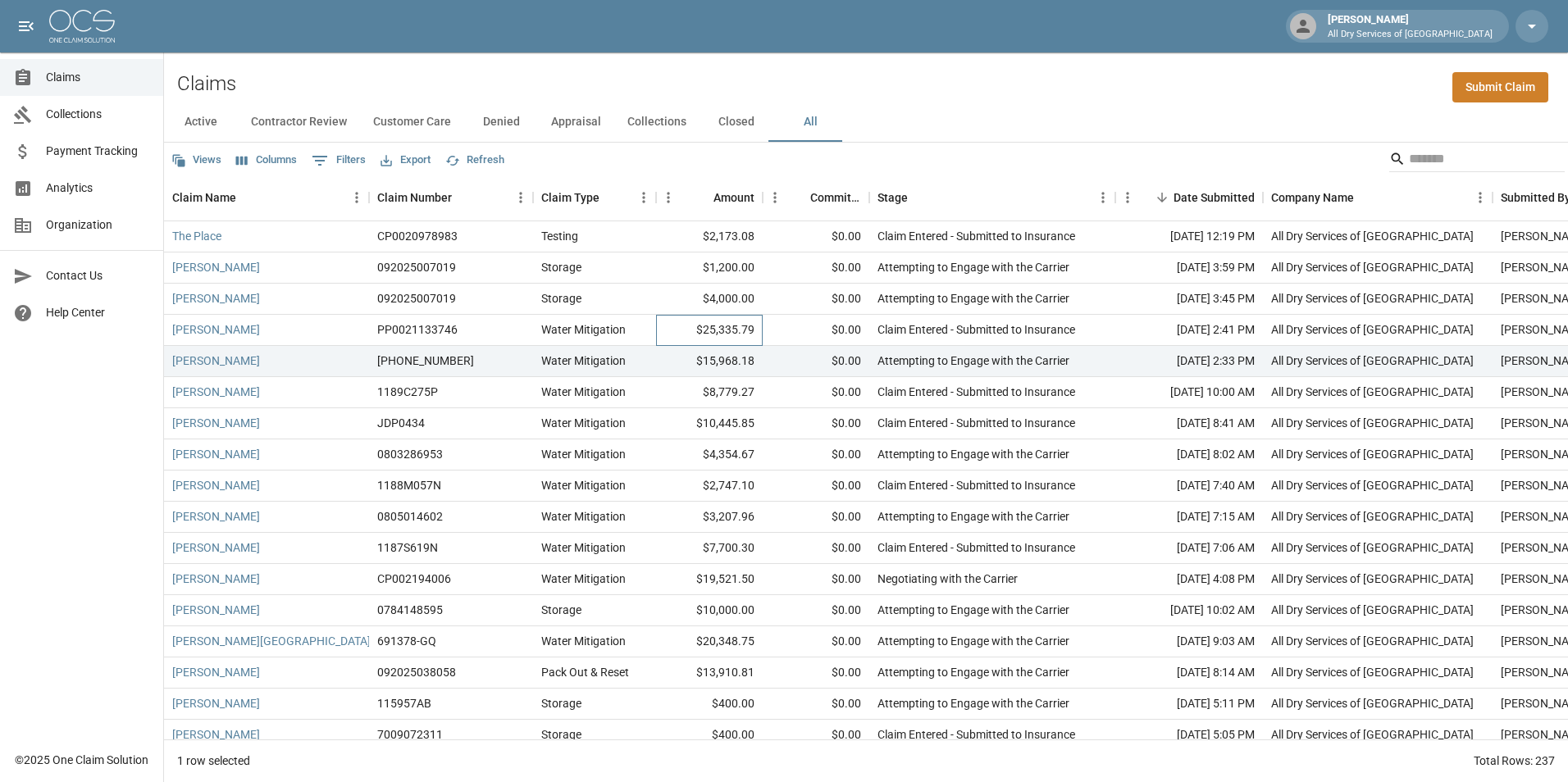
click at [674, 330] on div "$25,335.79" at bounding box center [709, 330] width 106 height 31
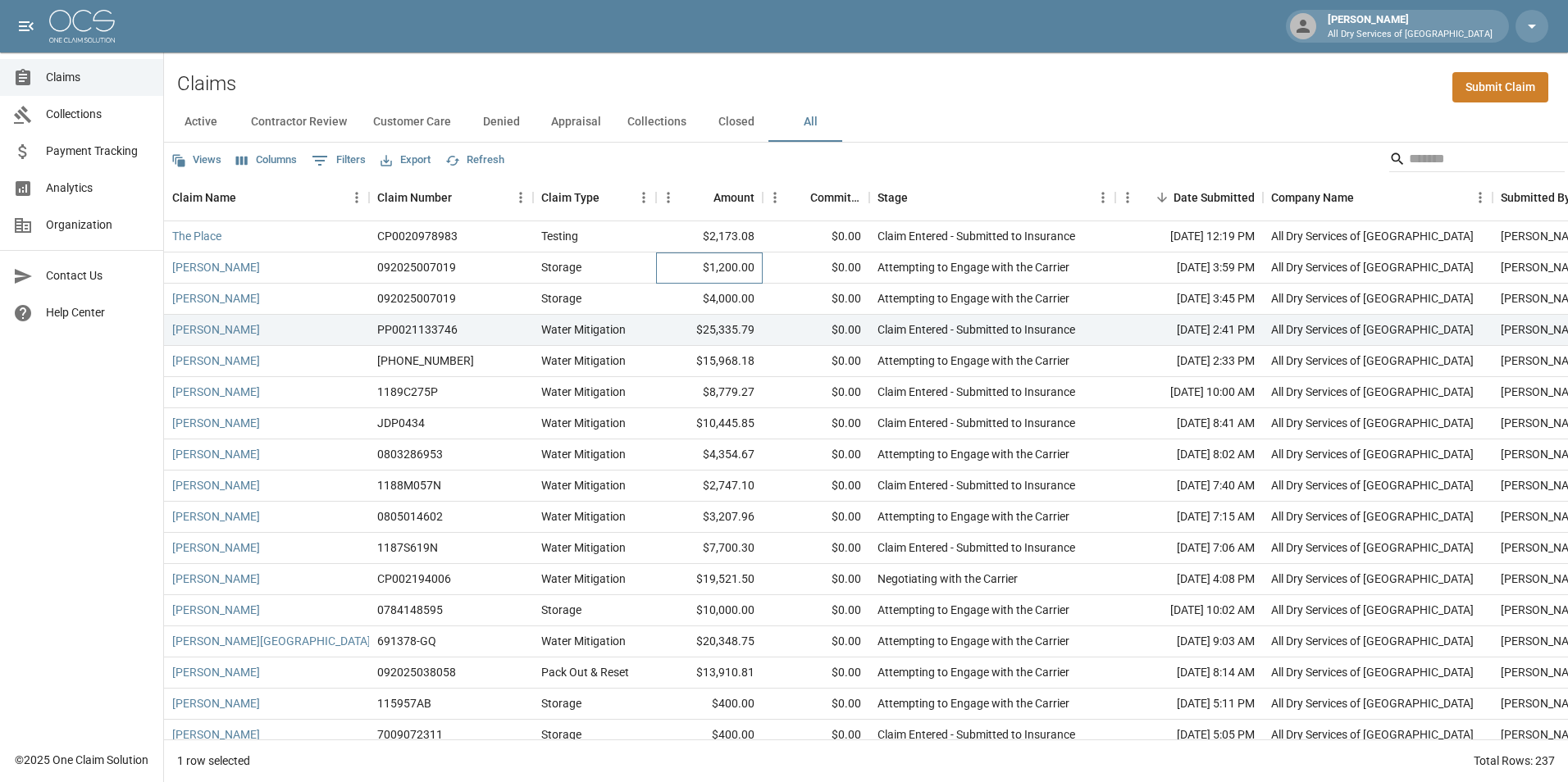
click at [682, 267] on div "$1,200.00" at bounding box center [709, 269] width 106 height 31
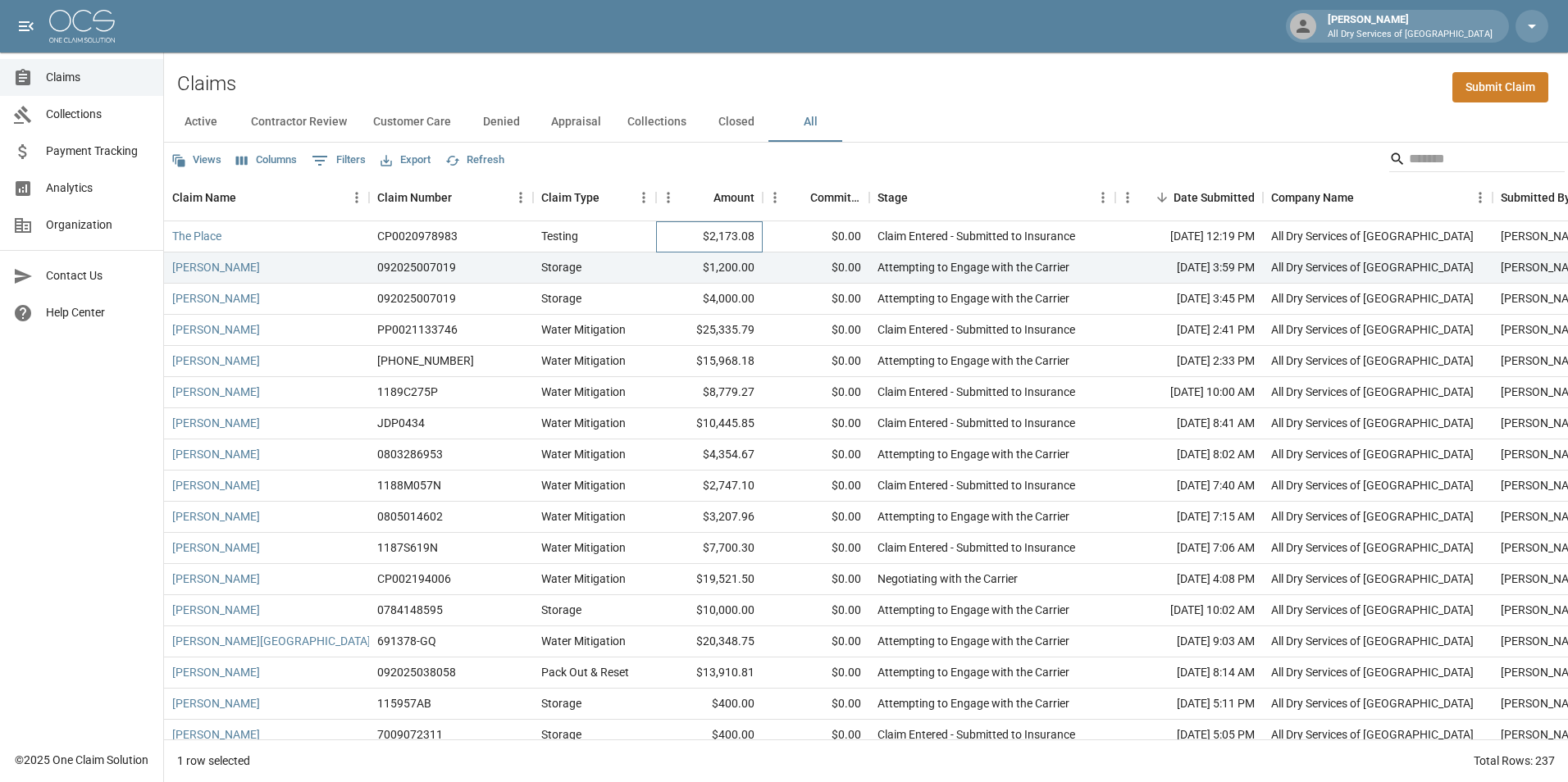
click at [681, 239] on div "$2,173.08" at bounding box center [709, 237] width 106 height 31
